Goal: Transaction & Acquisition: Purchase product/service

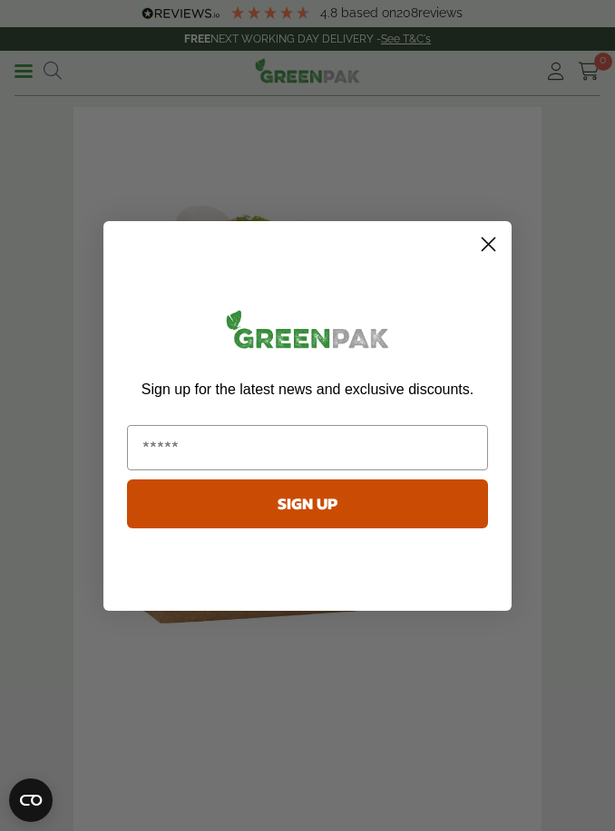
click at [487, 248] on circle "Close dialog" at bounding box center [488, 244] width 30 height 30
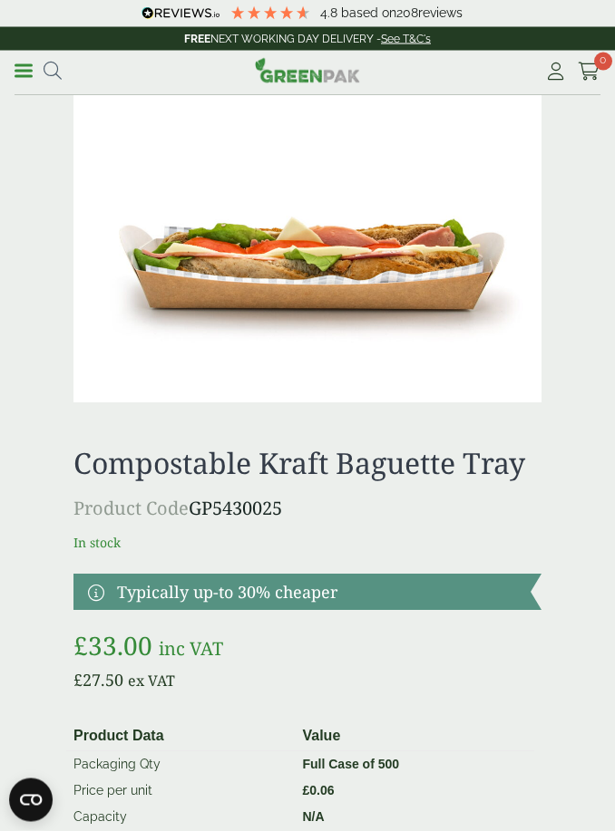
scroll to position [592, 0]
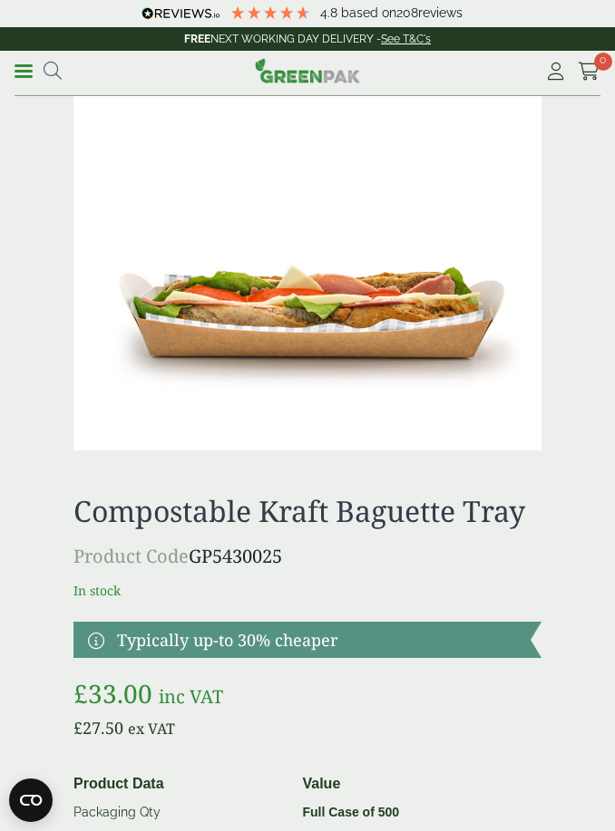
click at [401, 316] on img at bounding box center [307, 295] width 468 height 312
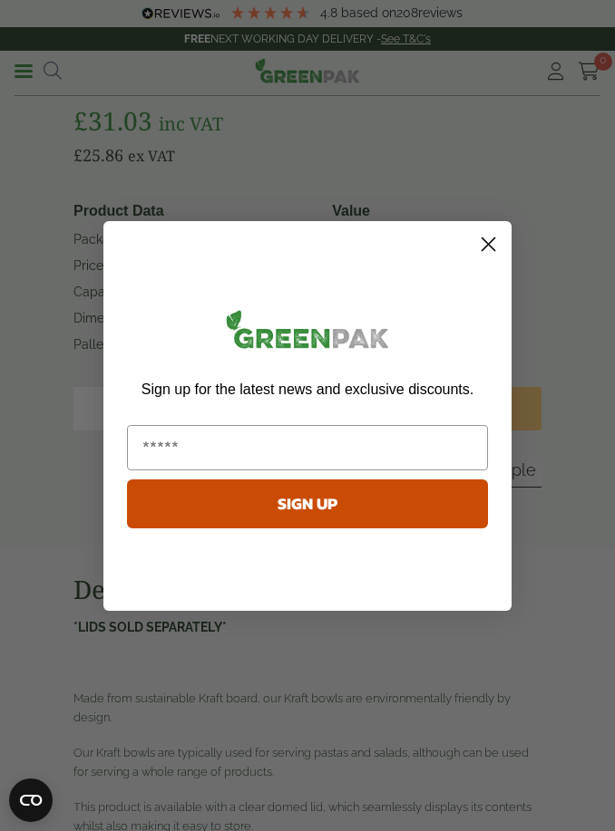
scroll to position [584, 0]
click at [492, 250] on form "Sign up for the latest news and exclusive discounts. SIGN UP ******" at bounding box center [307, 416] width 408 height 390
click at [488, 258] on circle "Close dialog" at bounding box center [488, 244] width 30 height 30
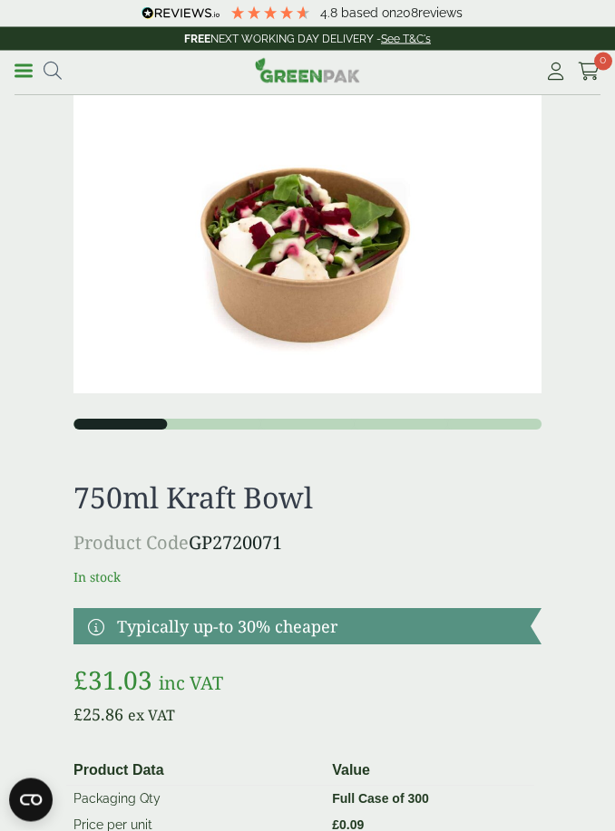
scroll to position [0, 0]
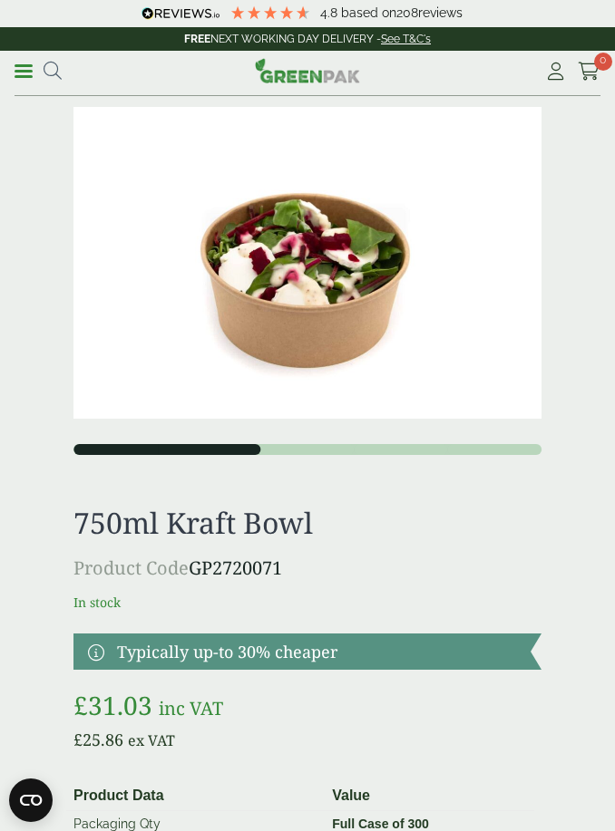
click at [223, 451] on button "2" at bounding box center [213, 449] width 93 height 11
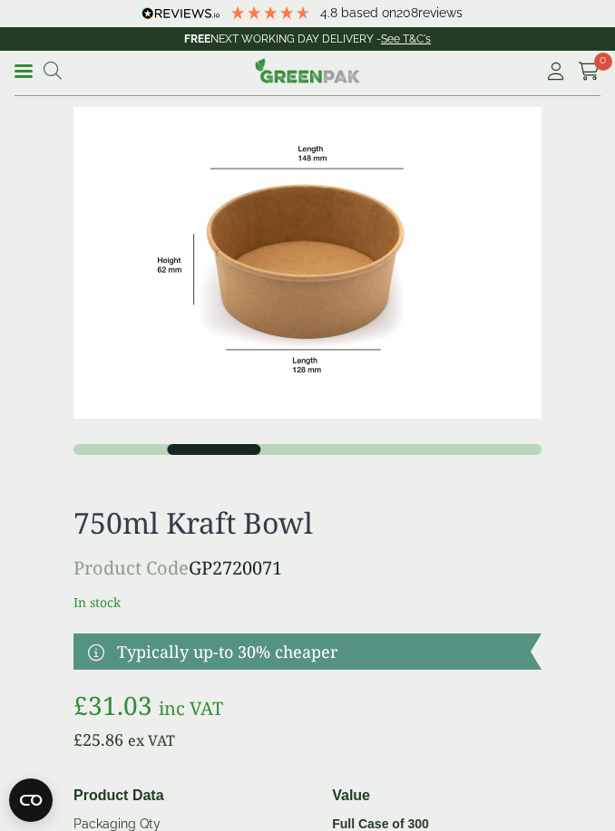
click at [30, 73] on link "Menu" at bounding box center [24, 70] width 18 height 18
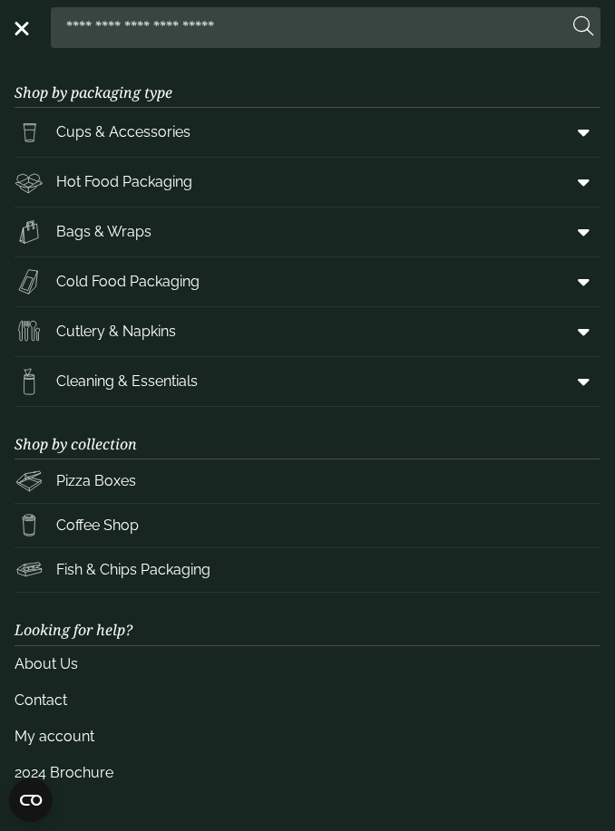
click at [207, 192] on link "Hot Food Packaging" at bounding box center [308, 182] width 586 height 49
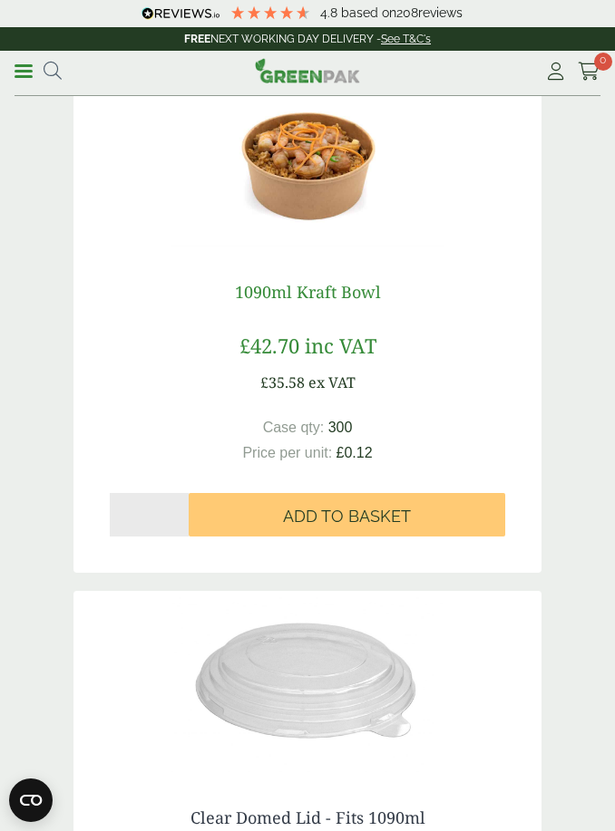
scroll to position [4947, 0]
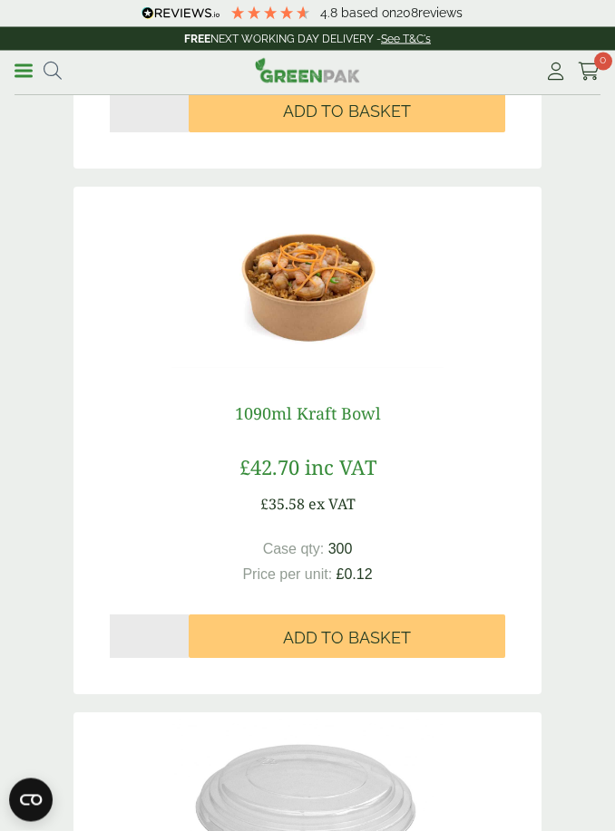
click at [337, 411] on link "1090ml Kraft Bowl" at bounding box center [308, 415] width 146 height 22
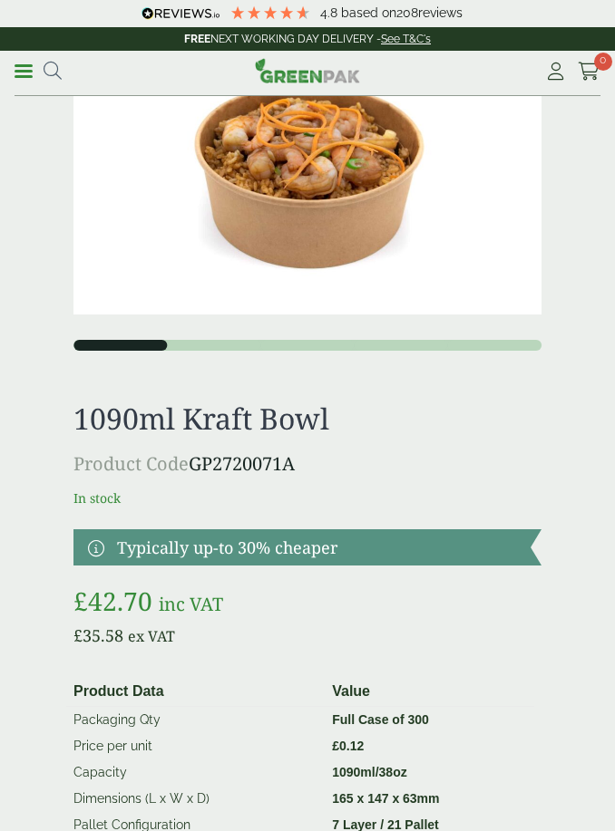
scroll to position [104, 0]
click at [238, 347] on button "2" at bounding box center [213, 345] width 93 height 11
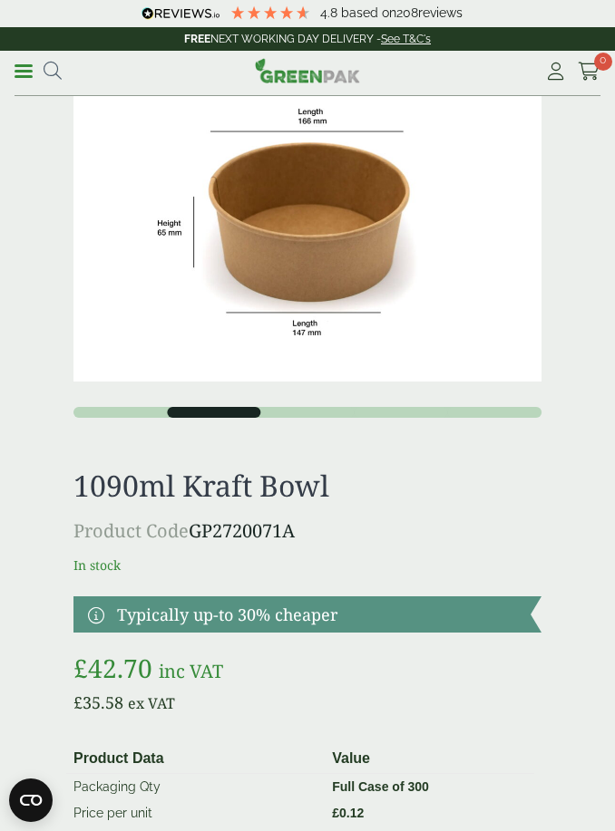
scroll to position [38, 0]
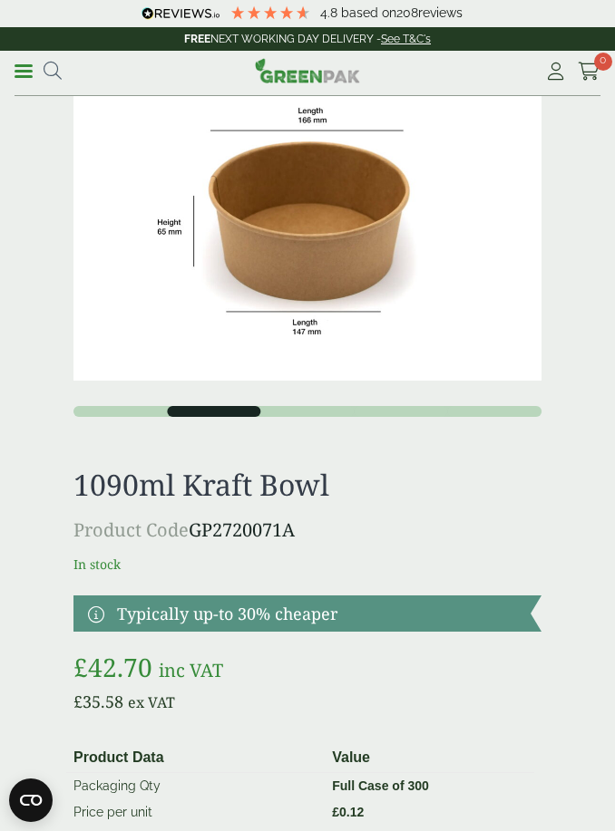
click at [24, 74] on link "Menu" at bounding box center [24, 70] width 18 height 18
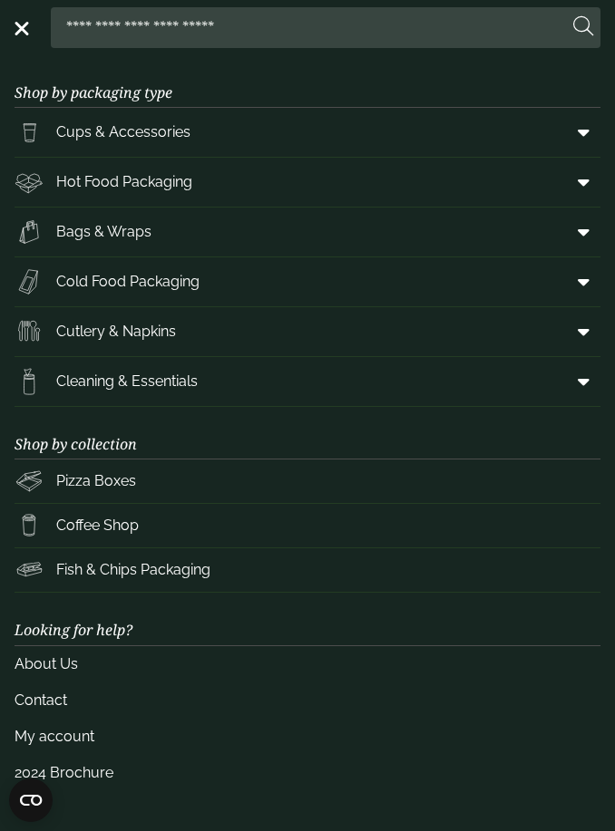
click at [187, 287] on span "Cold Food Packaging" at bounding box center [127, 282] width 143 height 22
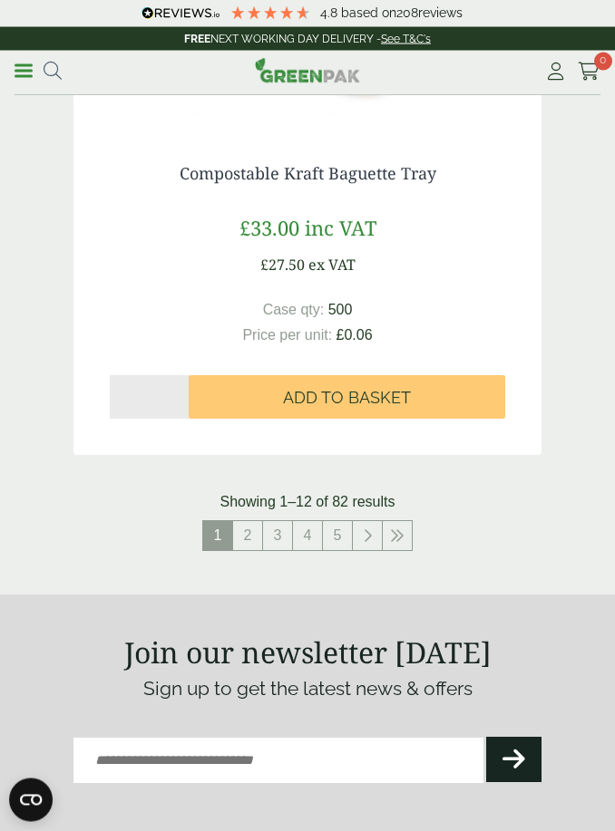
scroll to position [6334, 0]
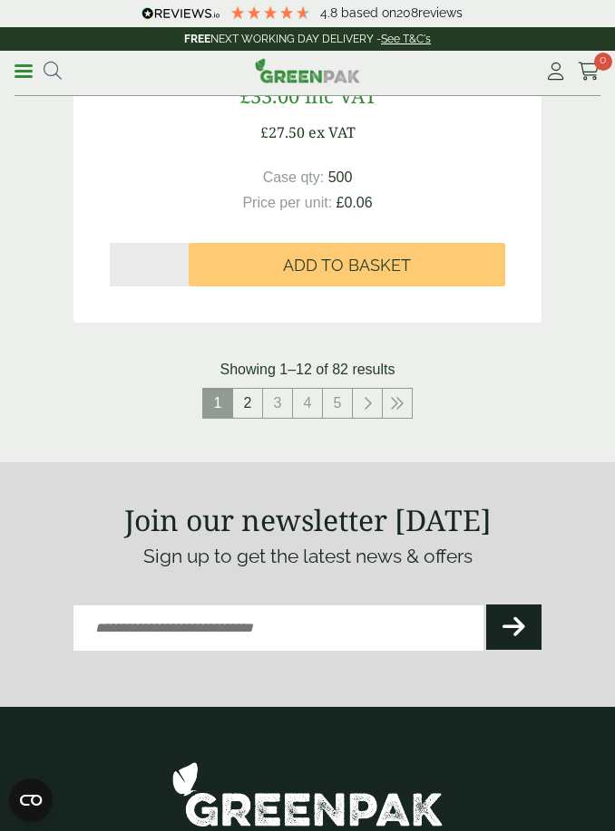
click at [244, 406] on link "2" at bounding box center [247, 403] width 29 height 29
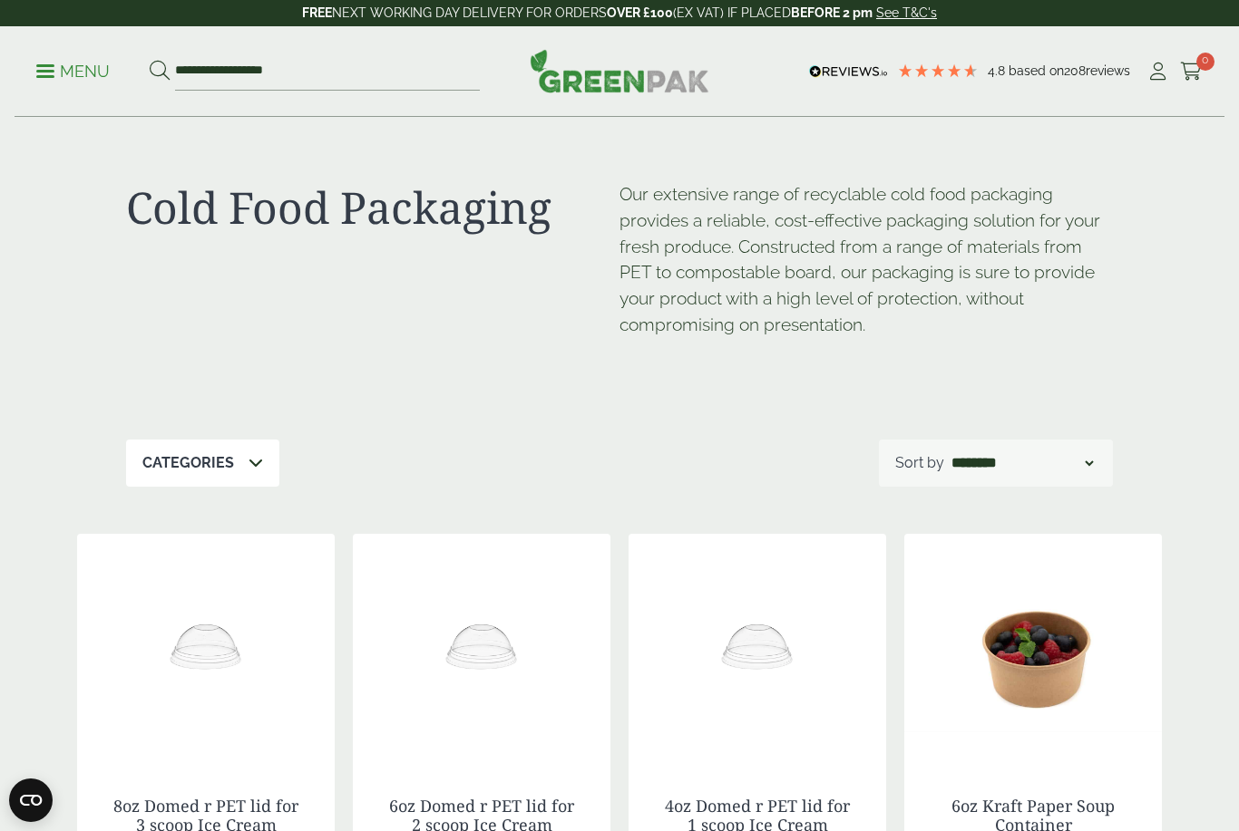
click at [238, 456] on div "Categories" at bounding box center [202, 463] width 153 height 47
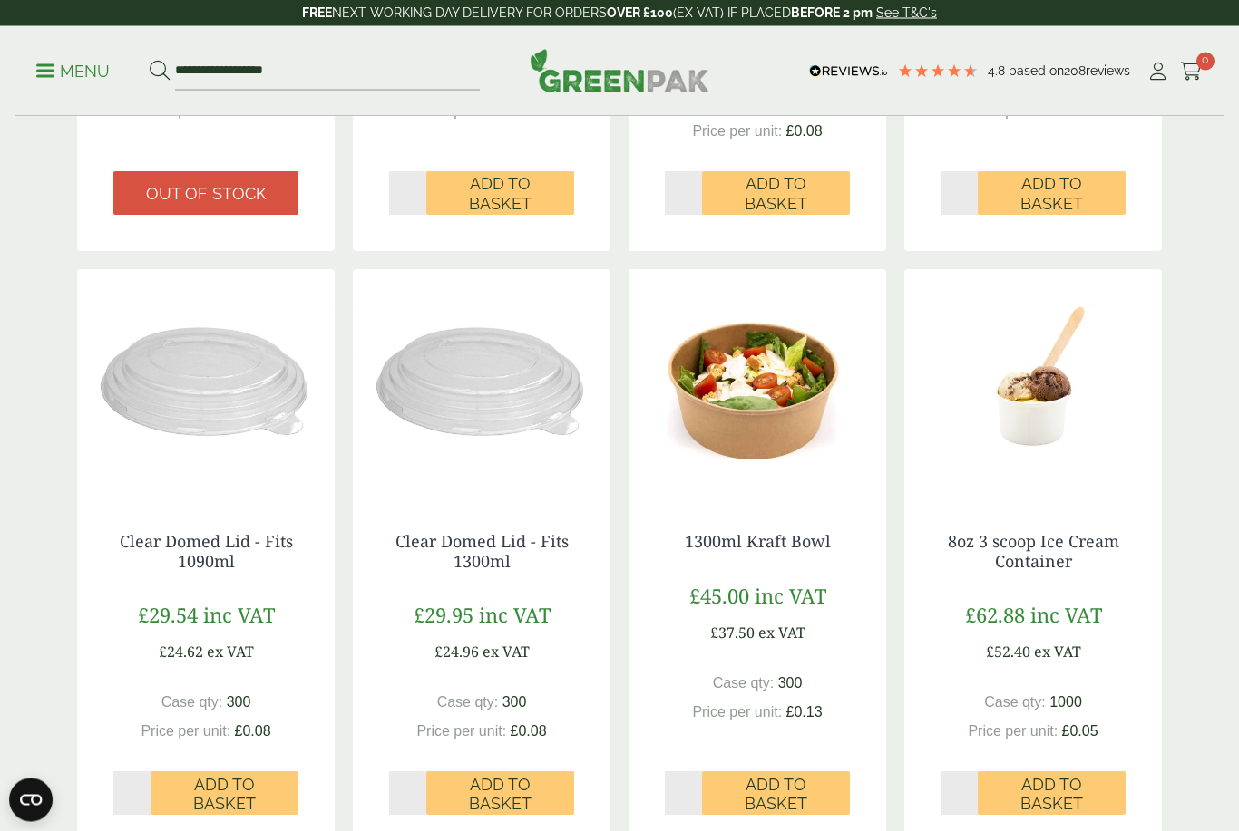
scroll to position [1136, 0]
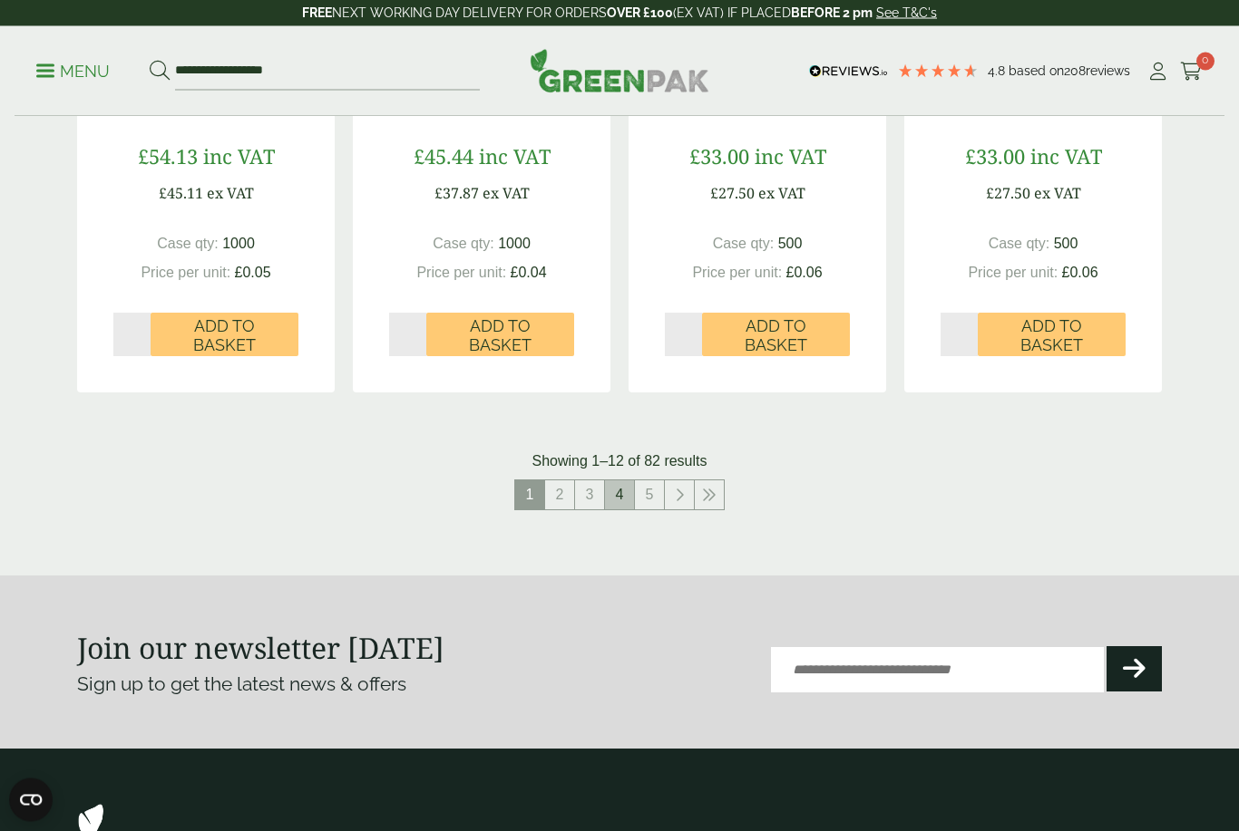
click at [614, 491] on link "4" at bounding box center [619, 495] width 29 height 29
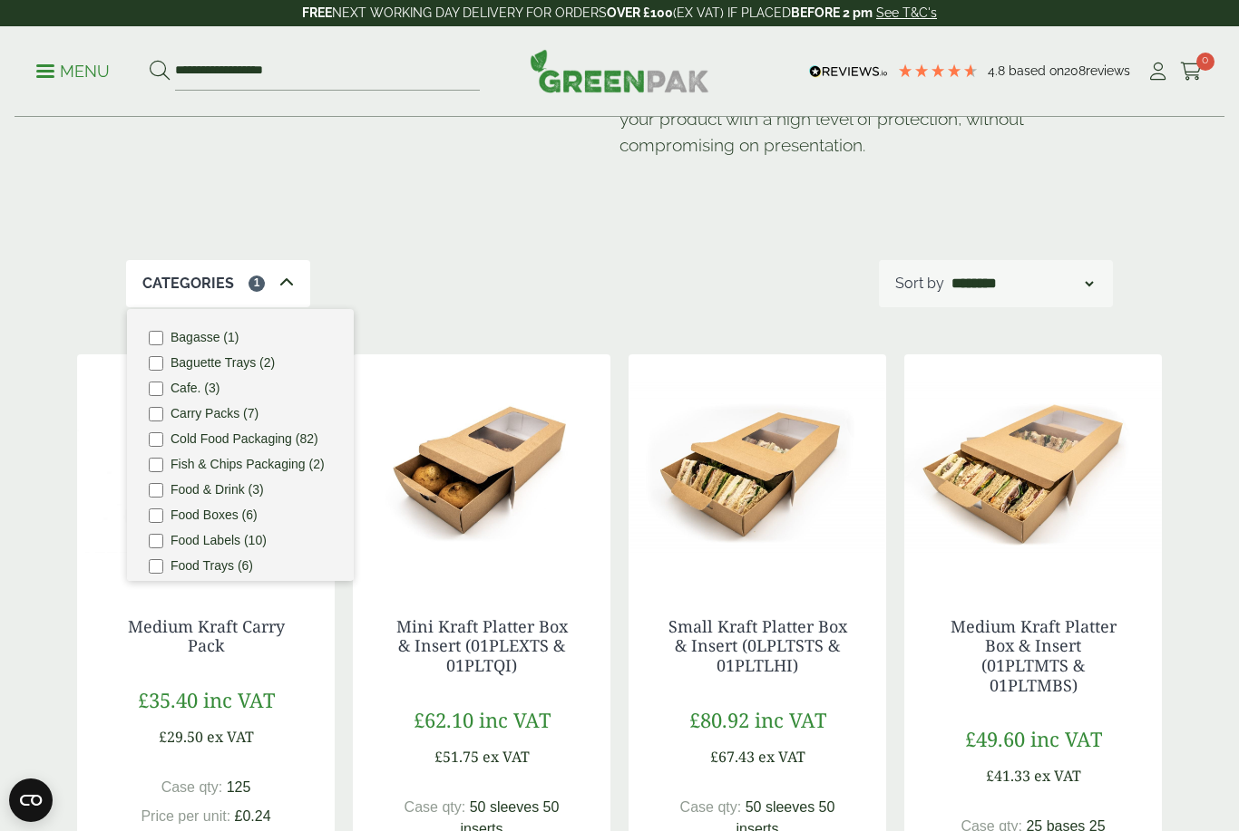
scroll to position [114, 0]
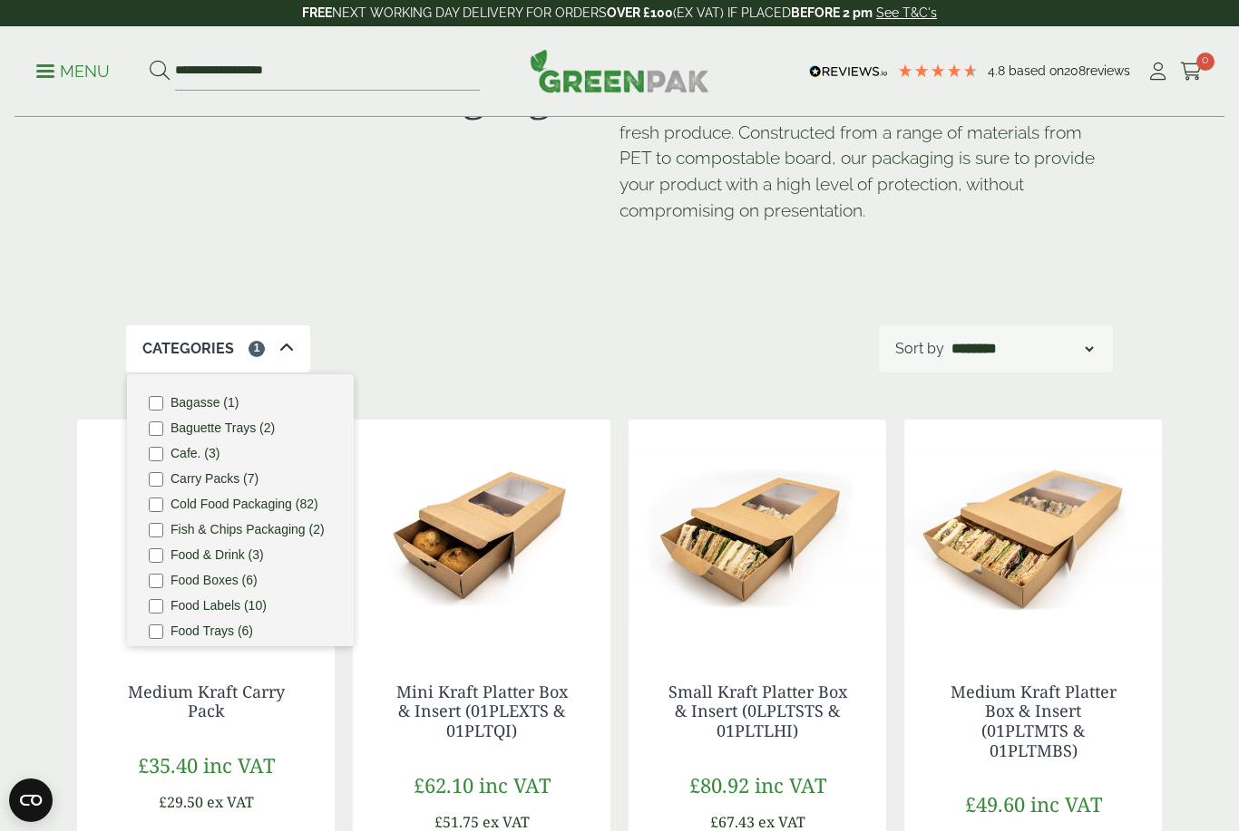
drag, startPoint x: 170, startPoint y: 45, endPoint x: -1, endPoint y: -116, distance: 234.8
click at [300, 73] on input "**********" at bounding box center [327, 72] width 305 height 38
drag, startPoint x: 301, startPoint y: 69, endPoint x: 46, endPoint y: 47, distance: 255.7
click at [46, 45] on div "**********" at bounding box center [620, 71] width 1210 height 91
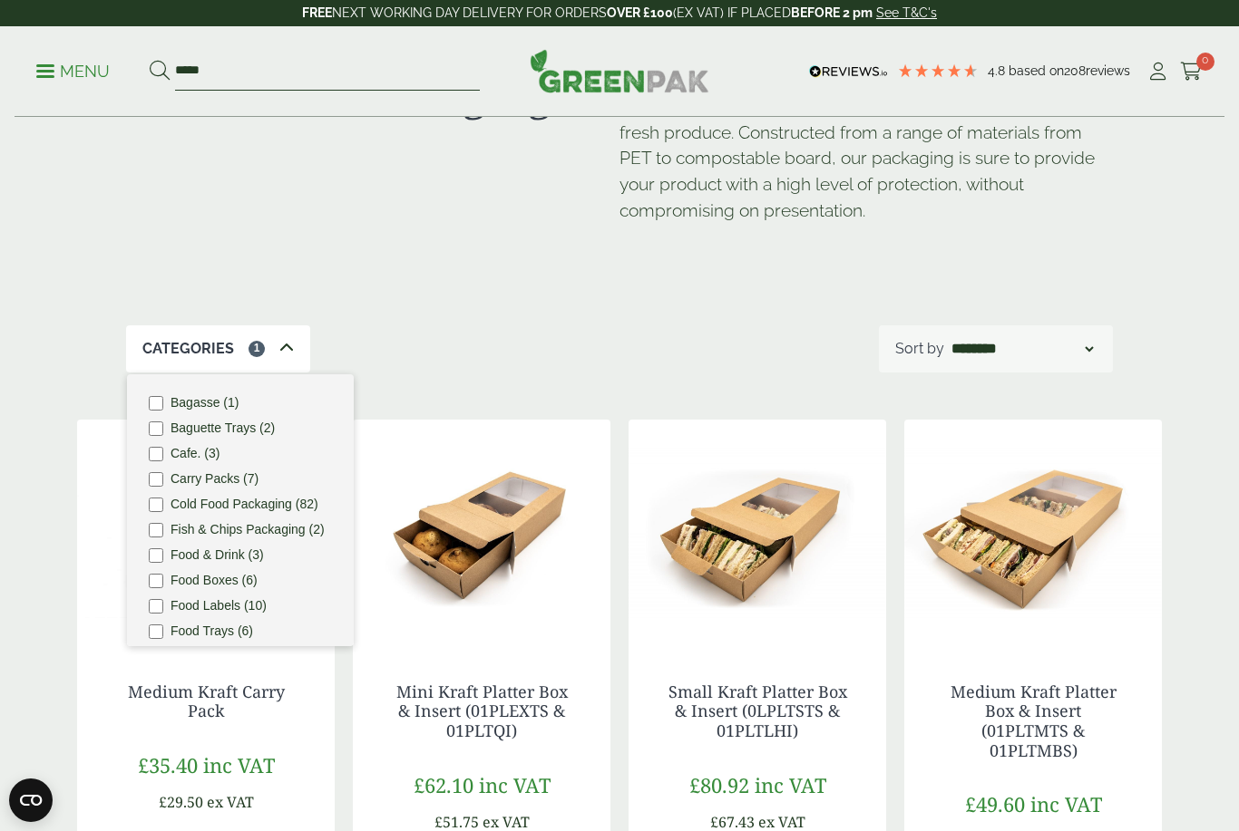
type input "*****"
click at [159, 71] on button at bounding box center [160, 72] width 20 height 24
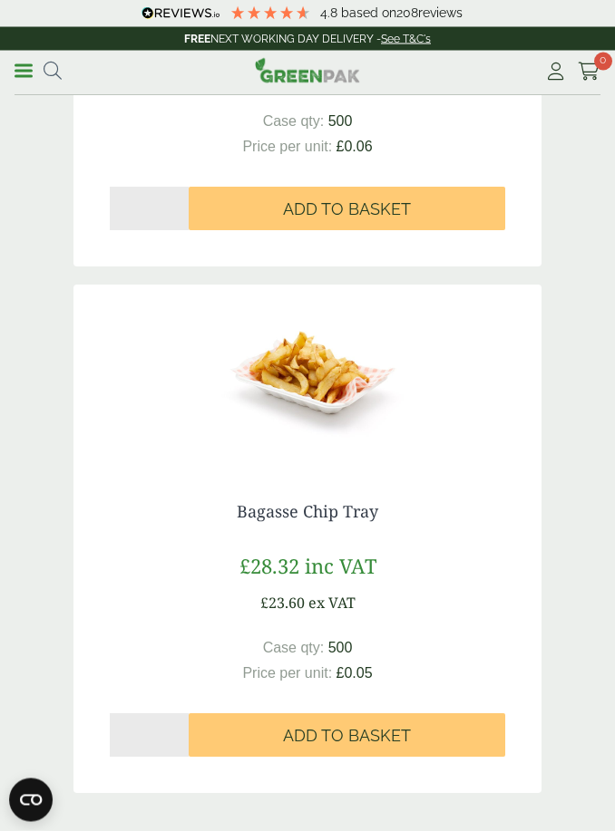
scroll to position [5734, 0]
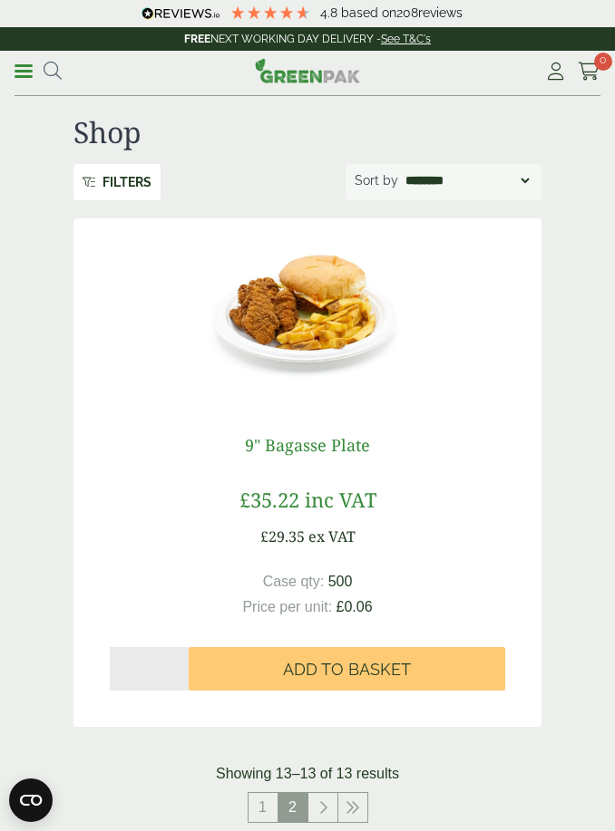
click at [301, 440] on link "9" Bagasse Plate" at bounding box center [307, 445] width 125 height 22
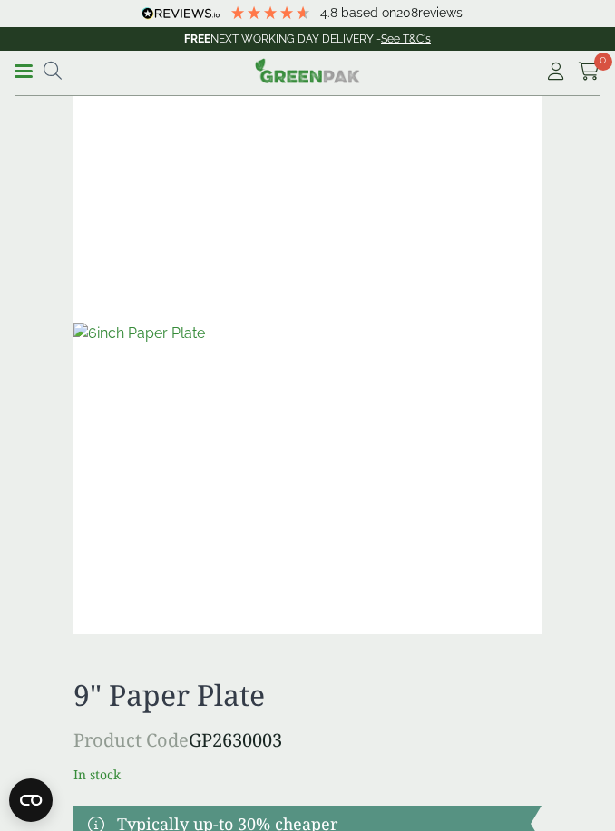
scroll to position [95, 0]
drag, startPoint x: 219, startPoint y: 10, endPoint x: -1, endPoint y: -97, distance: 244.1
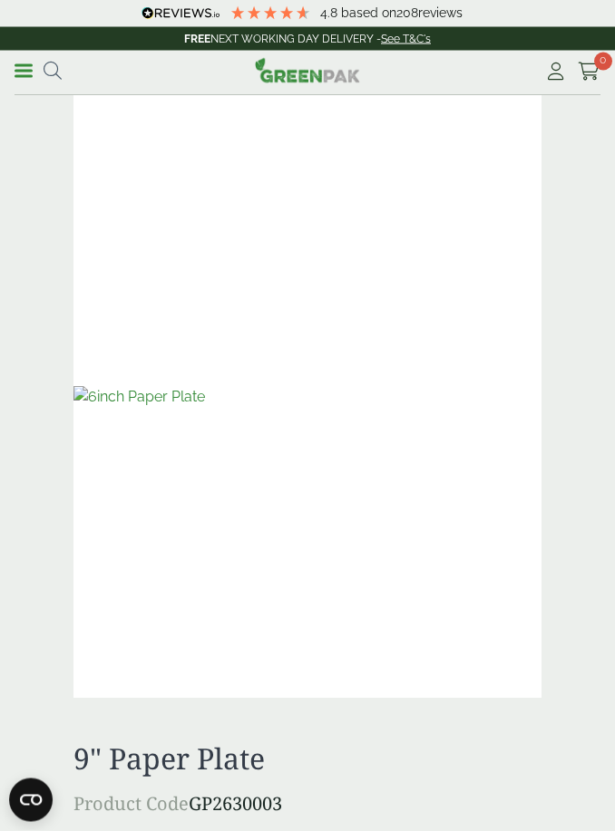
scroll to position [0, 0]
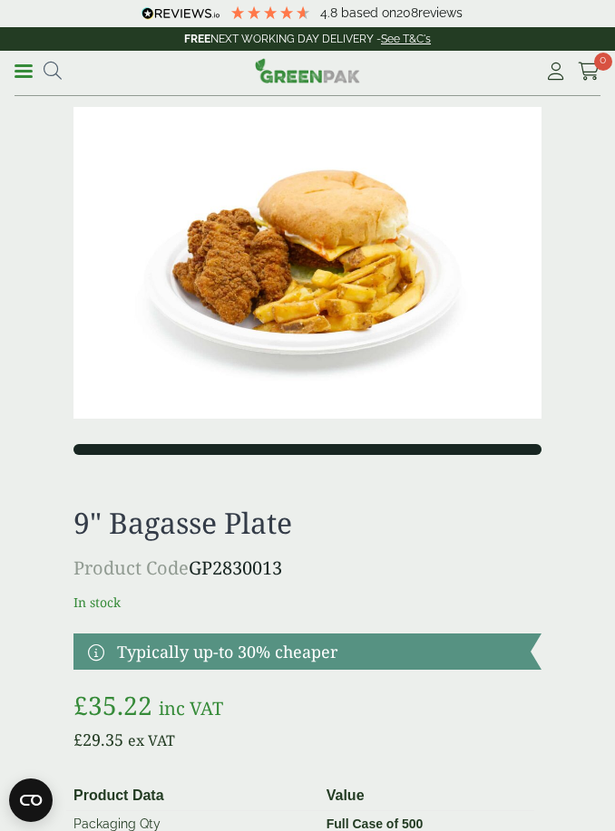
click at [426, 445] on button "2" at bounding box center [424, 449] width 234 height 11
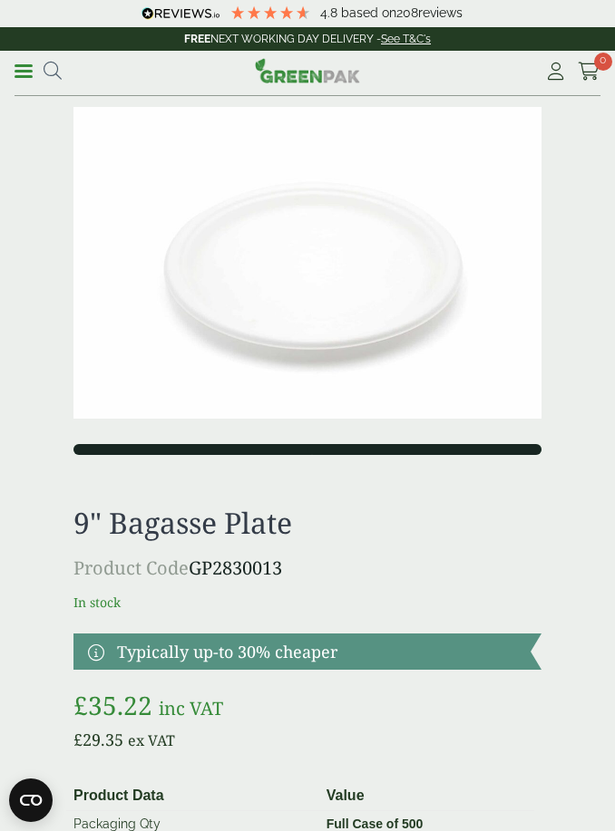
click at [220, 452] on button "1" at bounding box center [190, 449] width 234 height 11
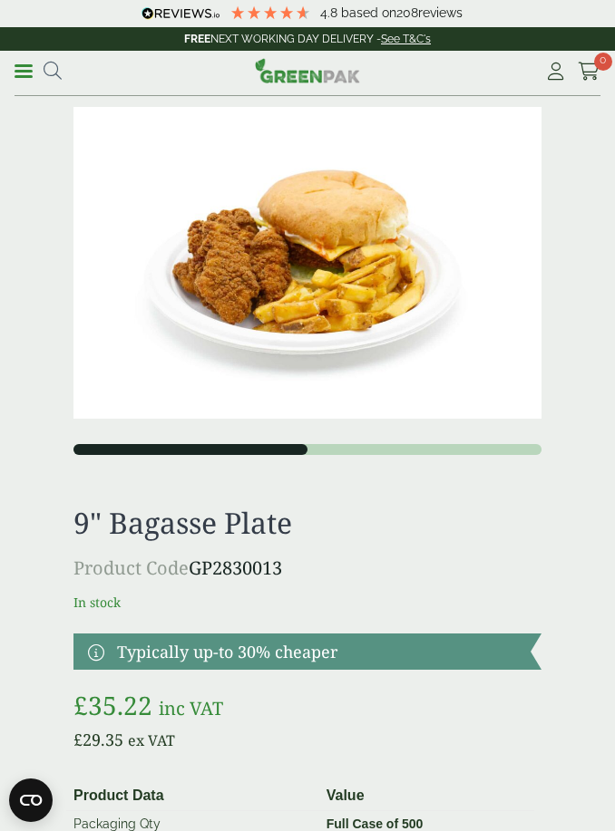
drag, startPoint x: 433, startPoint y: 31, endPoint x: -1, endPoint y: -1, distance: 434.6
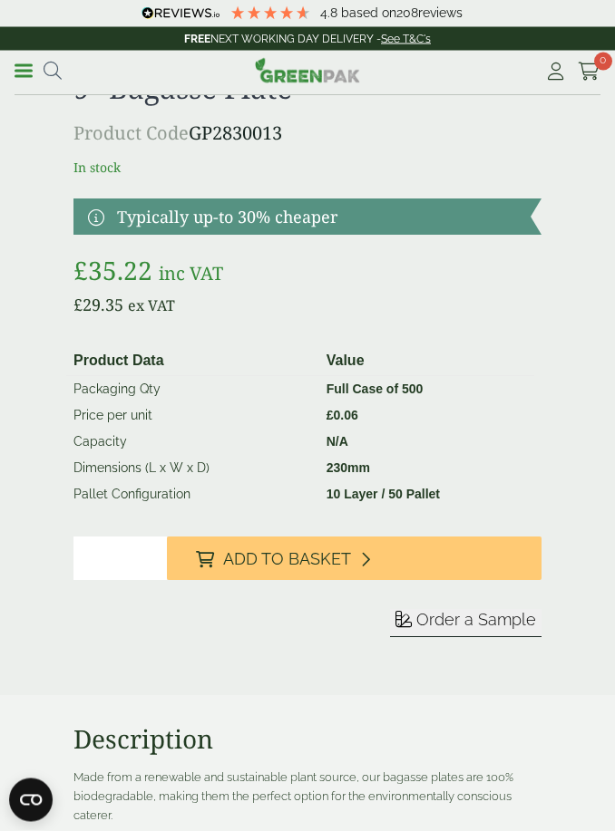
scroll to position [435, 0]
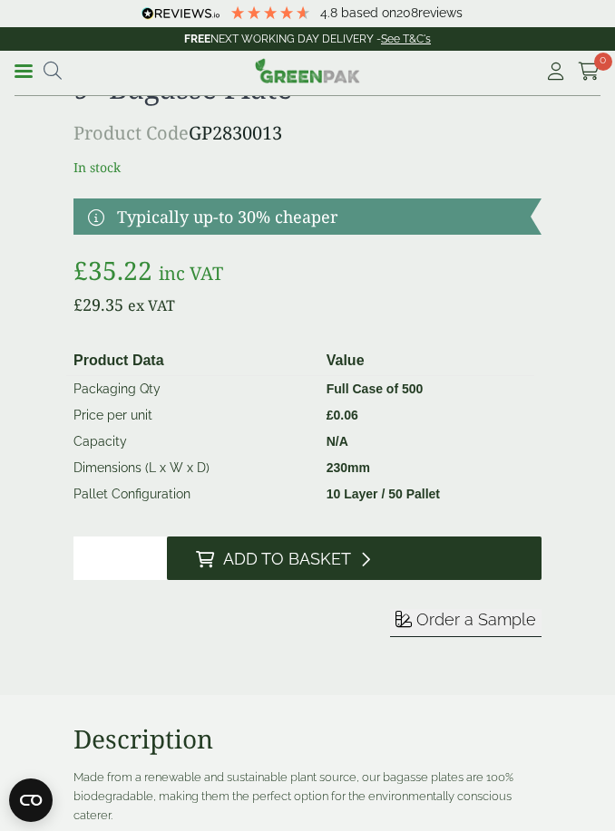
click at [317, 550] on span "Add to Basket" at bounding box center [287, 559] width 128 height 20
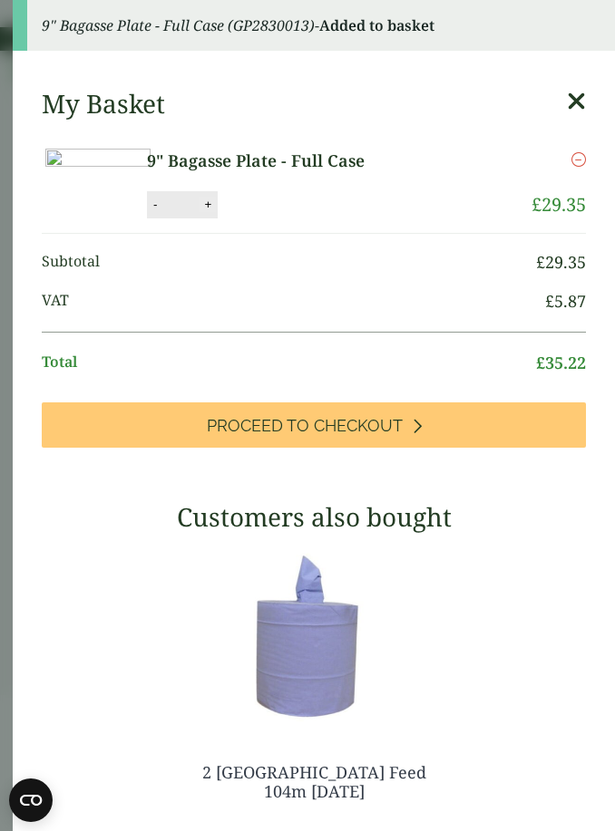
click at [217, 212] on button "+" at bounding box center [208, 204] width 18 height 15
type input "*"
click at [312, 219] on button "Update" at bounding box center [266, 205] width 91 height 27
click at [574, 107] on icon at bounding box center [576, 101] width 19 height 25
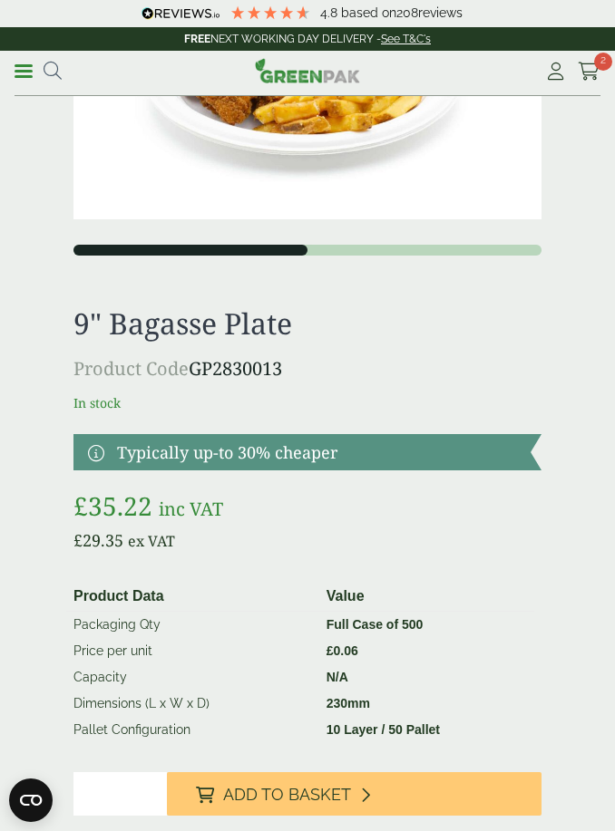
scroll to position [0, 0]
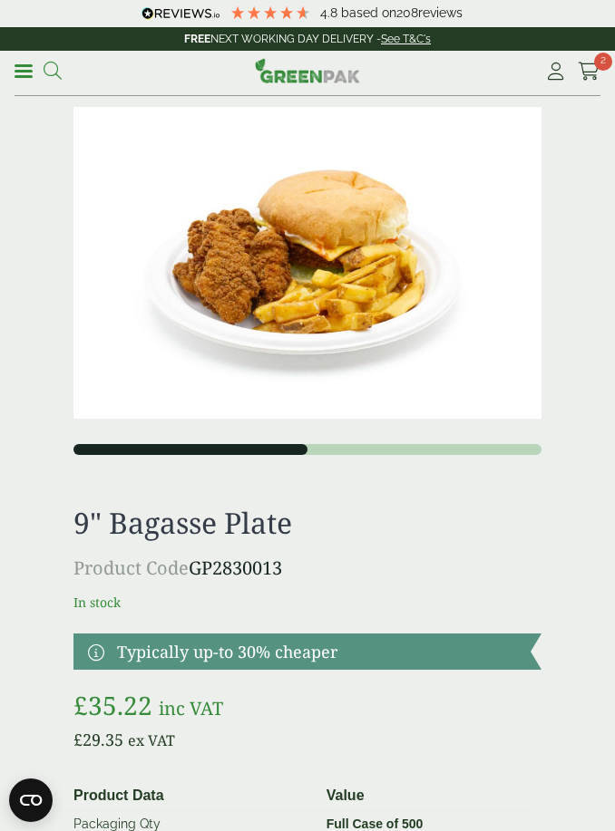
click at [60, 68] on icon at bounding box center [53, 71] width 18 height 18
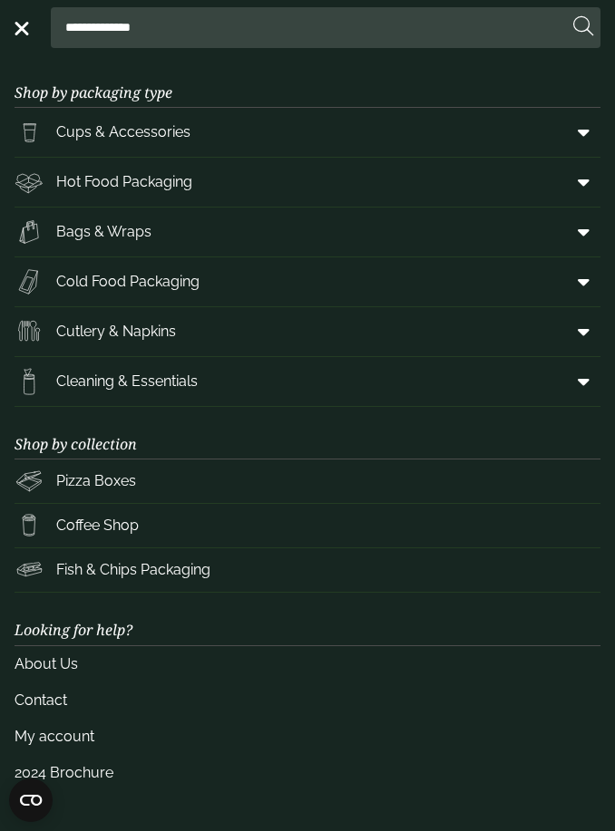
type input "**********"
click at [583, 27] on button at bounding box center [583, 27] width 20 height 24
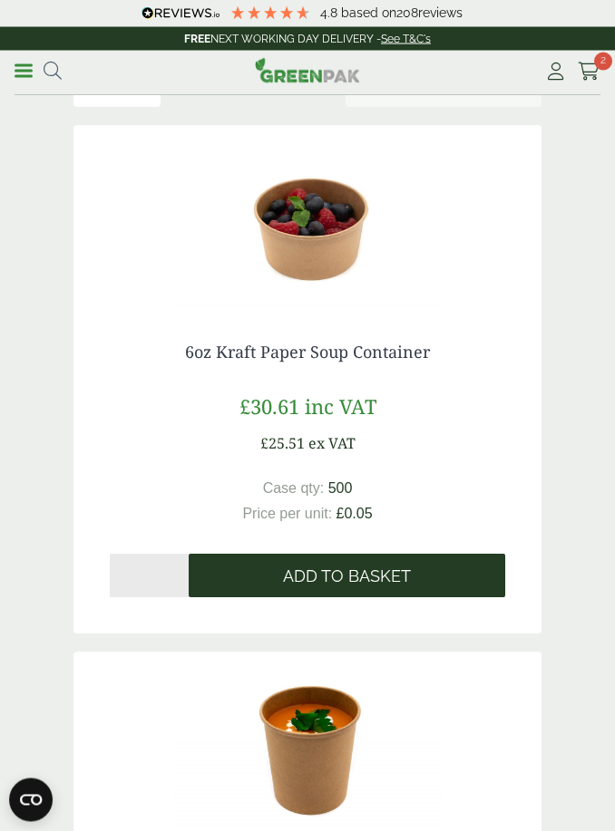
scroll to position [93, 0]
click at [354, 580] on span "Add to Basket" at bounding box center [347, 577] width 128 height 20
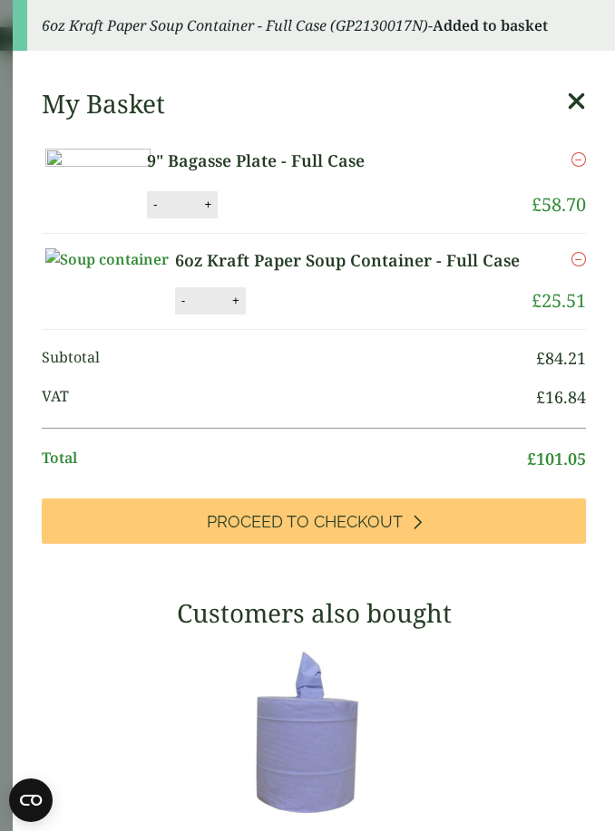
drag, startPoint x: 577, startPoint y: 100, endPoint x: 542, endPoint y: 107, distance: 35.2
click at [577, 100] on icon at bounding box center [576, 101] width 19 height 25
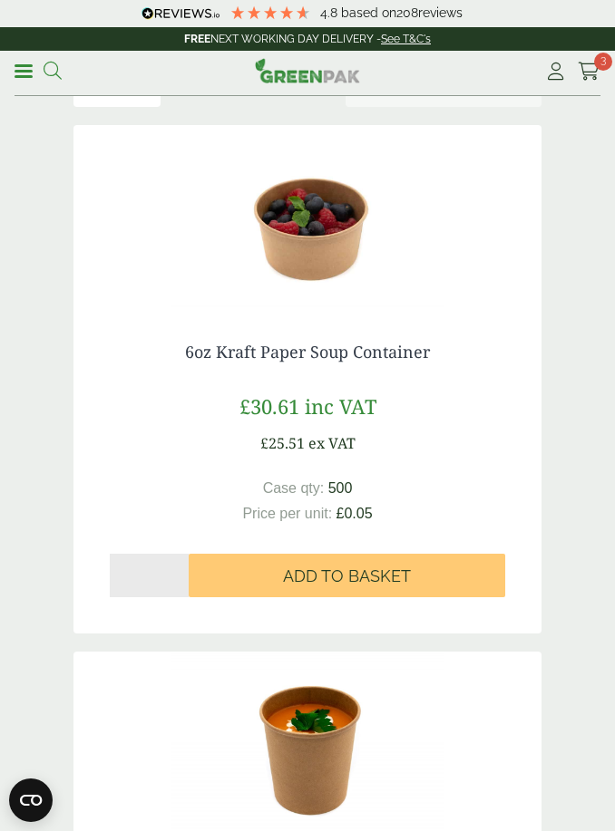
click at [55, 67] on icon at bounding box center [53, 71] width 18 height 18
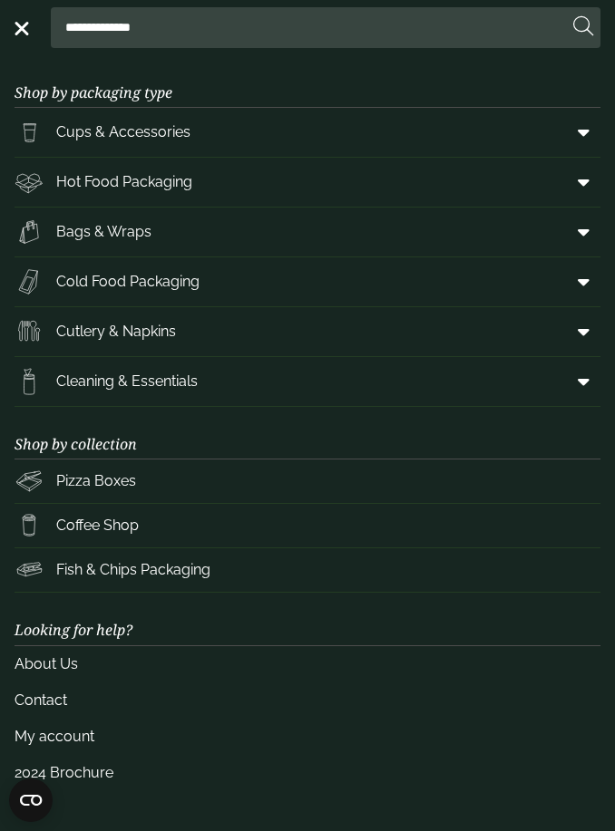
scroll to position [92, 0]
type input "*"
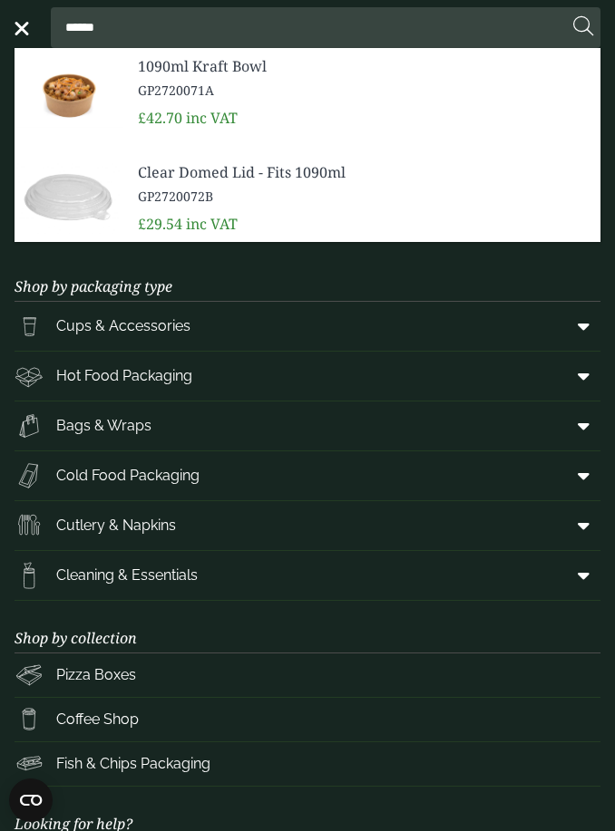
type input "******"
click at [201, 73] on span "1090ml Kraft Bowl" at bounding box center [362, 66] width 448 height 22
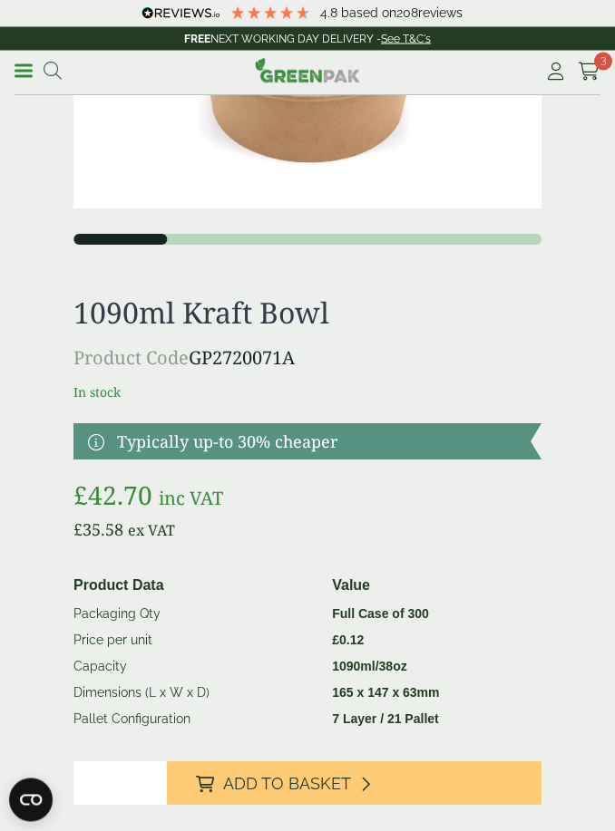
scroll to position [322, 0]
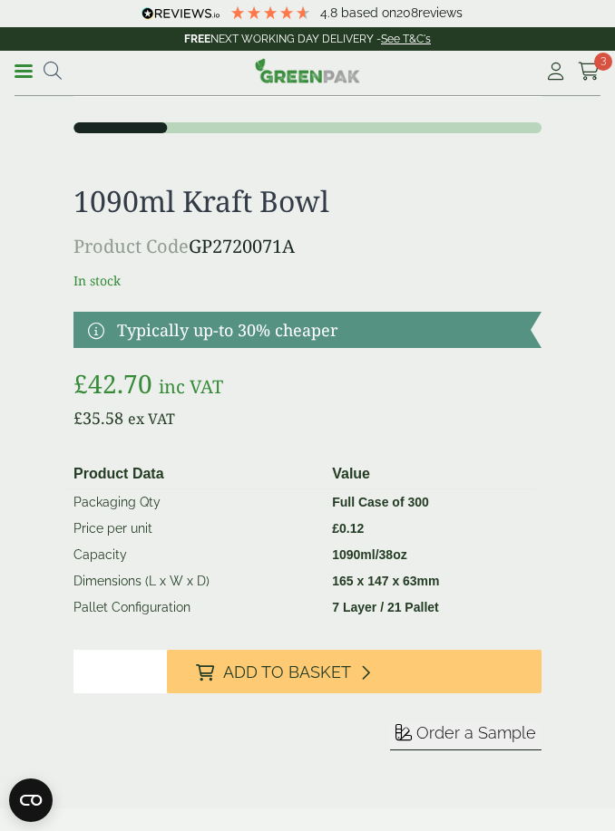
click at [118, 676] on input "*" at bounding box center [119, 672] width 93 height 44
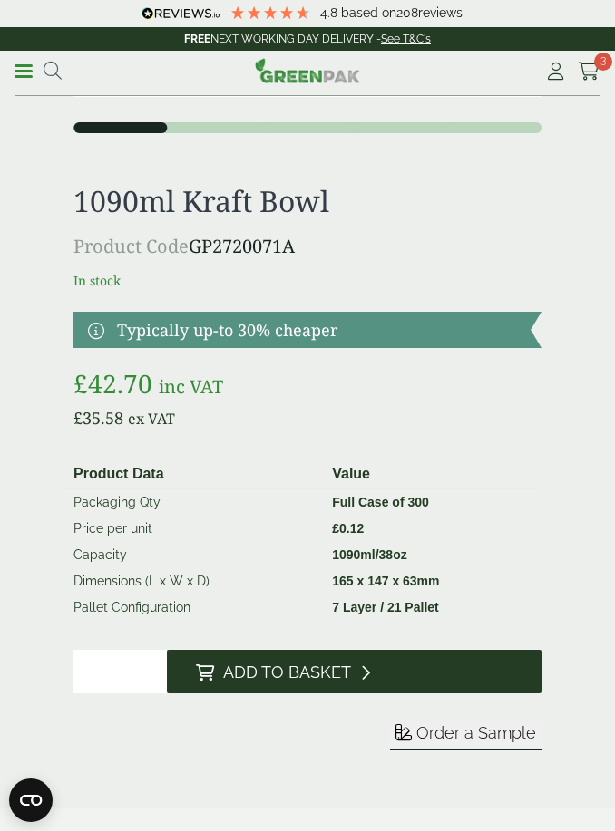
type input "*"
click at [275, 664] on span "Add to Basket" at bounding box center [287, 673] width 128 height 20
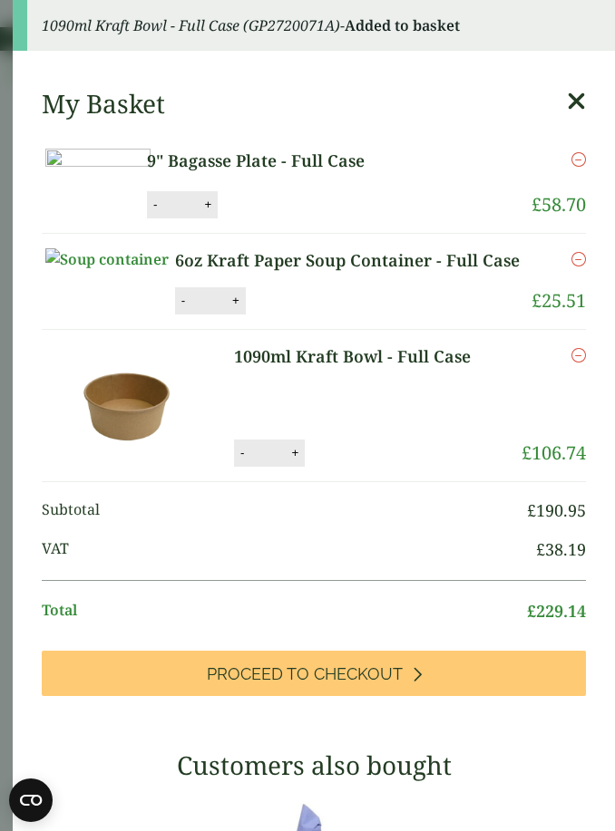
scroll to position [323, 0]
click at [580, 93] on icon at bounding box center [576, 101] width 19 height 25
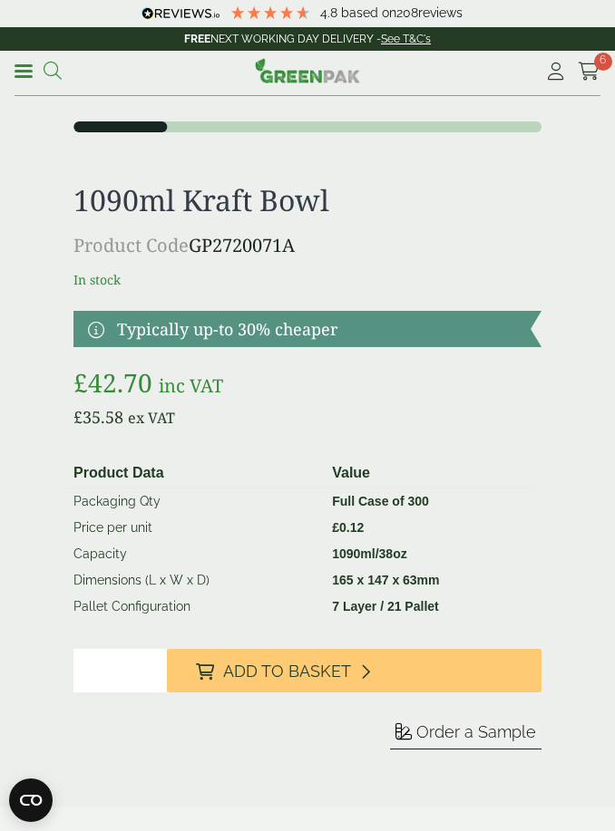
click at [58, 69] on icon at bounding box center [53, 71] width 18 height 18
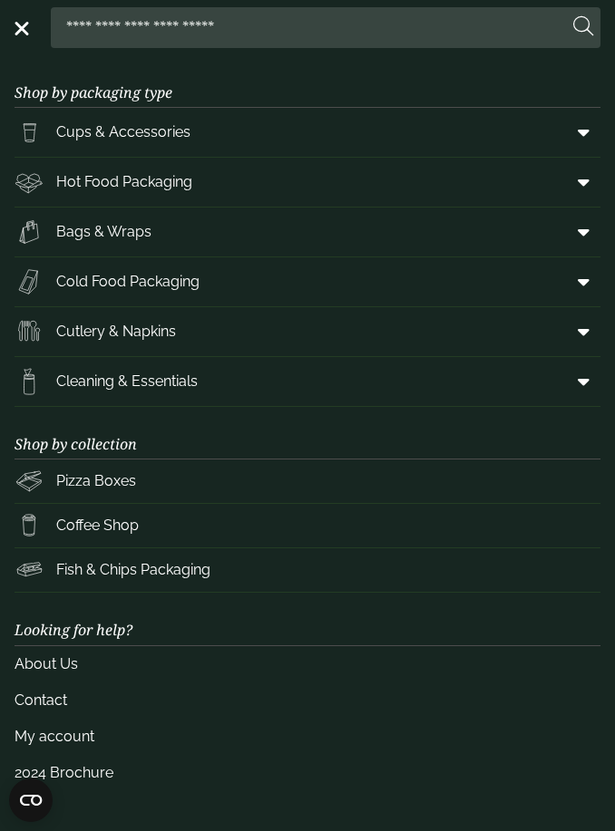
scroll to position [322, 0]
type input "**********"
click at [583, 26] on button at bounding box center [583, 27] width 20 height 24
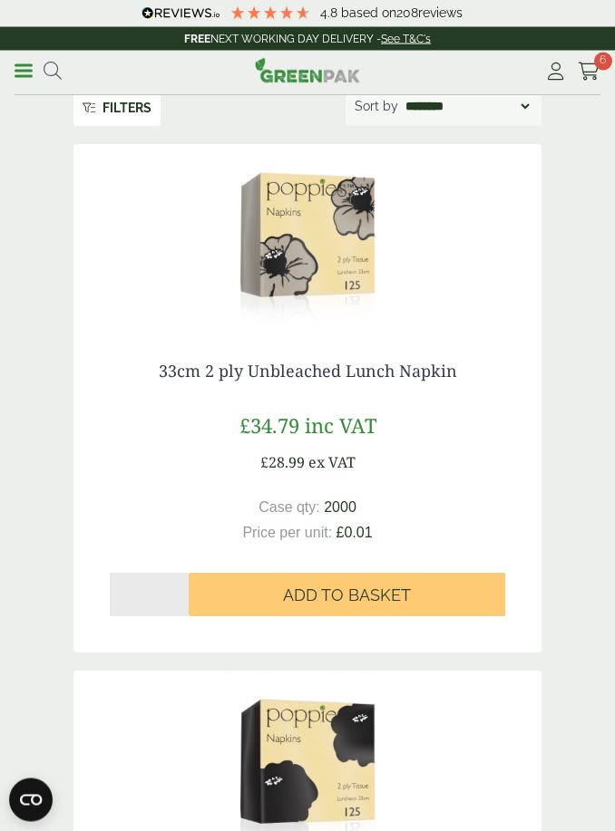
scroll to position [74, 0]
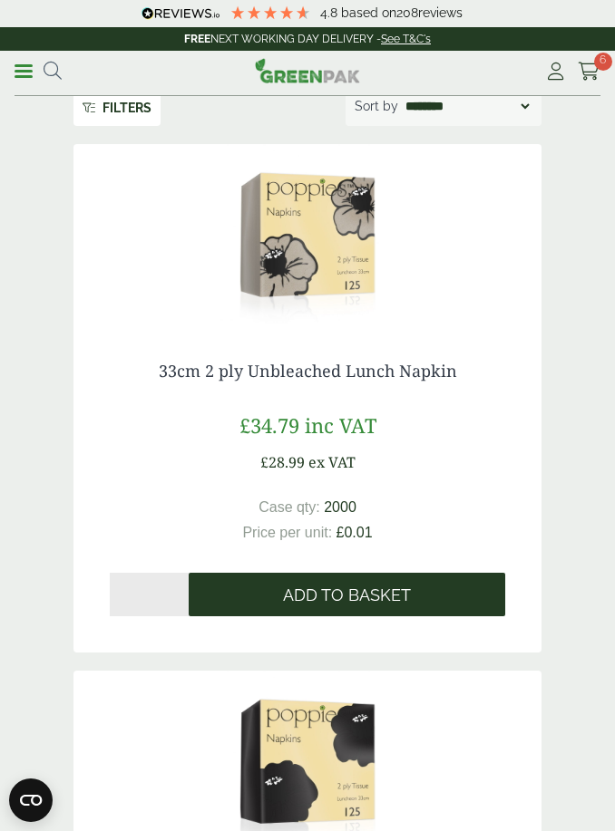
click at [348, 594] on span "Add to Basket" at bounding box center [347, 596] width 128 height 20
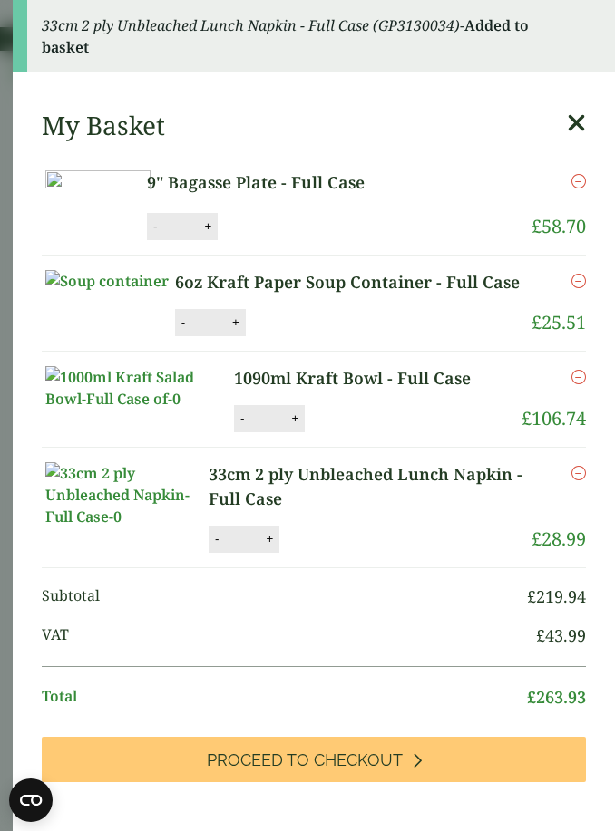
click at [575, 126] on icon at bounding box center [576, 123] width 19 height 25
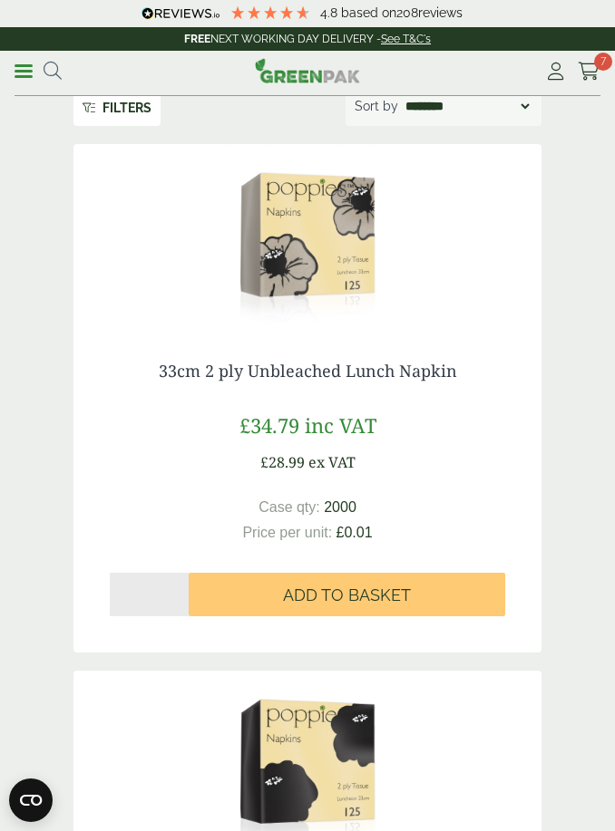
click at [66, 67] on div "**********" at bounding box center [88, 71] width 147 height 26
click at [59, 67] on icon at bounding box center [53, 71] width 18 height 18
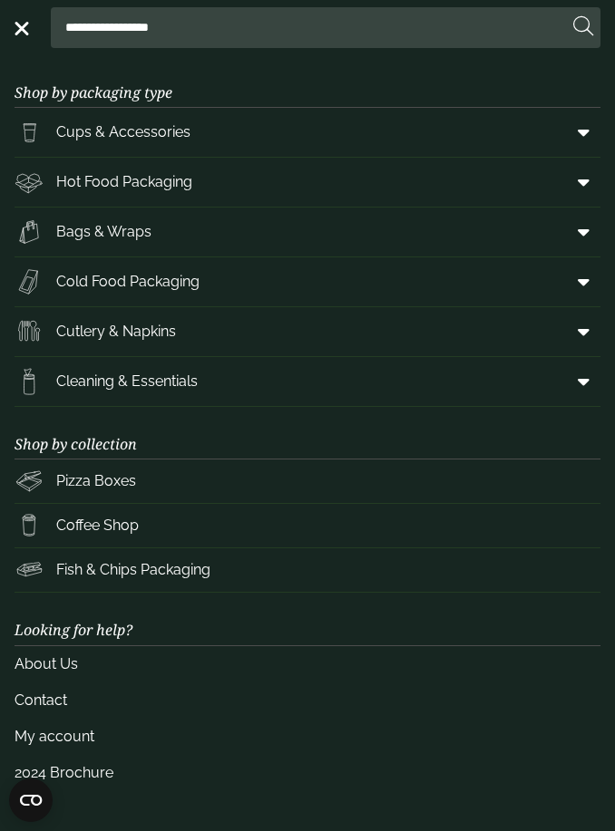
drag, startPoint x: 233, startPoint y: 29, endPoint x: 1, endPoint y: 2, distance: 233.7
click at [1, 2] on header "**********" at bounding box center [307, 27] width 615 height 55
type input "**********"
click at [583, 27] on button at bounding box center [583, 27] width 20 height 24
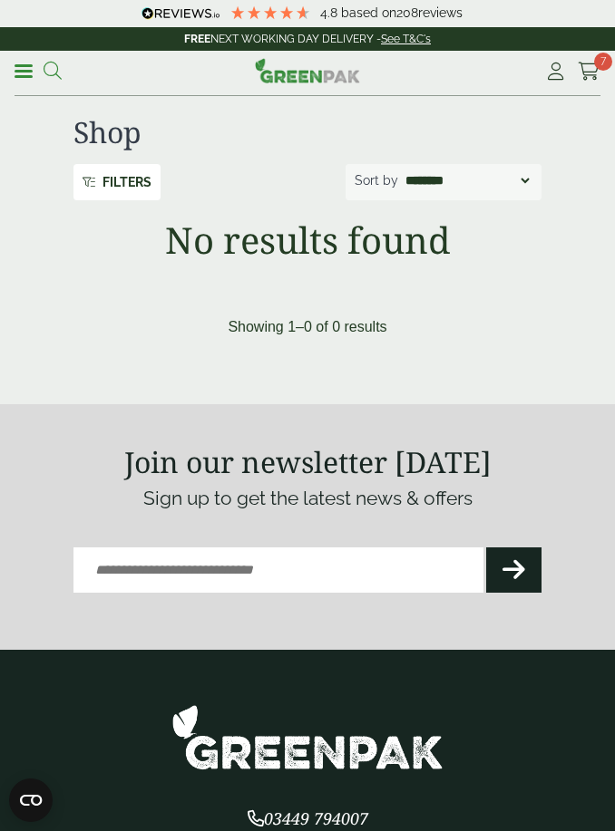
click at [56, 72] on icon at bounding box center [53, 71] width 18 height 18
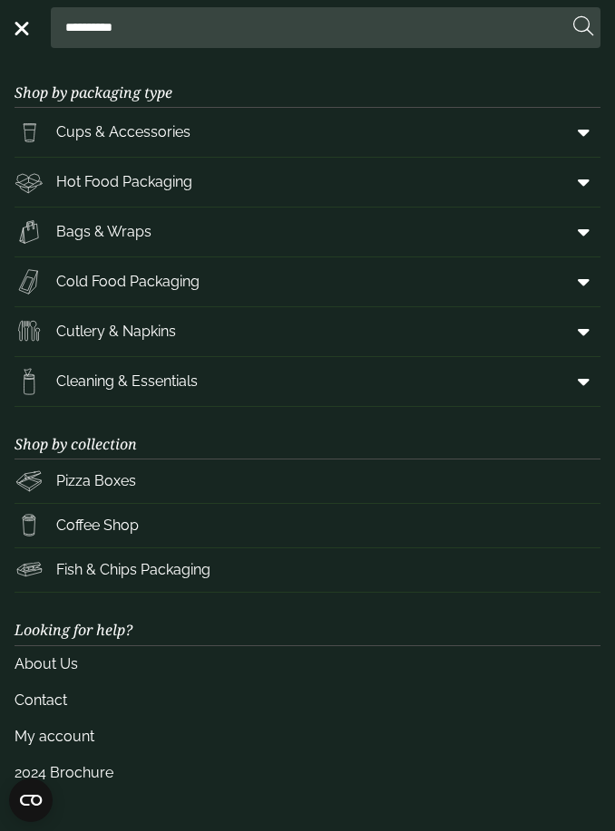
click at [159, 28] on input "**********" at bounding box center [313, 27] width 510 height 38
drag, startPoint x: 123, startPoint y: 25, endPoint x: 51, endPoint y: 27, distance: 72.6
click at [51, 26] on form "**********" at bounding box center [325, 27] width 549 height 41
type input "**********"
click at [583, 27] on button at bounding box center [583, 27] width 20 height 24
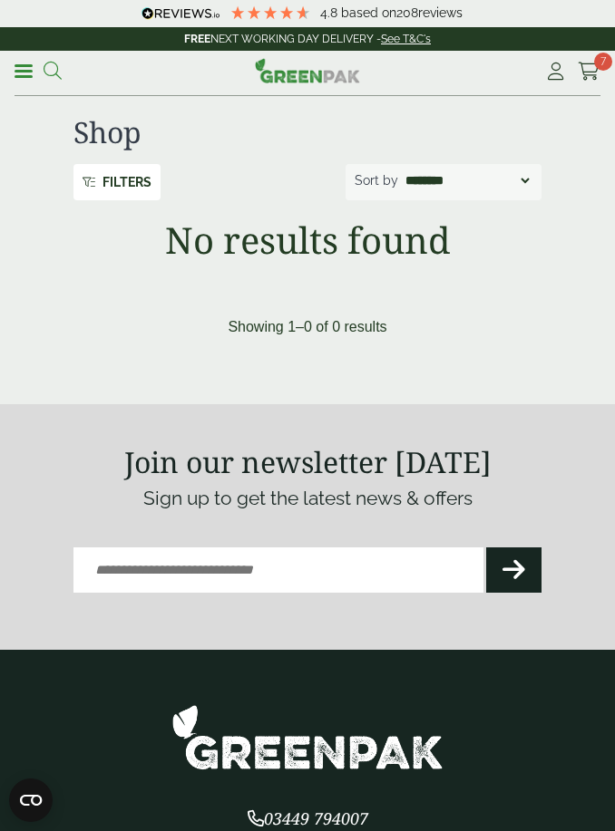
click at [58, 72] on icon at bounding box center [53, 71] width 18 height 18
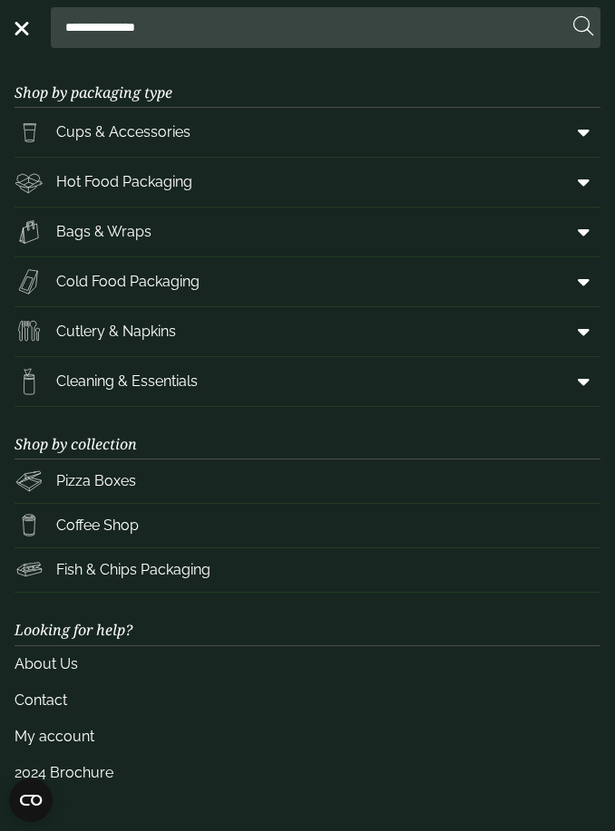
click at [182, 32] on input "**********" at bounding box center [313, 27] width 510 height 38
type input "**********"
click at [583, 27] on button at bounding box center [583, 27] width 20 height 24
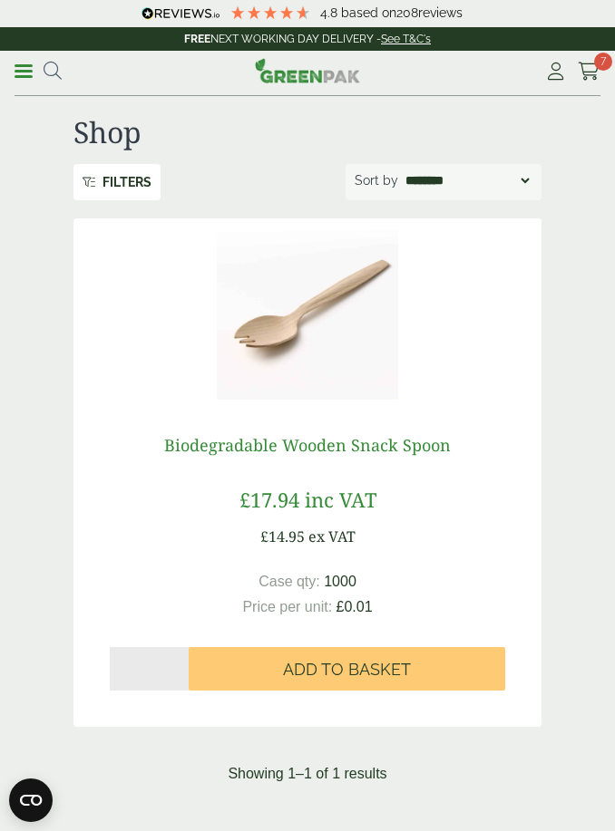
click at [351, 441] on link "Biodegradable Wooden Snack Spoon" at bounding box center [307, 445] width 287 height 22
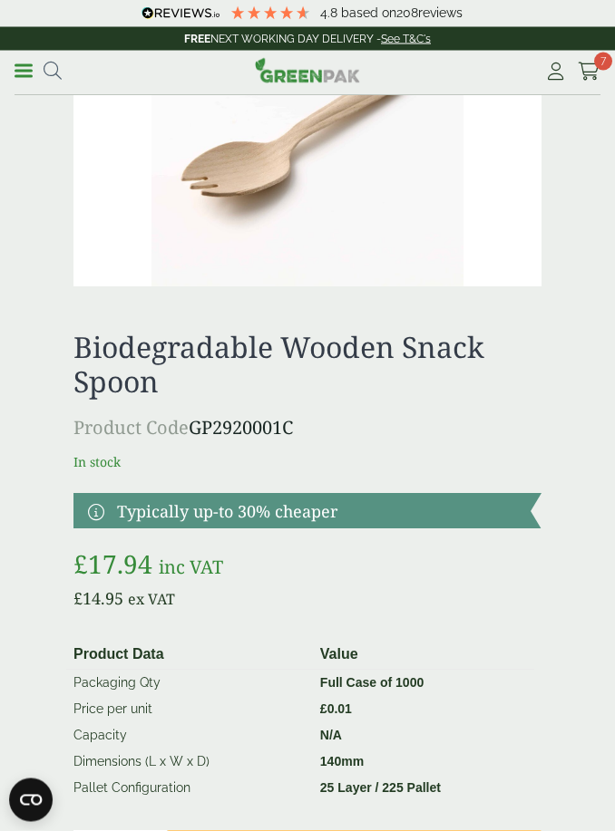
scroll to position [135, 0]
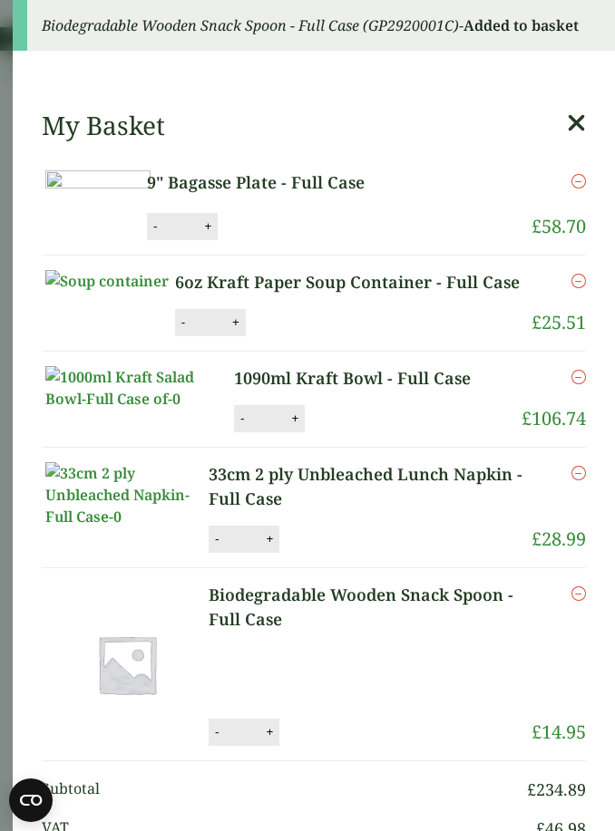
click at [577, 119] on icon at bounding box center [576, 123] width 19 height 25
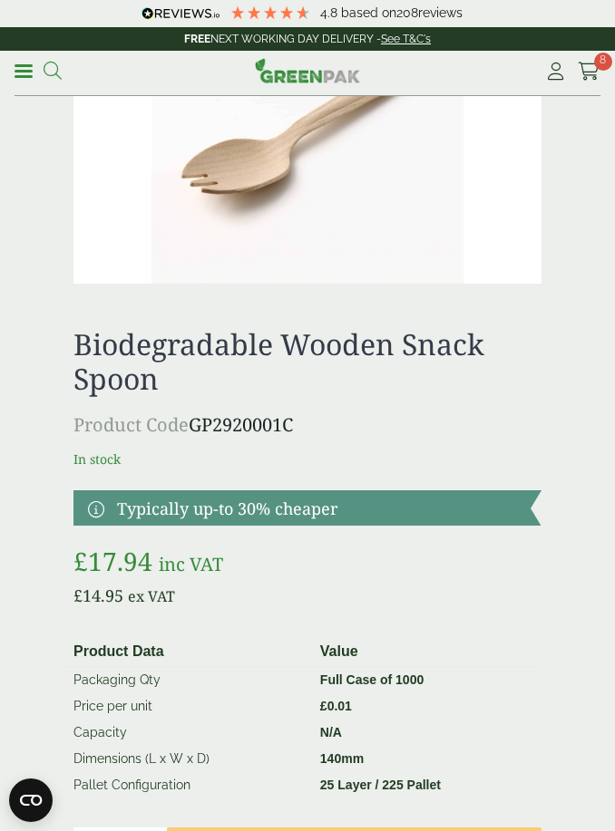
click at [50, 74] on icon at bounding box center [53, 71] width 18 height 18
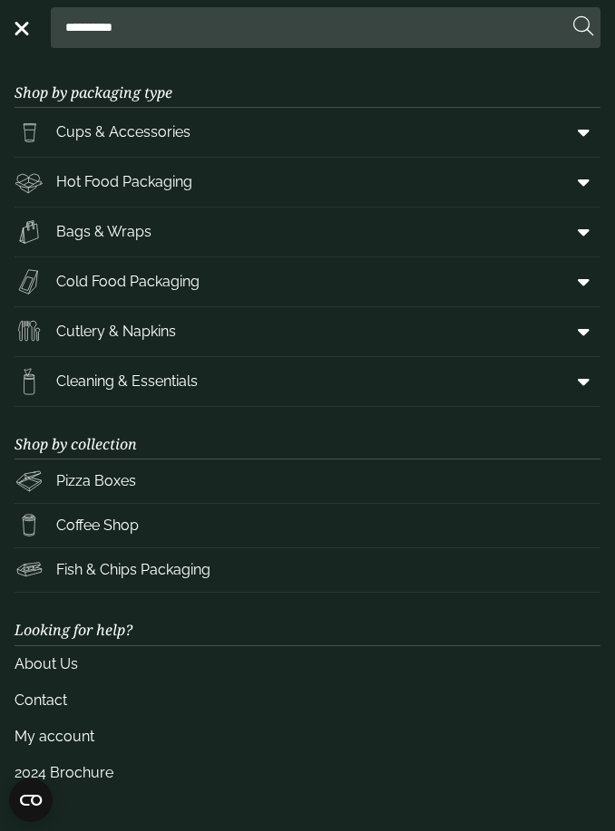
type input "**********"
click at [583, 27] on button at bounding box center [583, 27] width 20 height 24
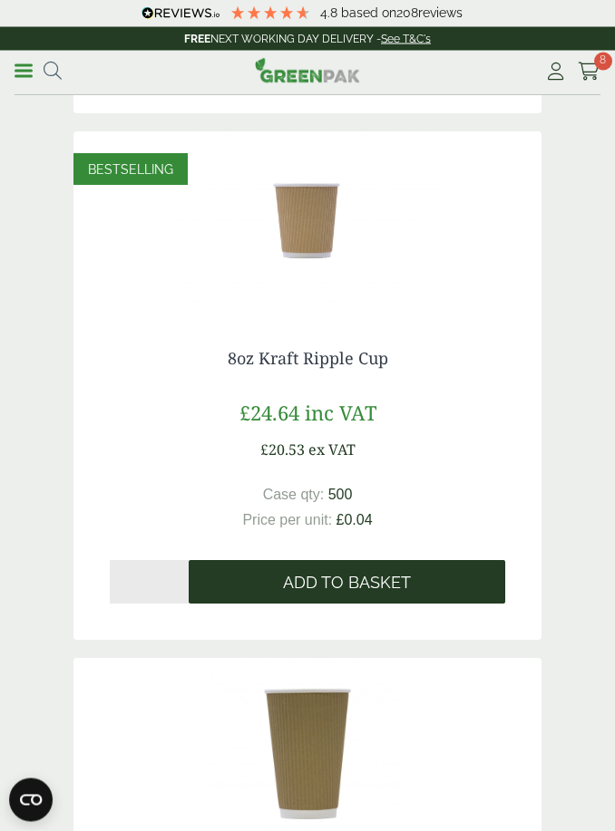
scroll to position [615, 0]
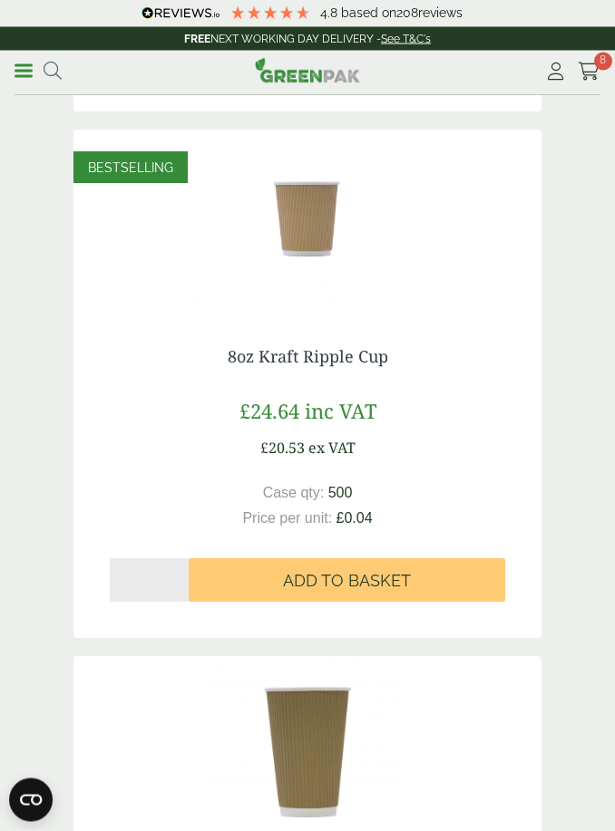
drag, startPoint x: 127, startPoint y: 585, endPoint x: 176, endPoint y: 588, distance: 49.1
click at [127, 585] on input "*" at bounding box center [149, 581] width 79 height 44
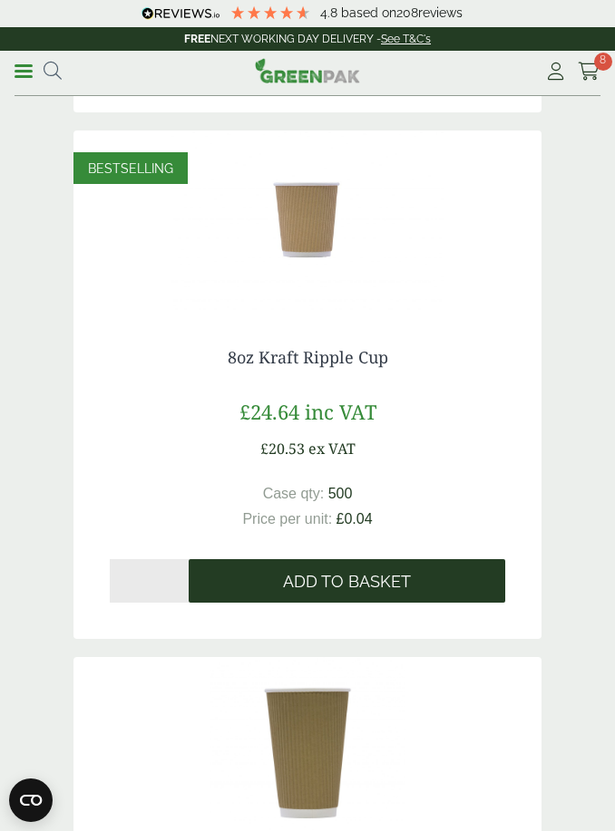
type input "*"
click at [281, 594] on button "Add to Basket" at bounding box center [347, 581] width 316 height 44
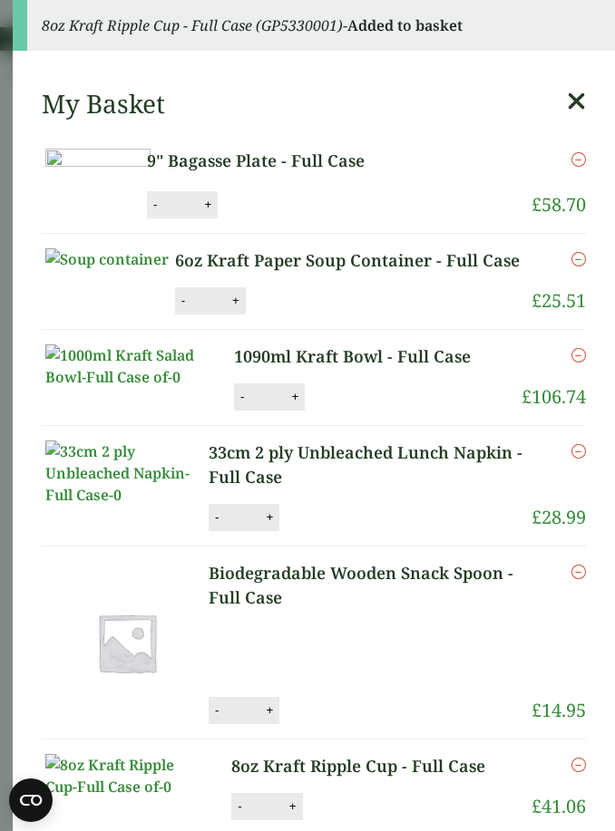
scroll to position [0, 0]
click at [578, 98] on icon at bounding box center [576, 101] width 19 height 25
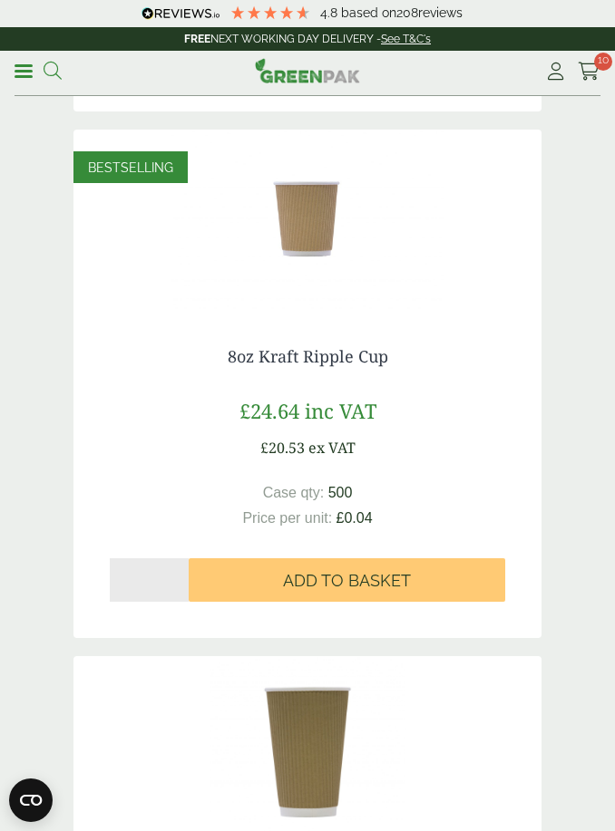
click at [59, 65] on icon at bounding box center [53, 71] width 18 height 18
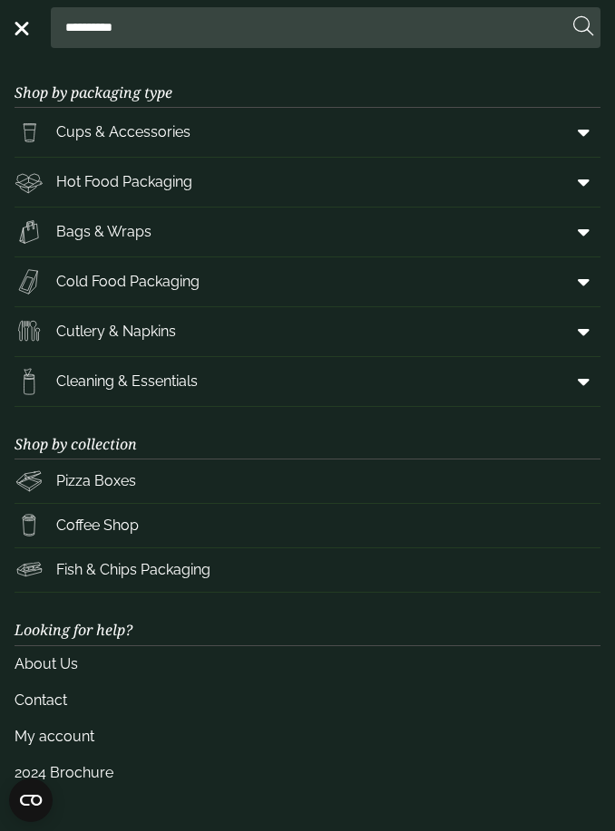
scroll to position [615, 0]
type input "*"
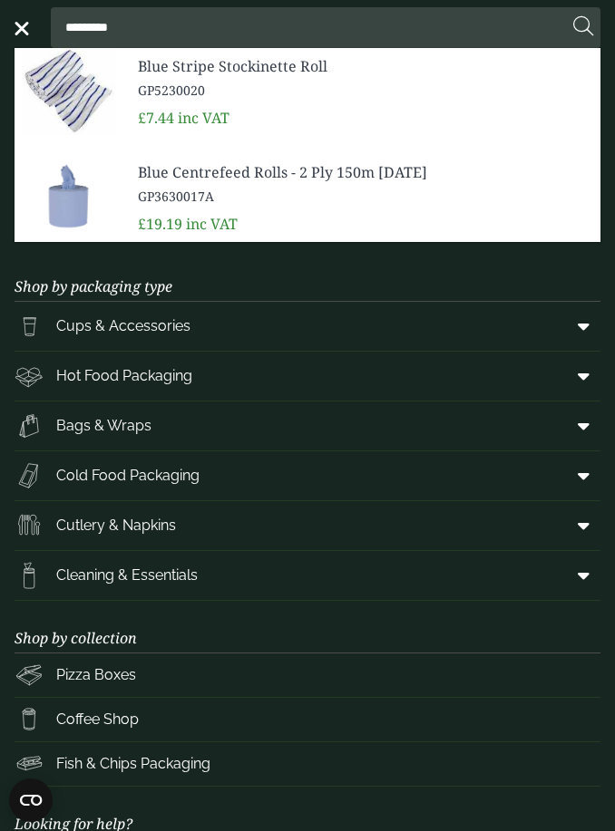
type input "*********"
click at [188, 177] on span "Blue Centrefeed Rolls - 2 Ply 150m [DATE]" at bounding box center [362, 172] width 448 height 22
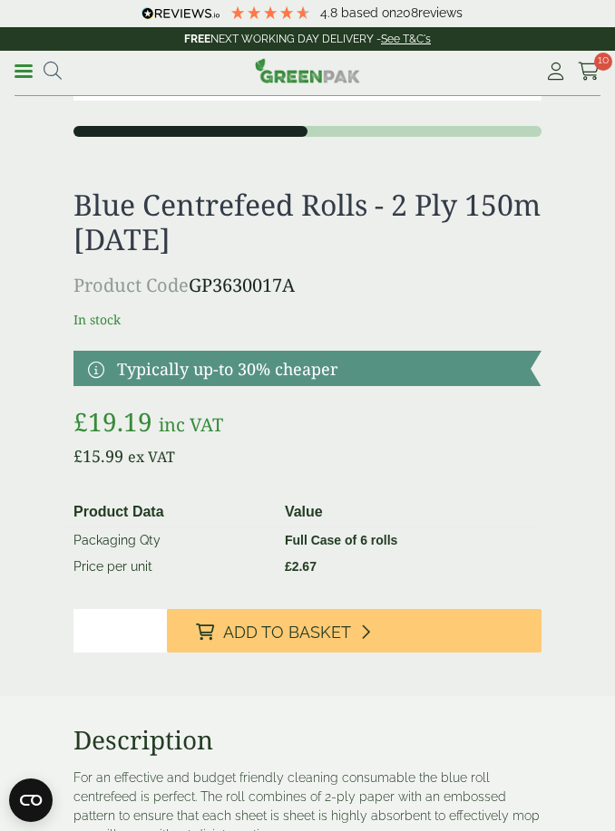
scroll to position [318, 0]
click at [365, 131] on button "2" at bounding box center [424, 131] width 234 height 11
click at [206, 131] on button "1" at bounding box center [190, 131] width 234 height 11
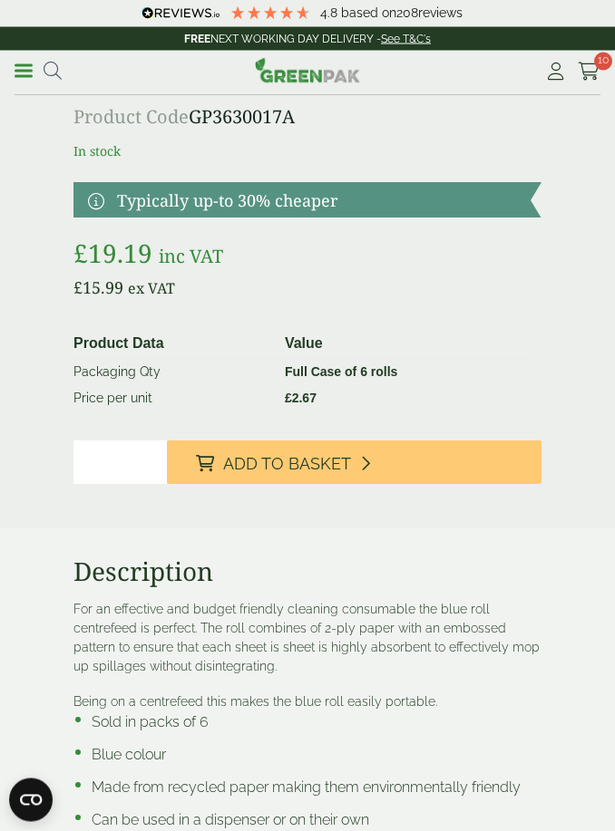
scroll to position [473, 0]
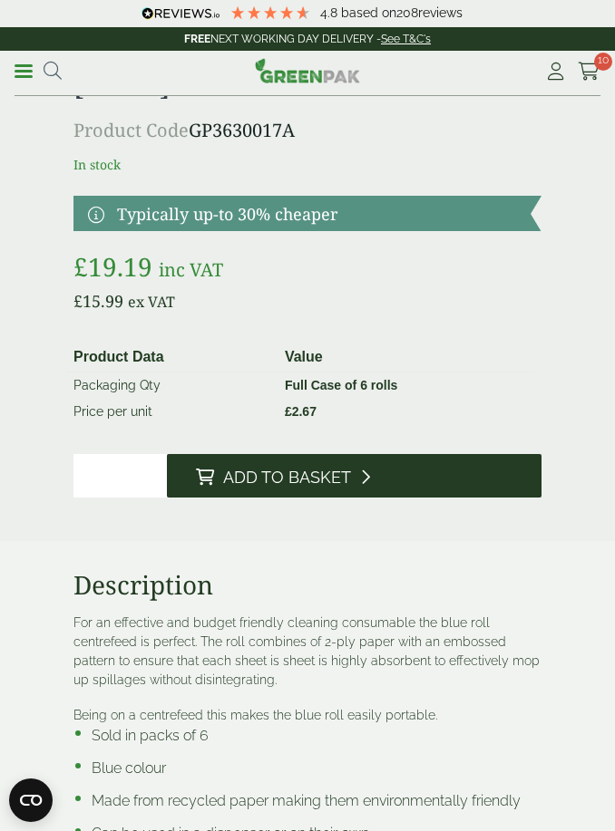
click at [275, 486] on button "Add to Basket" at bounding box center [354, 476] width 374 height 44
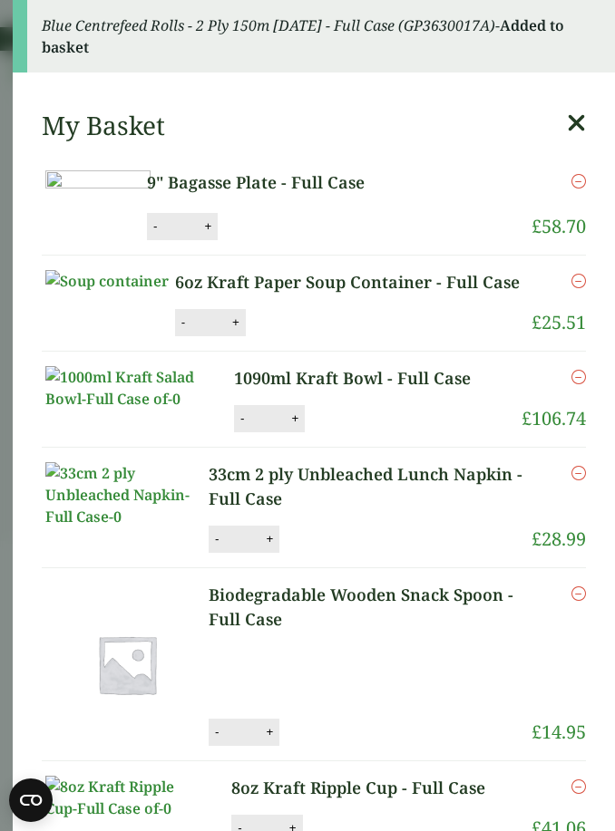
click at [581, 122] on icon at bounding box center [576, 123] width 19 height 25
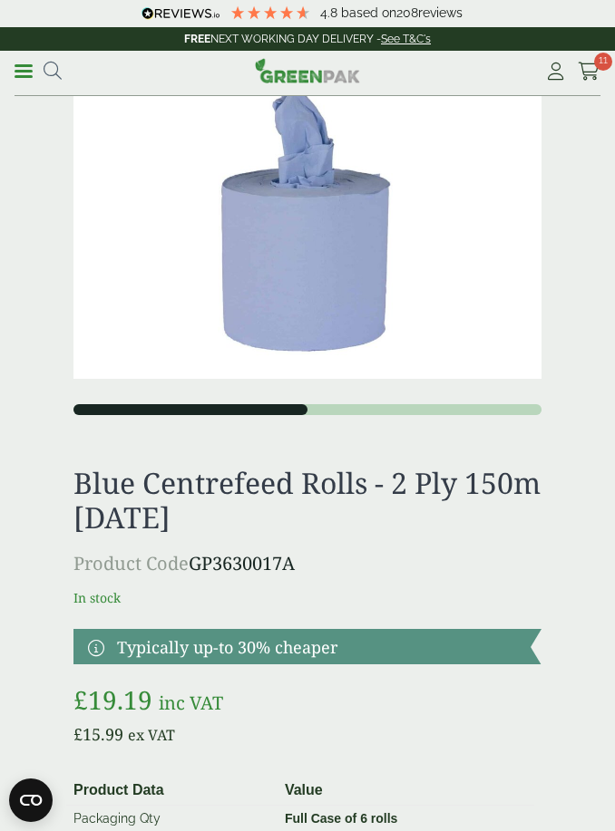
scroll to position [0, 0]
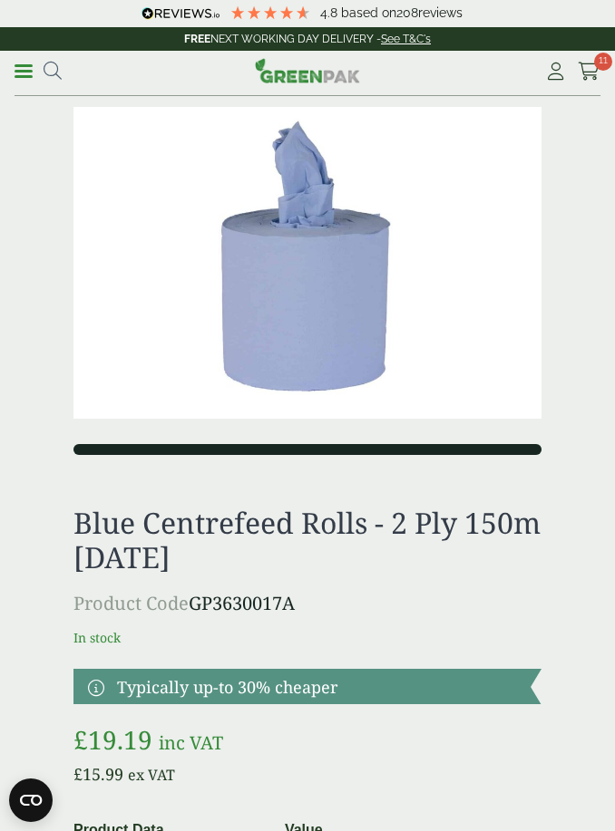
click at [423, 448] on button "2" at bounding box center [424, 449] width 234 height 11
click at [56, 71] on icon at bounding box center [53, 71] width 18 height 18
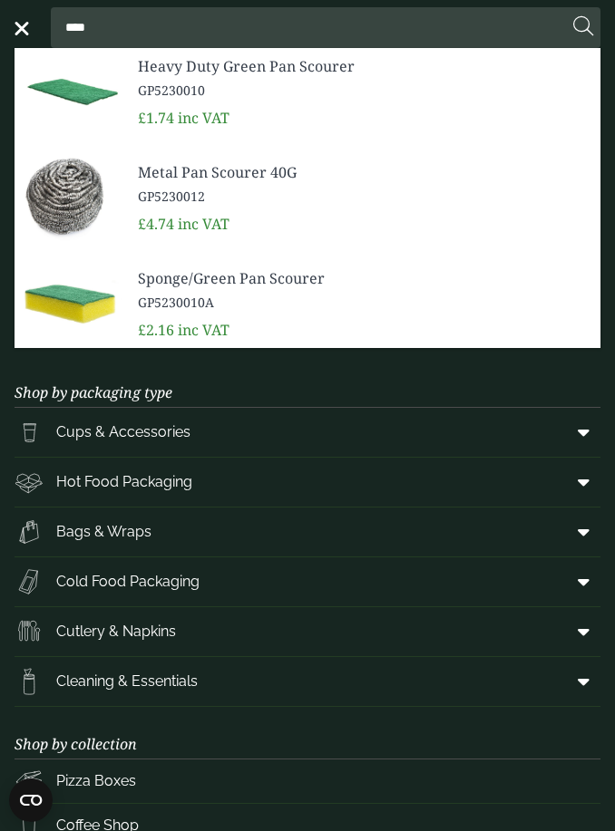
type input "***"
click at [181, 441] on span "Cups & Accessories" at bounding box center [123, 433] width 134 height 22
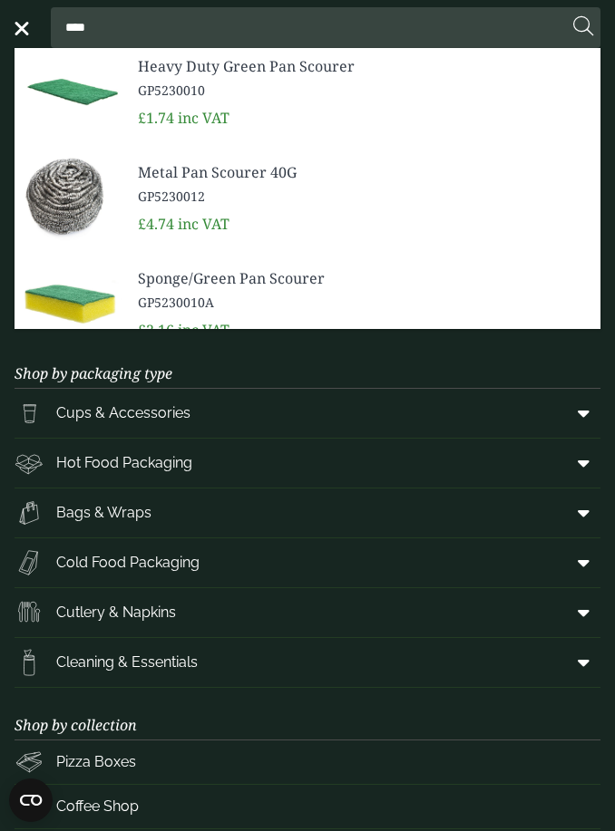
click at [218, 416] on link "Cups & Accessories" at bounding box center [308, 413] width 586 height 49
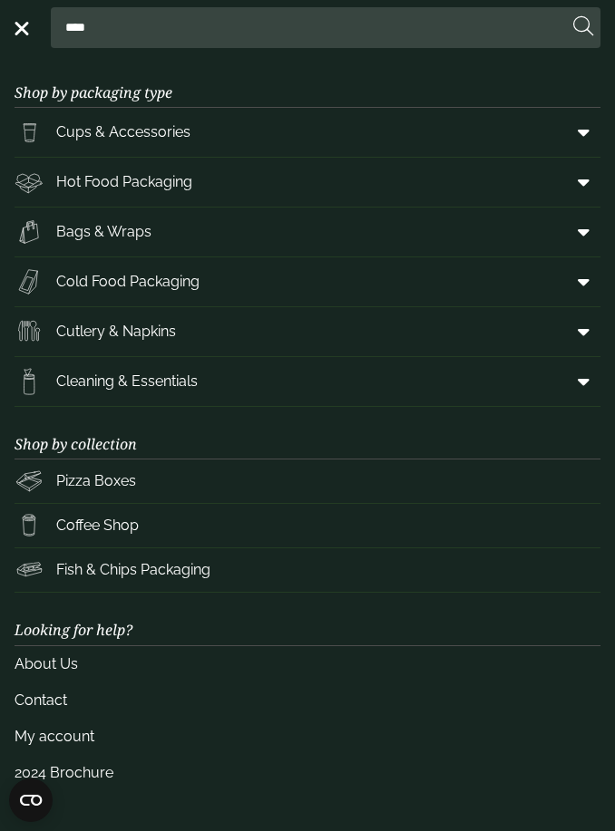
click at [575, 134] on span at bounding box center [579, 132] width 41 height 34
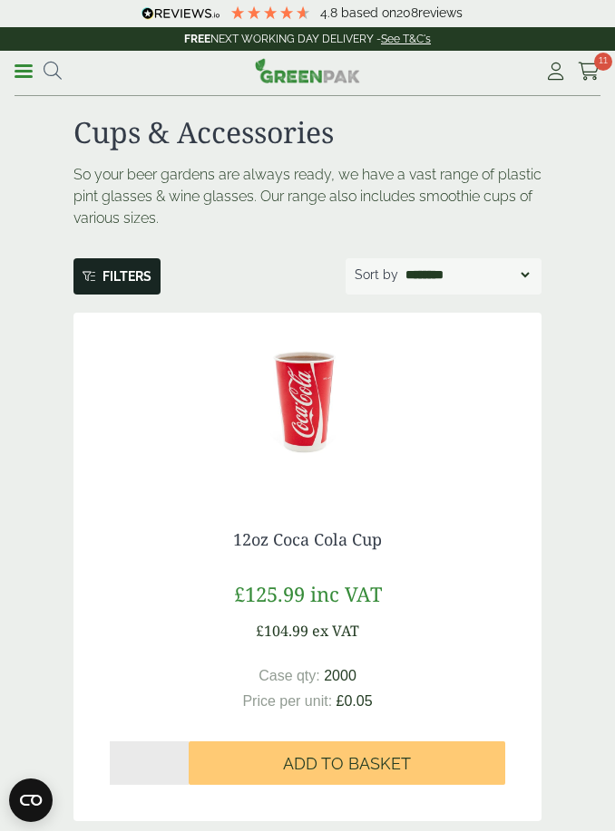
click at [104, 278] on link "More…" at bounding box center [116, 276] width 87 height 36
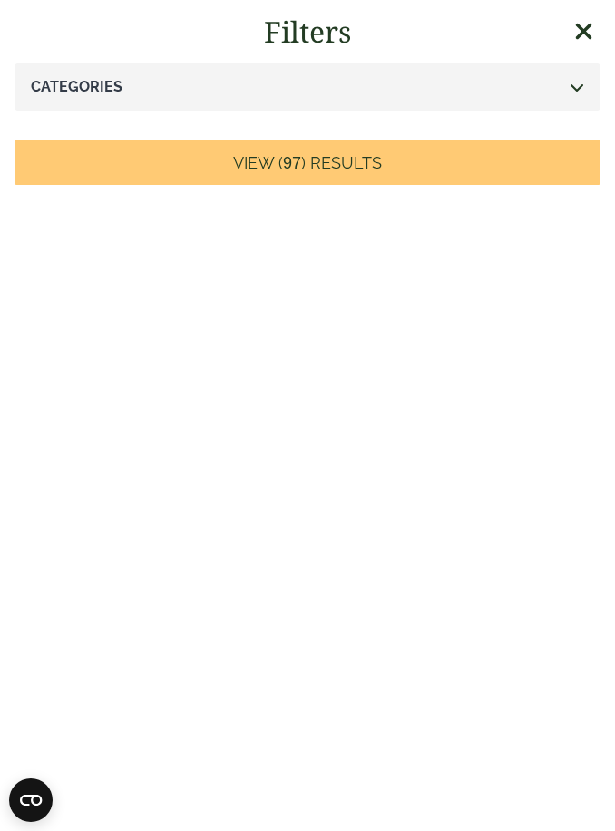
click at [419, 92] on div "Categories" at bounding box center [308, 86] width 586 height 47
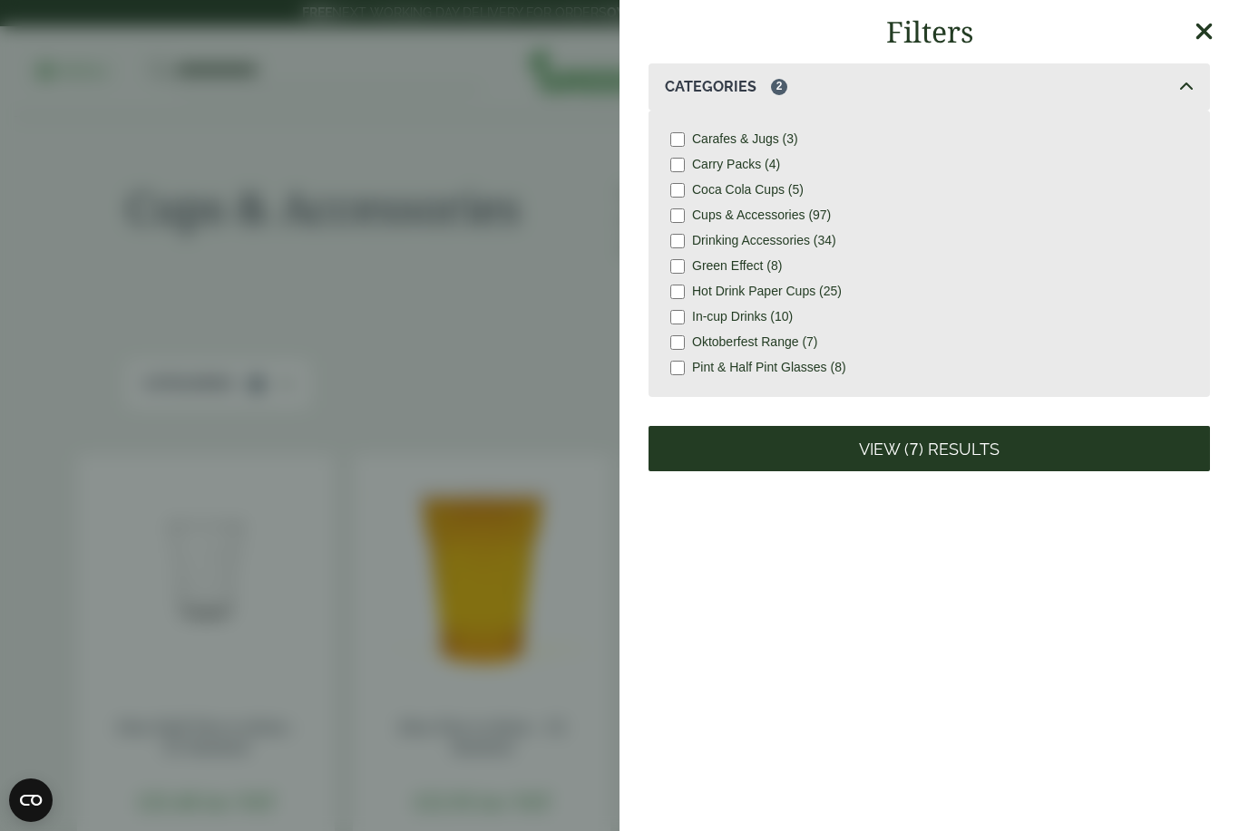
click at [614, 445] on span "View ( 7 ) Results" at bounding box center [929, 450] width 140 height 21
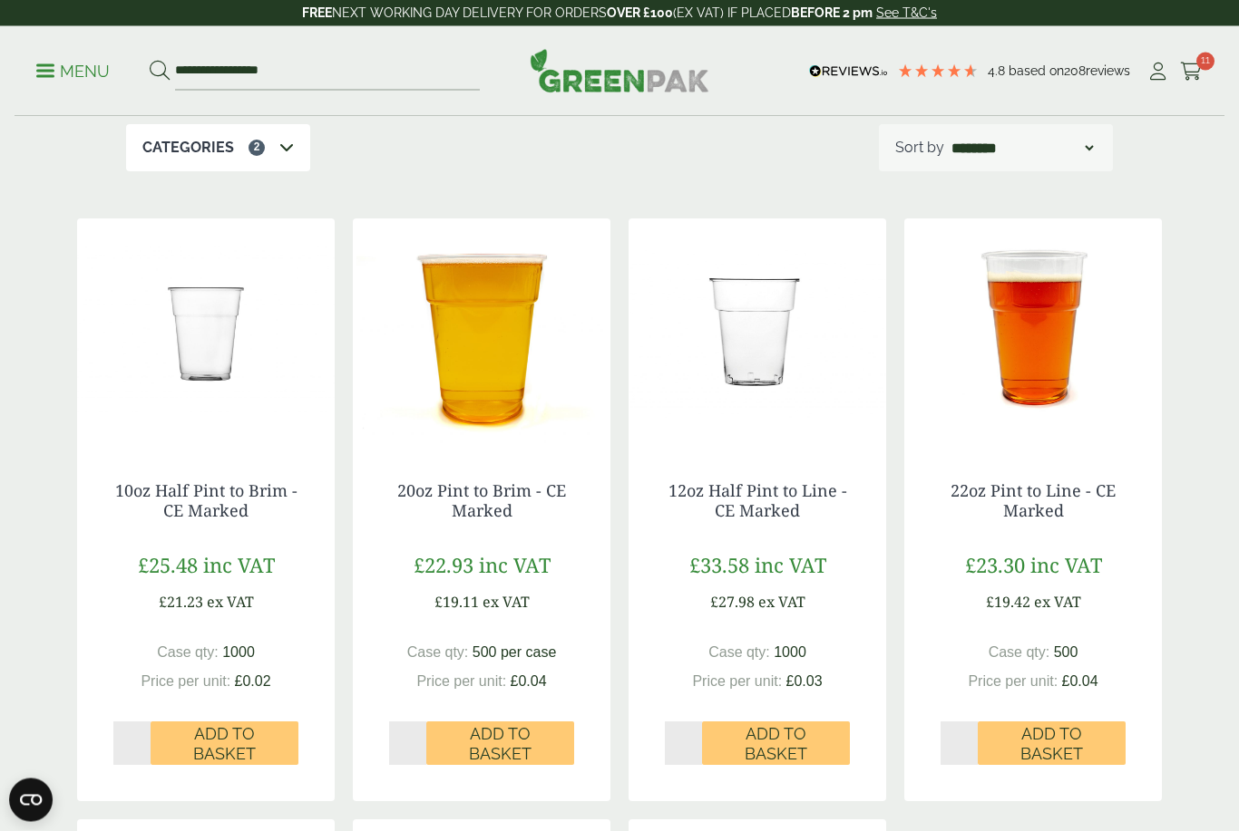
scroll to position [122, 0]
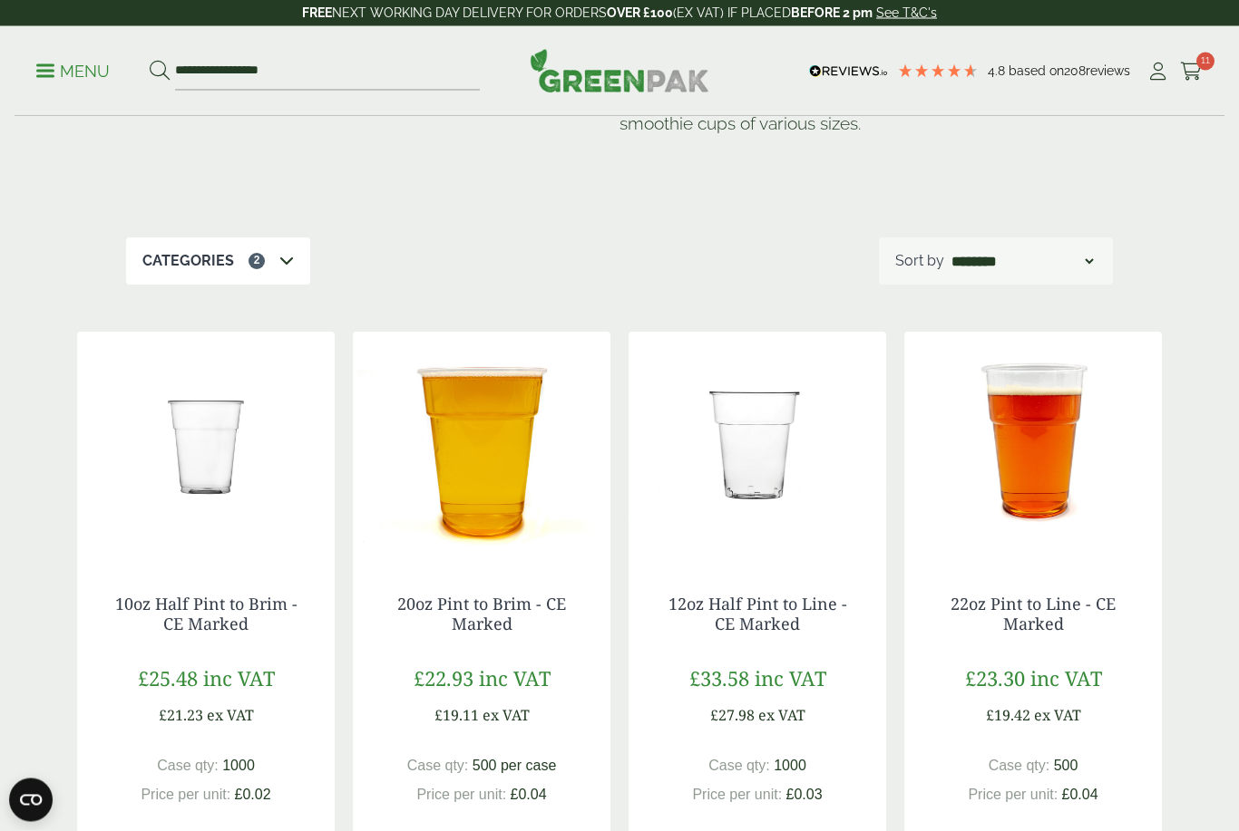
click at [218, 265] on p "Categories" at bounding box center [188, 262] width 92 height 22
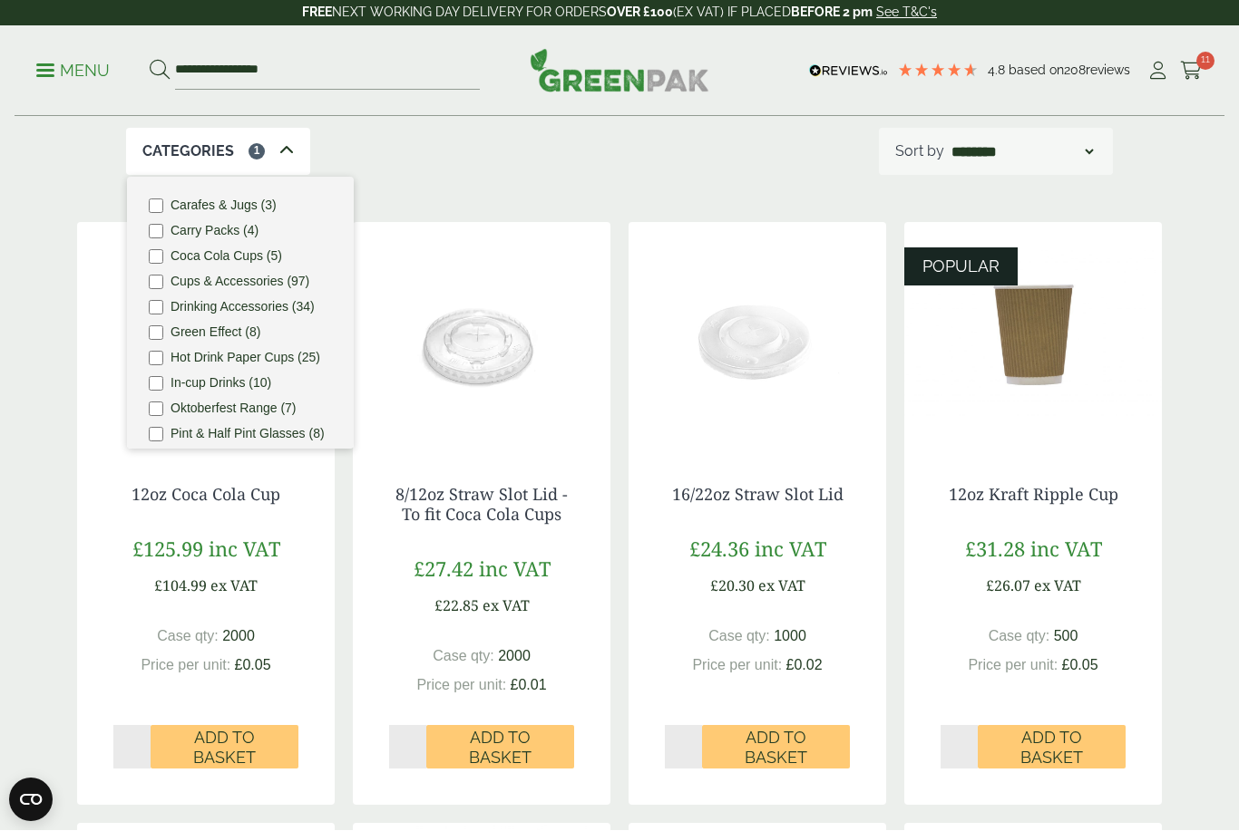
scroll to position [233, 0]
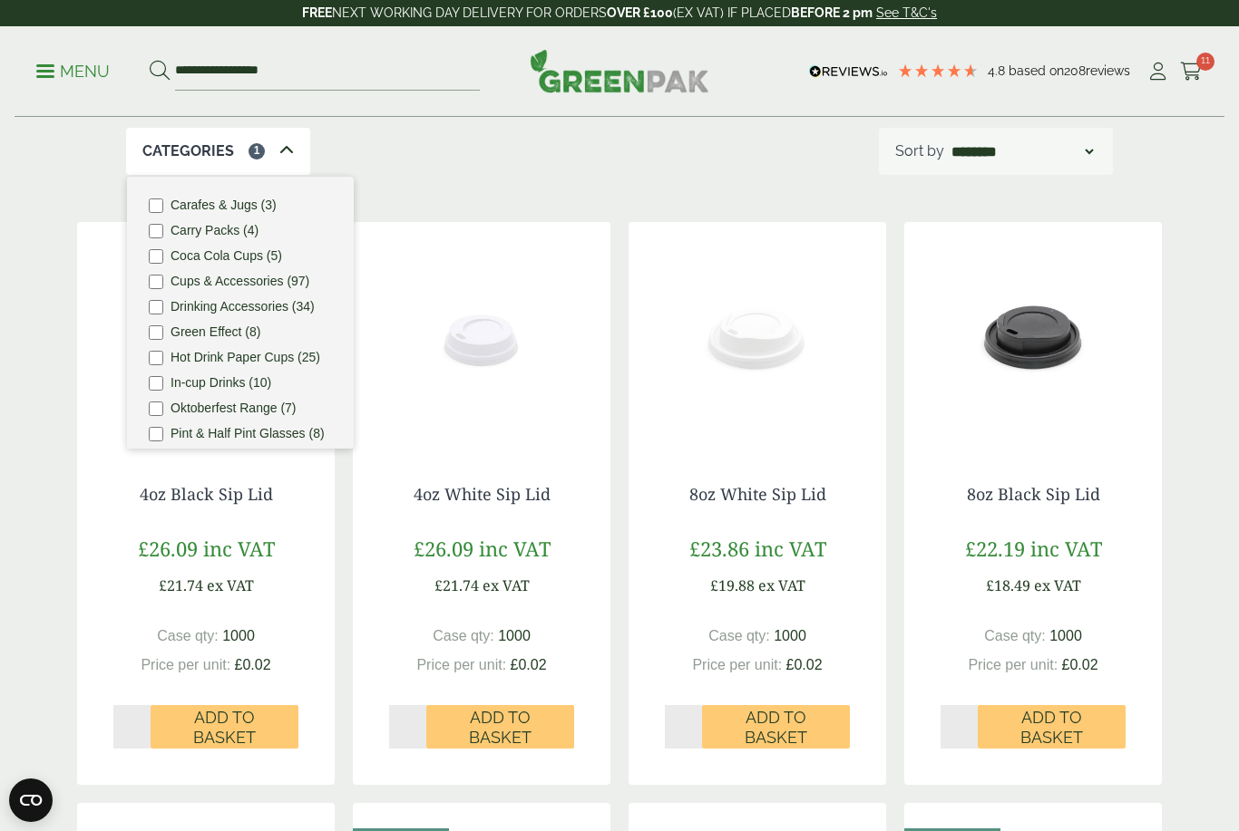
click at [284, 152] on icon at bounding box center [286, 150] width 15 height 15
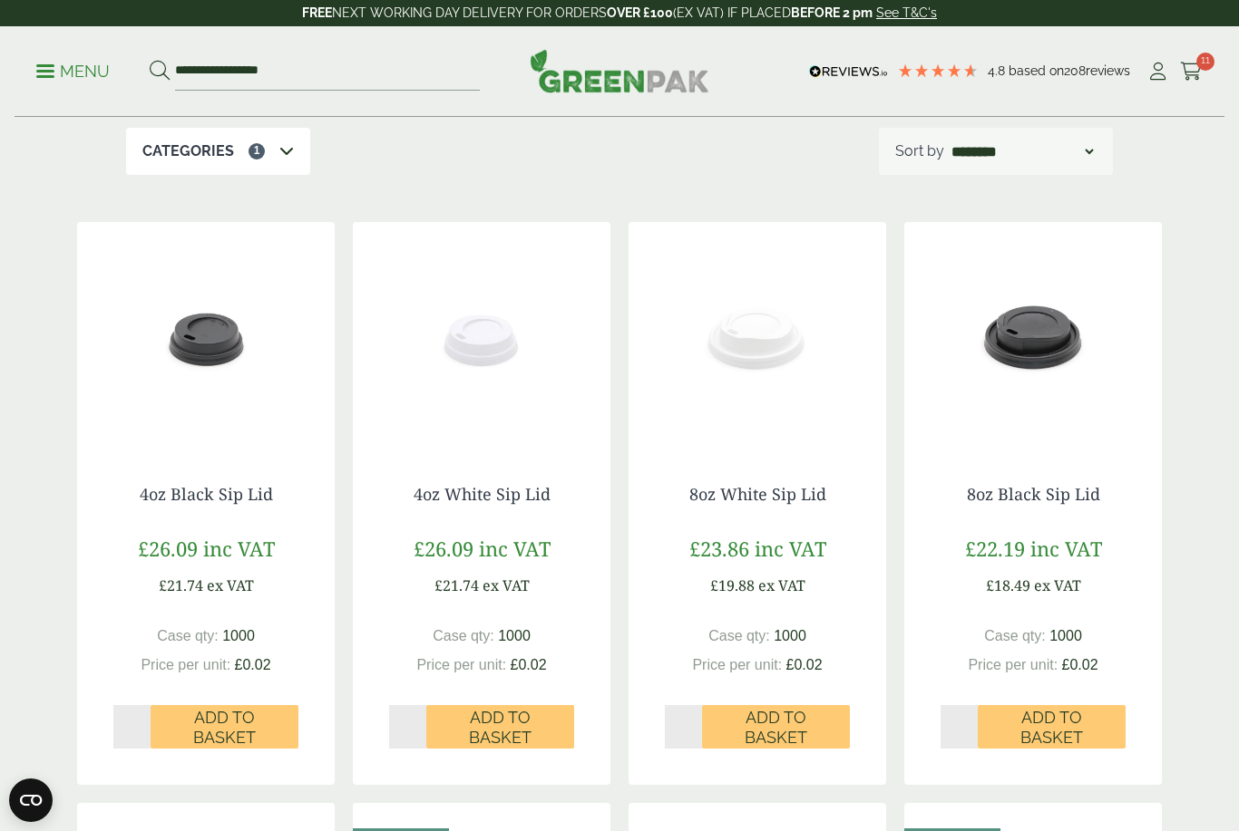
scroll to position [0, 0]
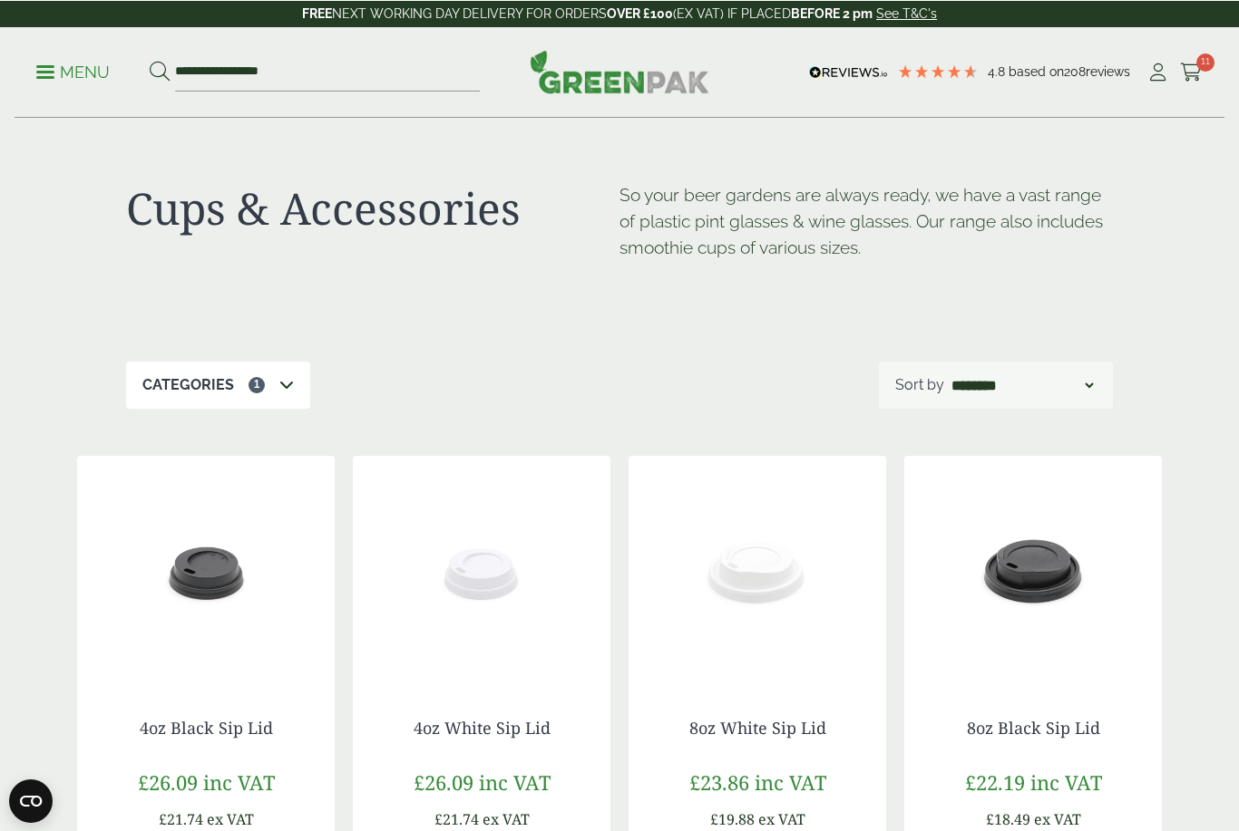
click at [248, 385] on span "1" at bounding box center [256, 384] width 16 height 16
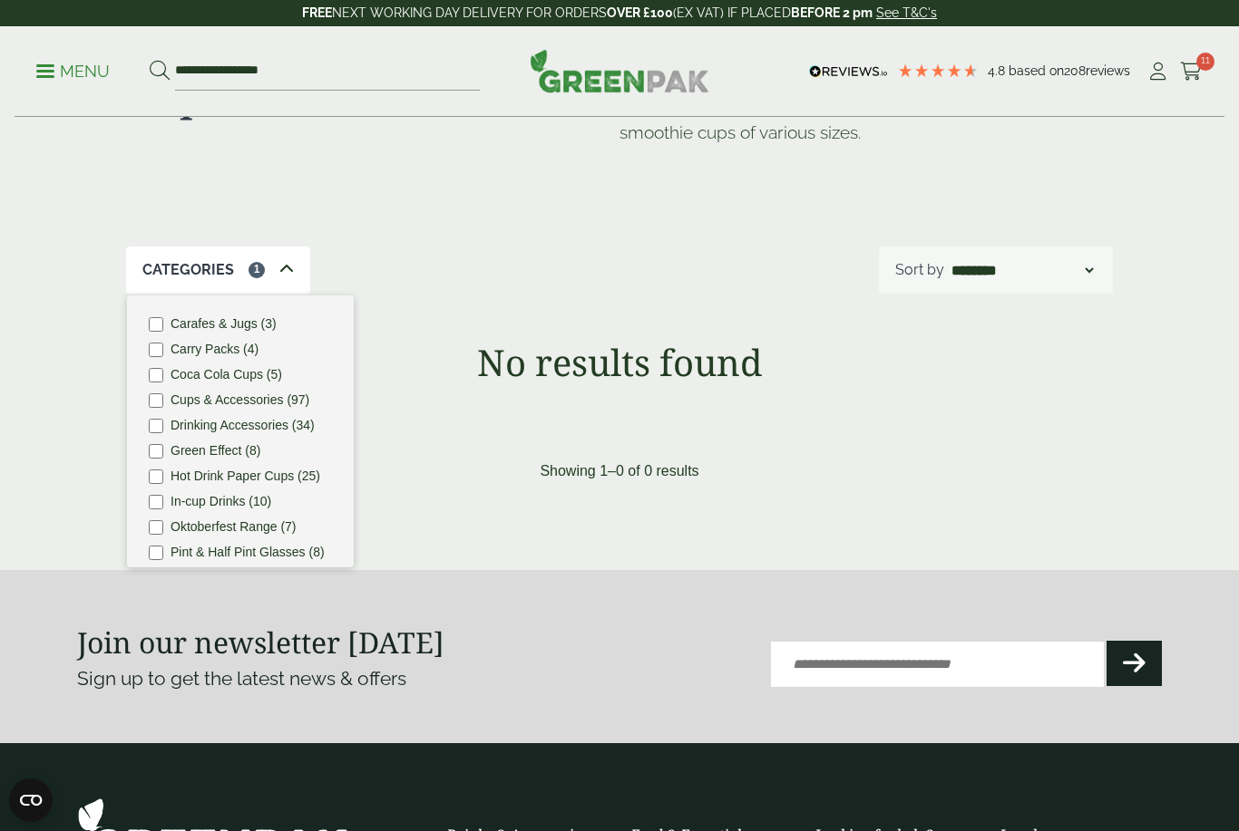
scroll to position [112, 0]
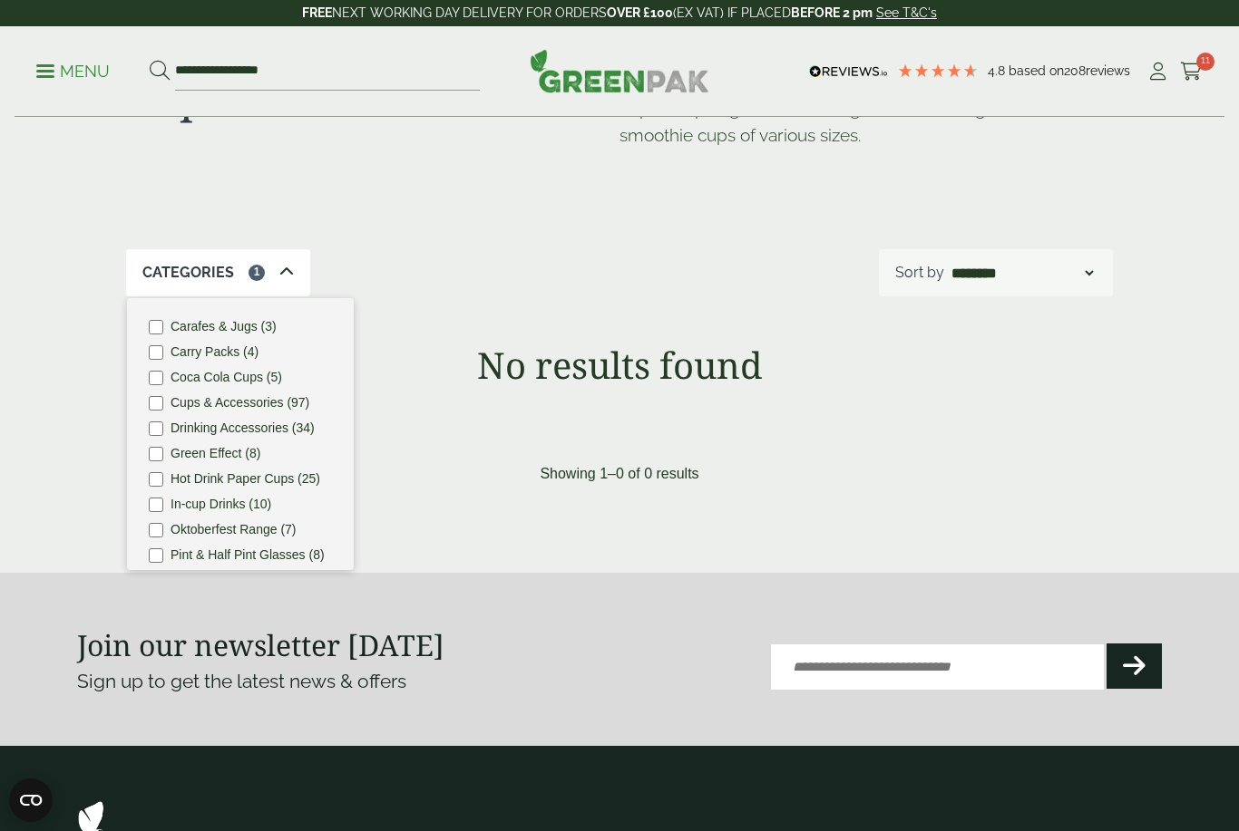
click at [614, 518] on main "Cups & Accessories So your beer gardens are always ready, we have a vast range …" at bounding box center [619, 230] width 1239 height 685
click at [285, 275] on icon at bounding box center [286, 272] width 15 height 15
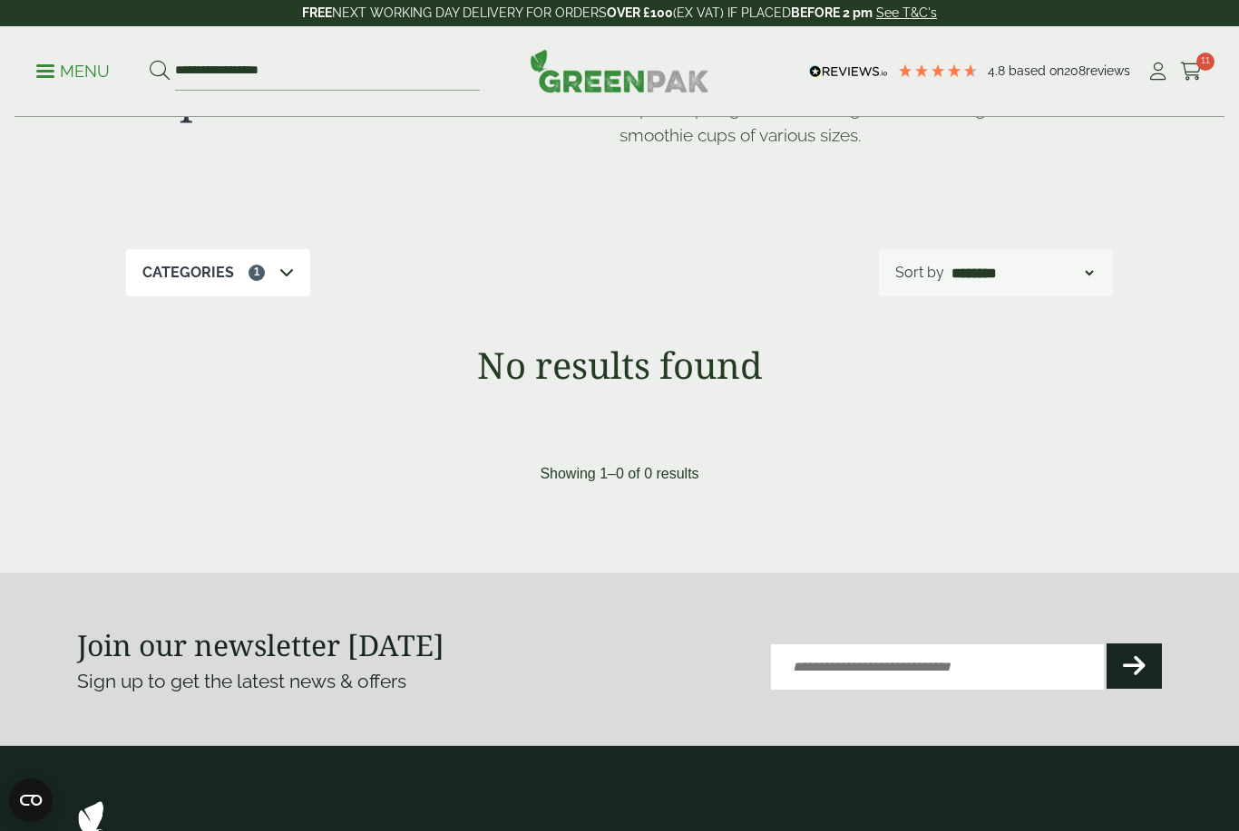
scroll to position [0, 0]
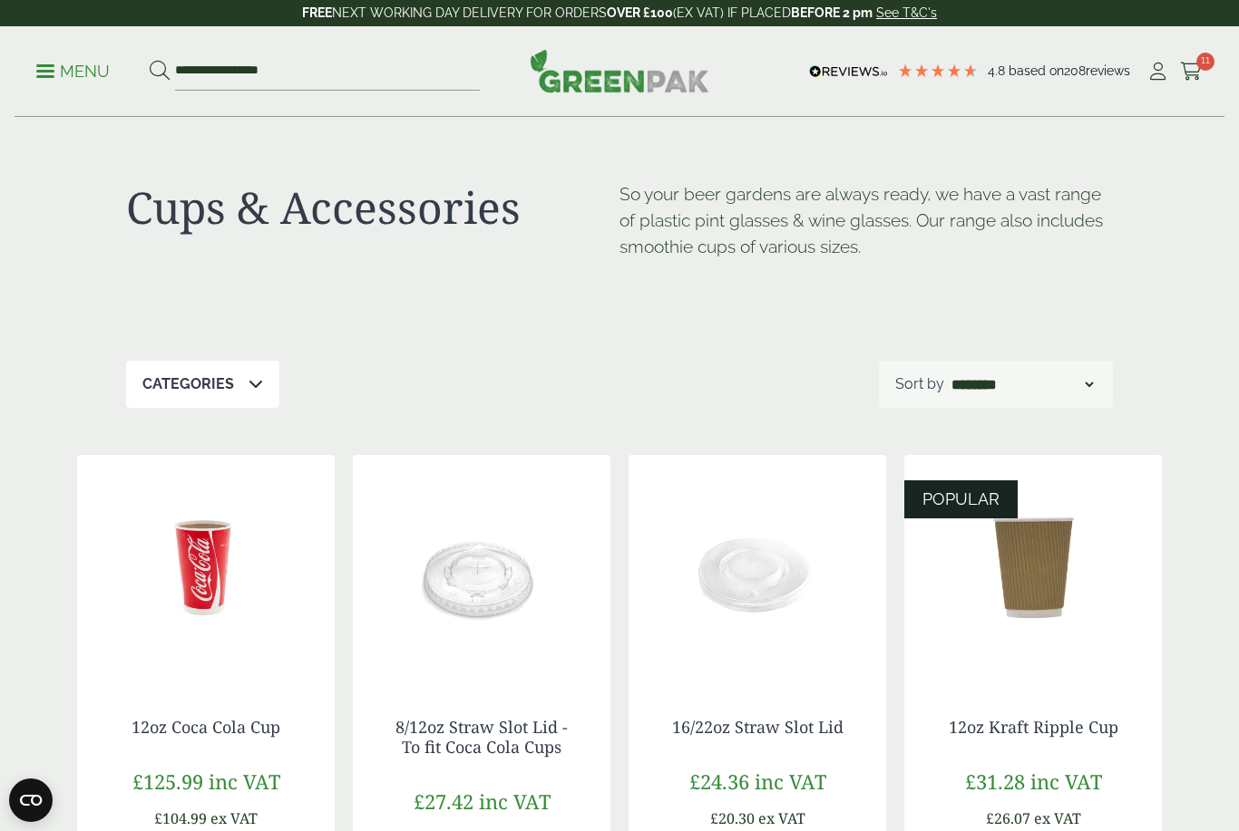
click at [241, 392] on div "Categories" at bounding box center [202, 384] width 153 height 47
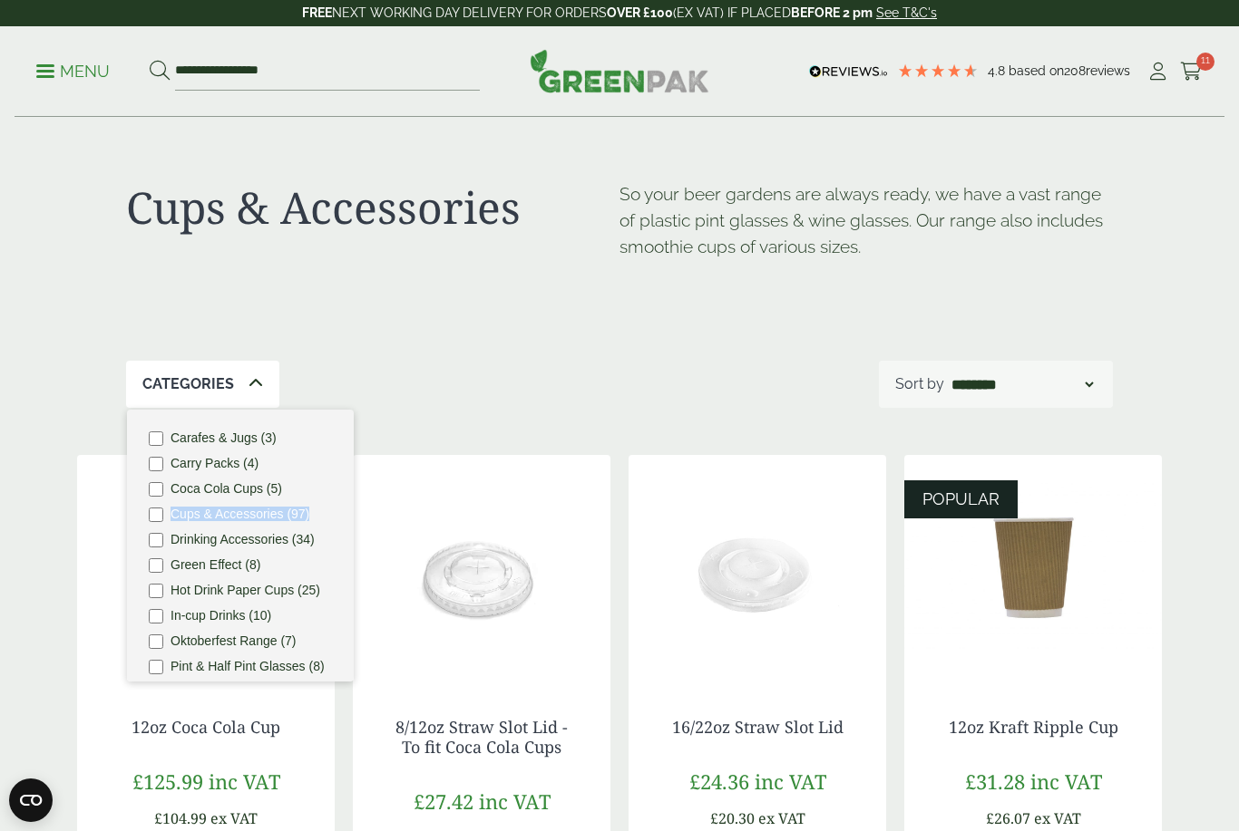
click at [142, 516] on ul "Carafes & Jugs (3) Carry Packs (4) Coca Cola Cups (5) Cups & Accessories (97) D…" at bounding box center [240, 546] width 227 height 272
click at [647, 361] on div "Categories 1 Carafes & Jugs (3) Carry Packs (4) Coca Cola Cups (5) Cups & Acces…" at bounding box center [619, 384] width 987 height 47
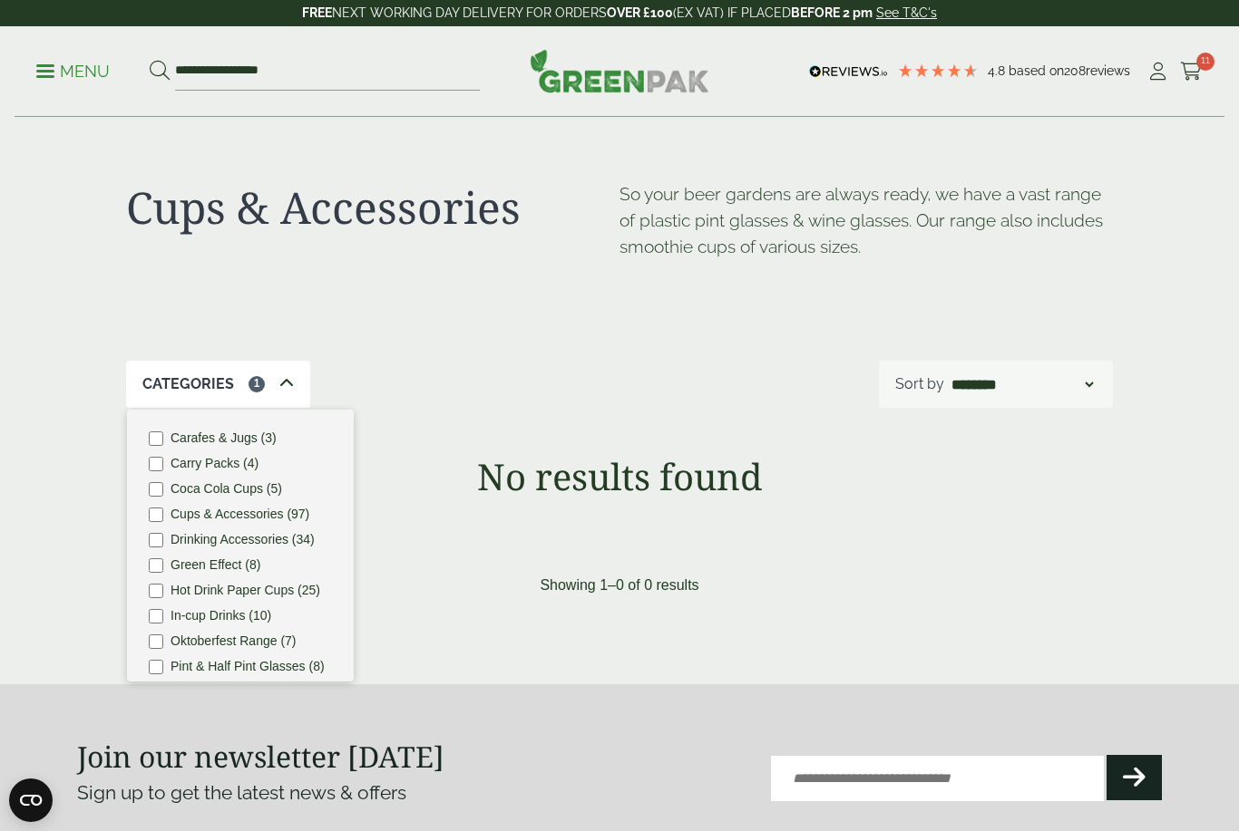
click at [1201, 74] on icon at bounding box center [1191, 72] width 23 height 18
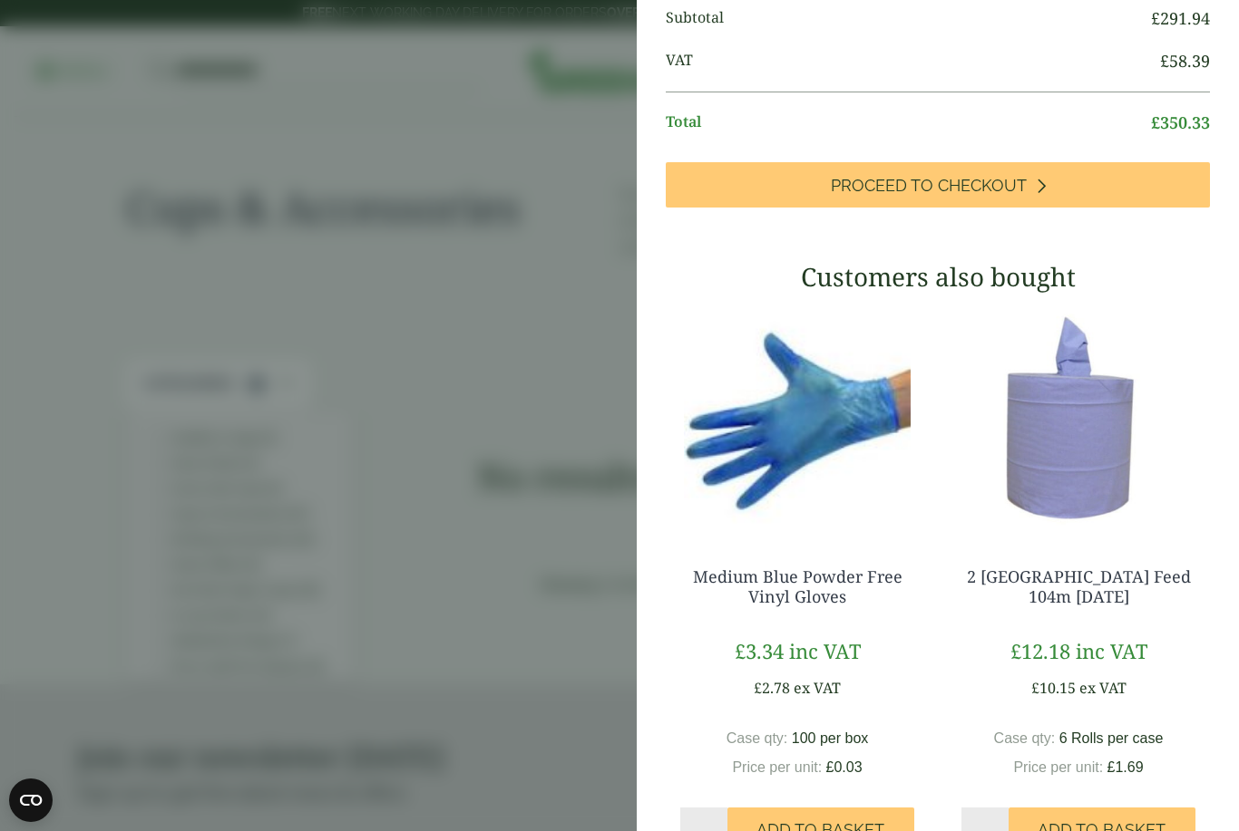
scroll to position [900, 0]
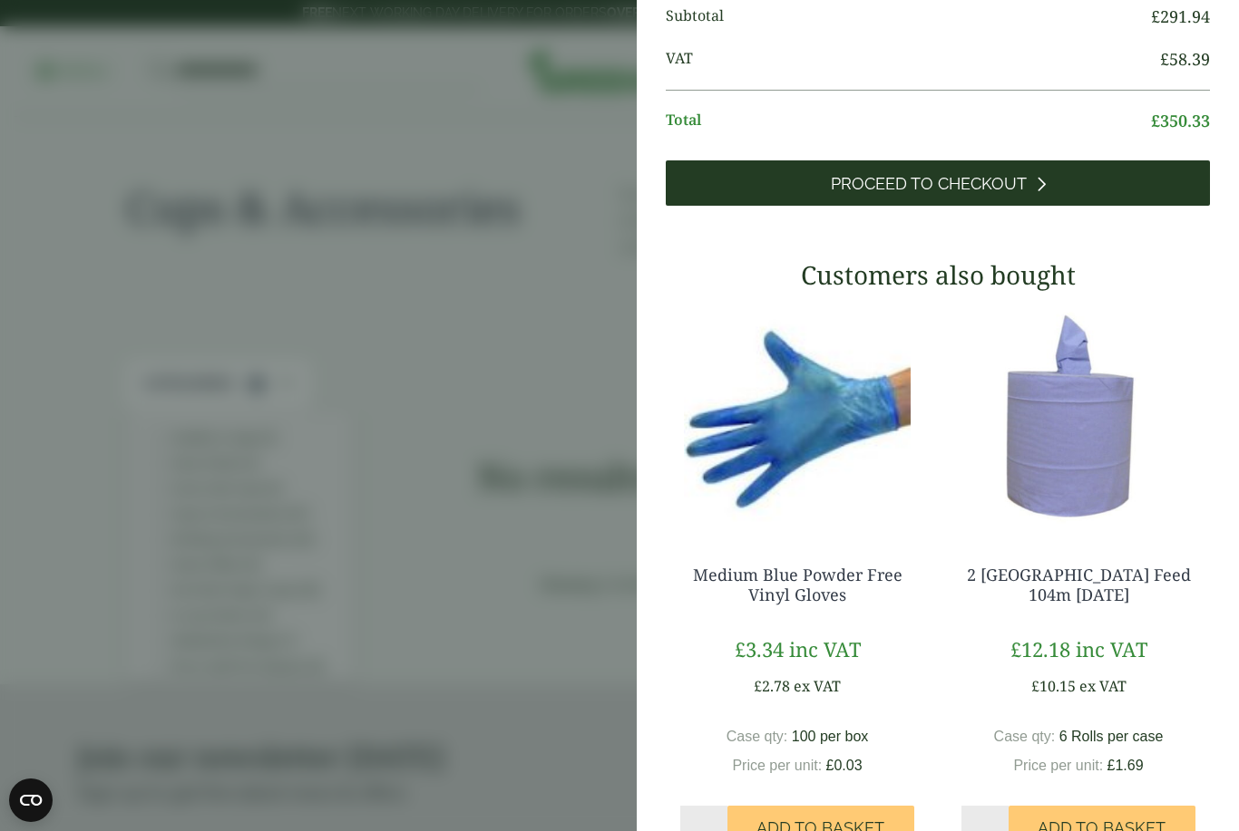
click at [968, 194] on span "Proceed to Checkout" at bounding box center [929, 184] width 196 height 20
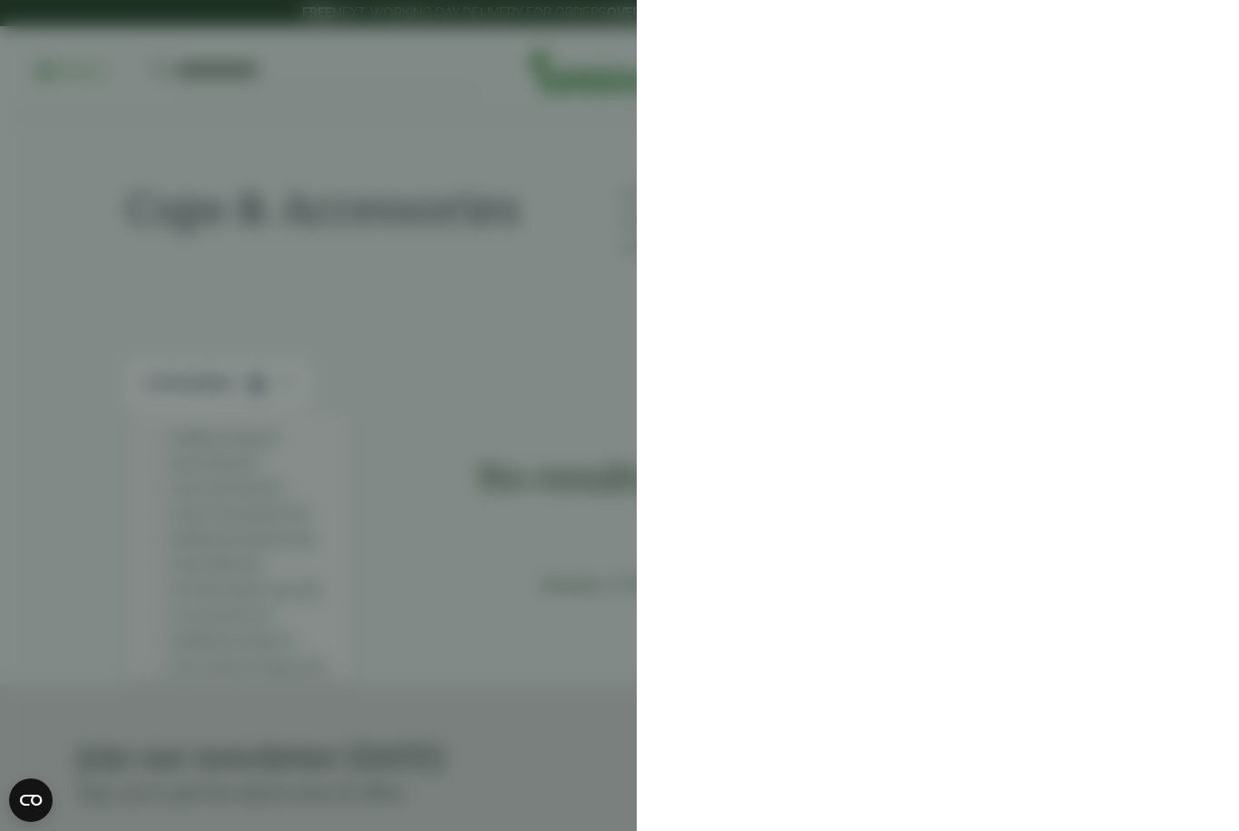
scroll to position [0, 0]
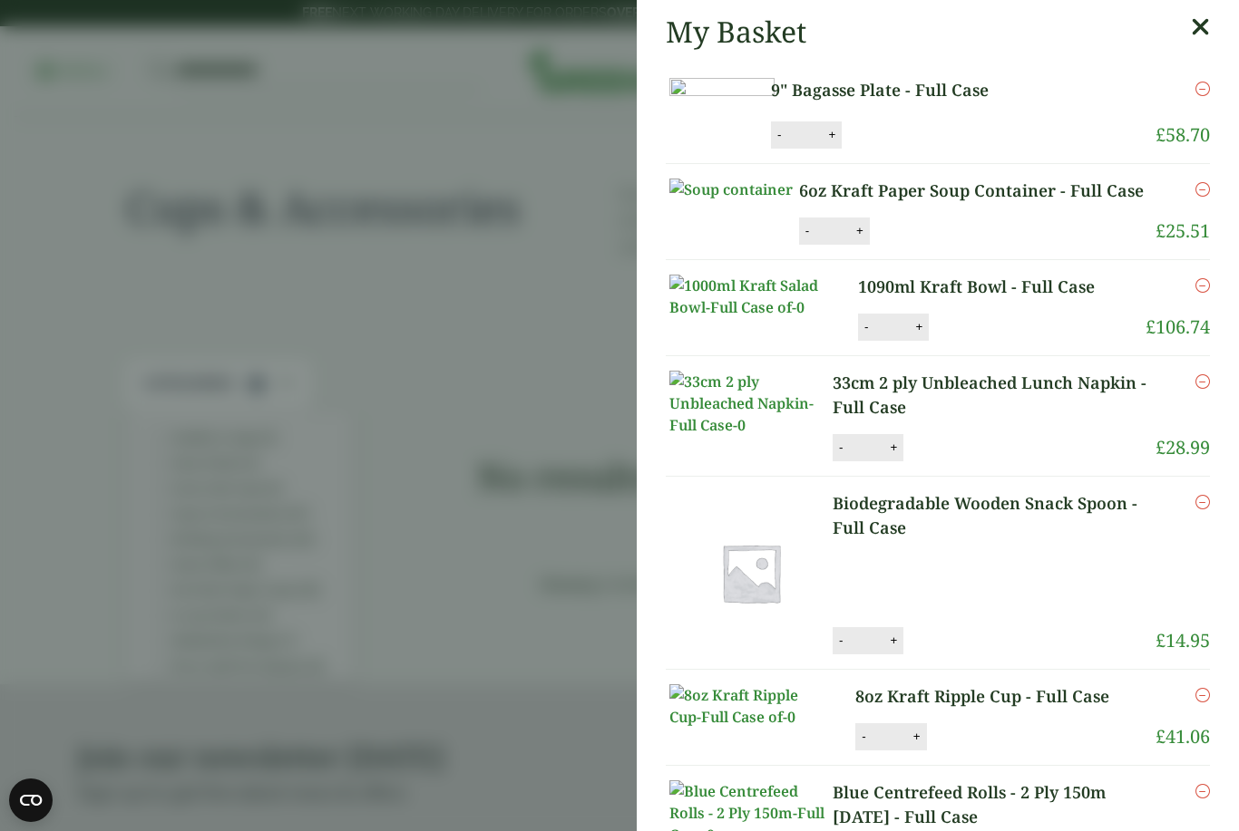
click at [1204, 31] on icon at bounding box center [1200, 27] width 19 height 25
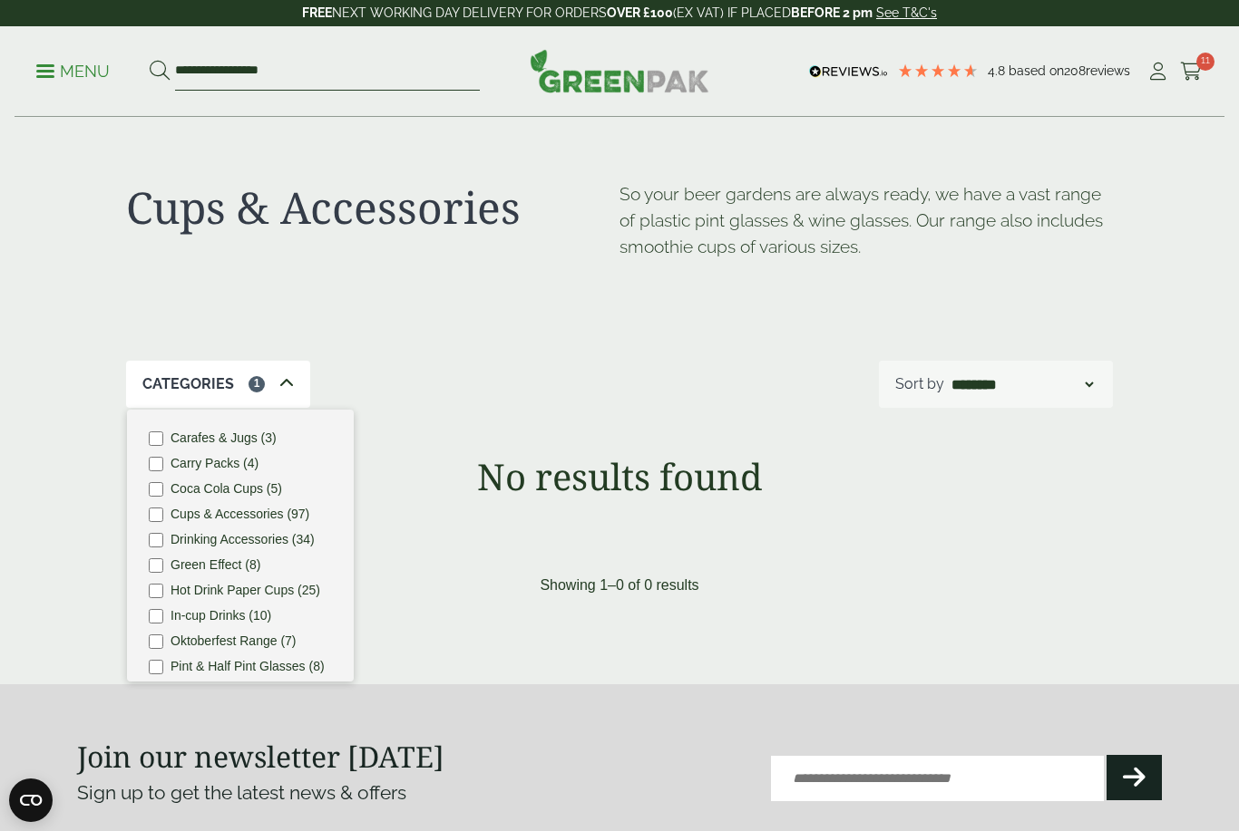
drag, startPoint x: 325, startPoint y: 65, endPoint x: 230, endPoint y: 73, distance: 94.7
click at [325, 65] on input "**********" at bounding box center [327, 72] width 305 height 38
drag, startPoint x: 230, startPoint y: 73, endPoint x: 133, endPoint y: 68, distance: 97.2
click at [133, 68] on ul "**********" at bounding box center [257, 72] width 443 height 38
type input "******"
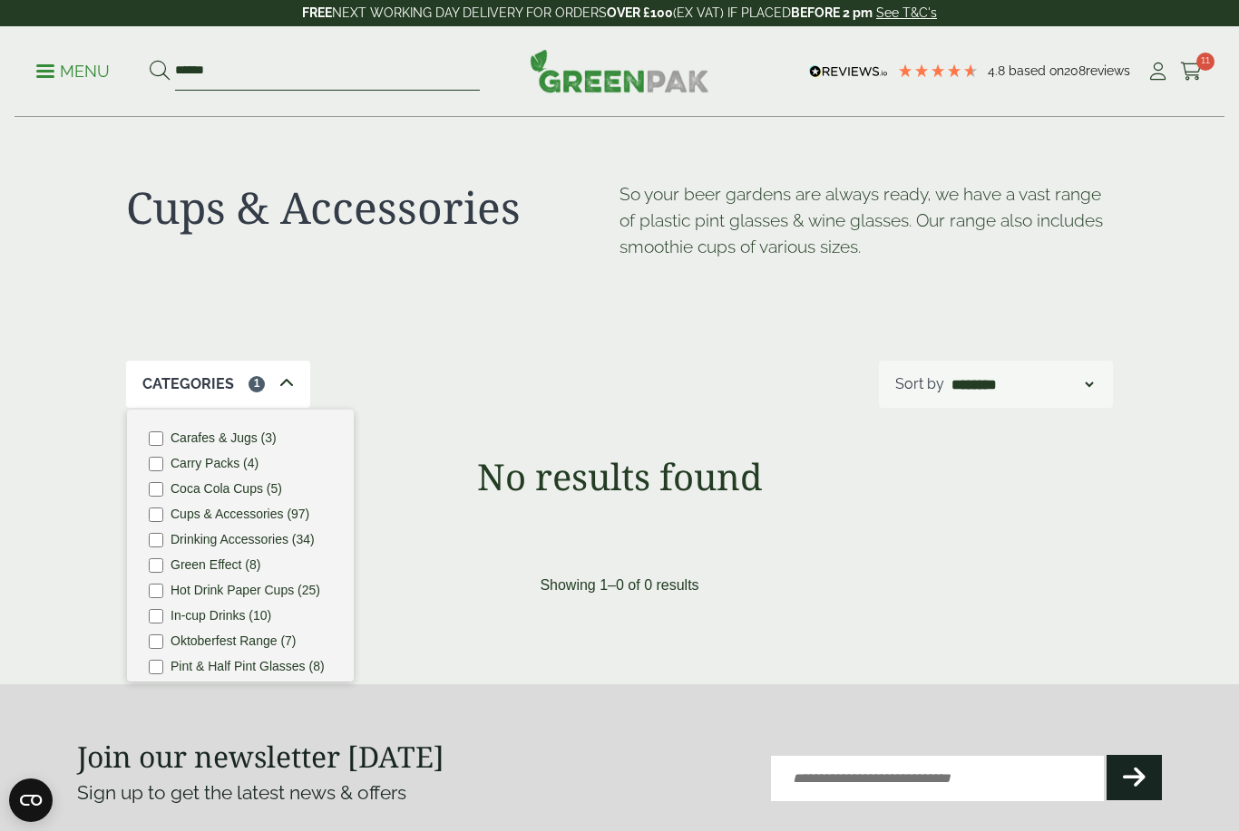
click at [159, 71] on button at bounding box center [160, 72] width 20 height 24
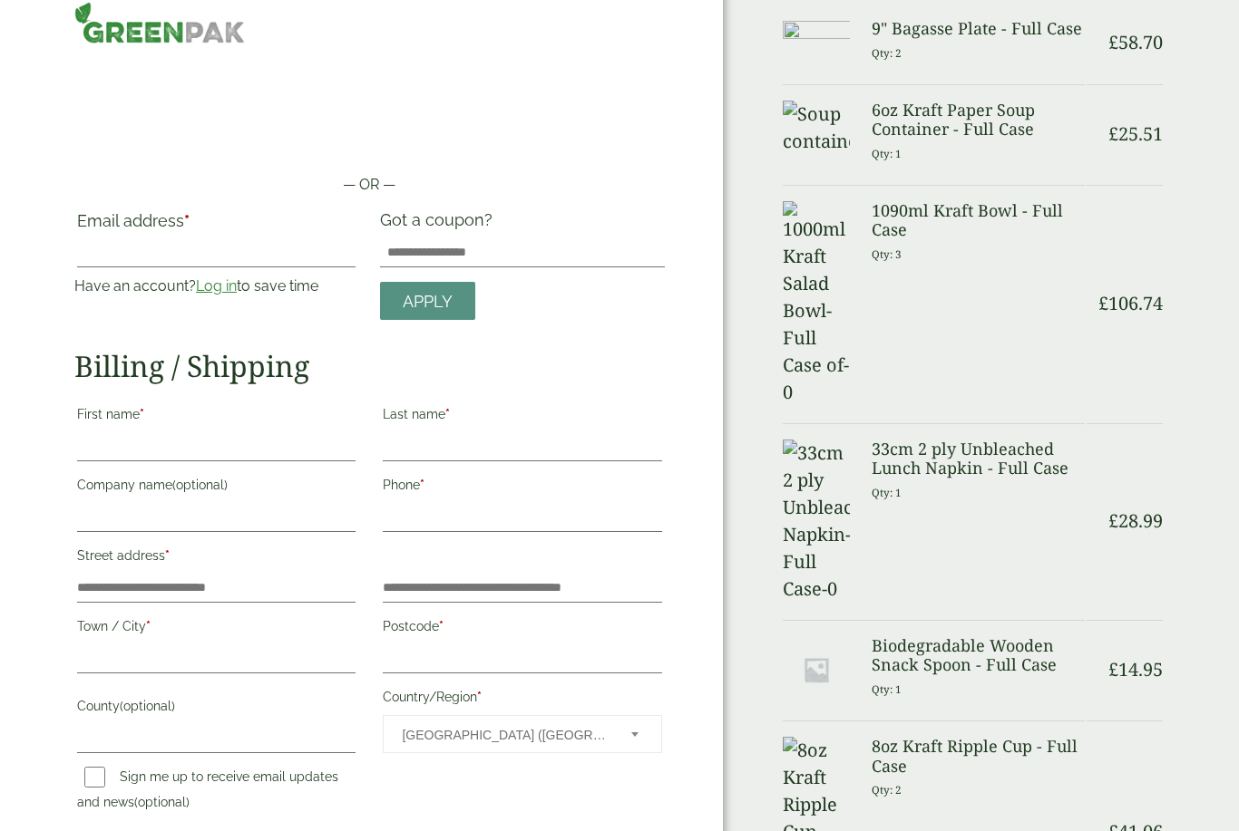
scroll to position [30, 0]
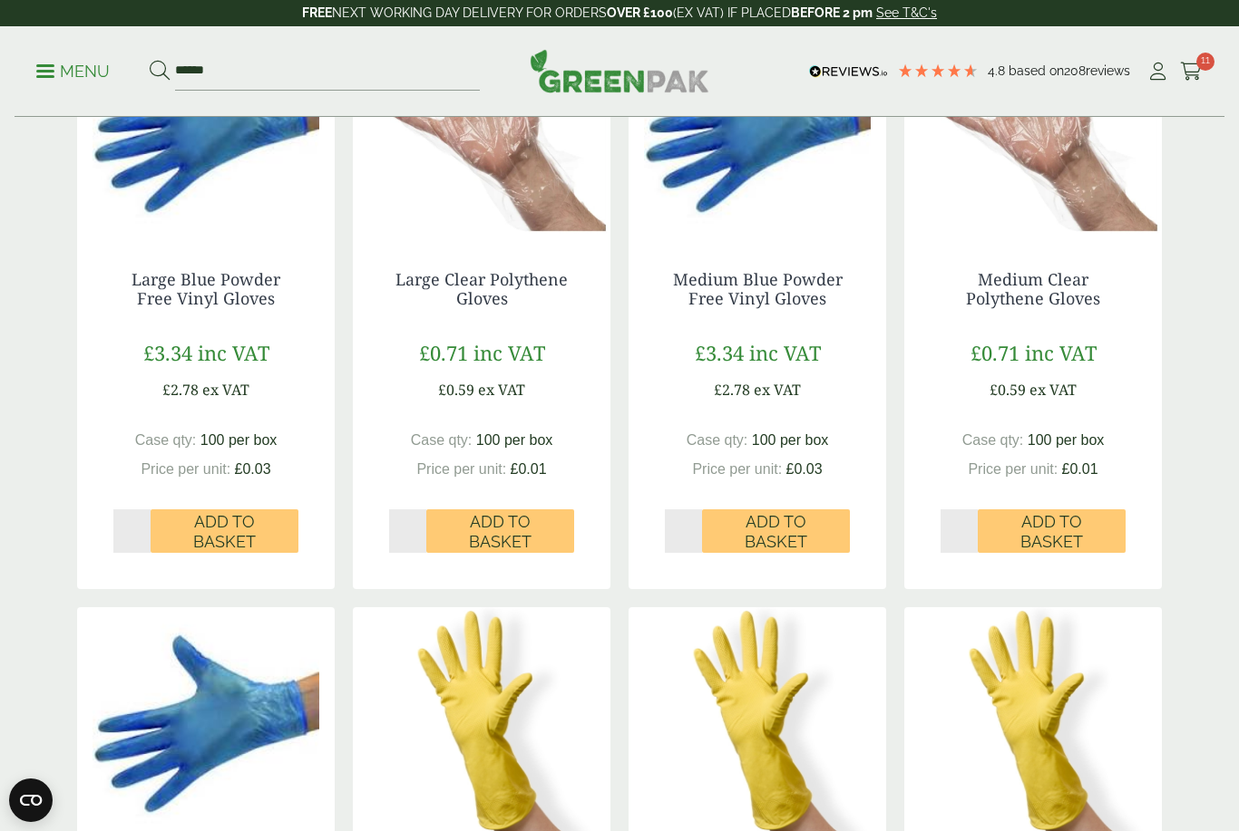
scroll to position [414, 0]
click at [230, 517] on span "Add to Basket" at bounding box center [224, 532] width 122 height 39
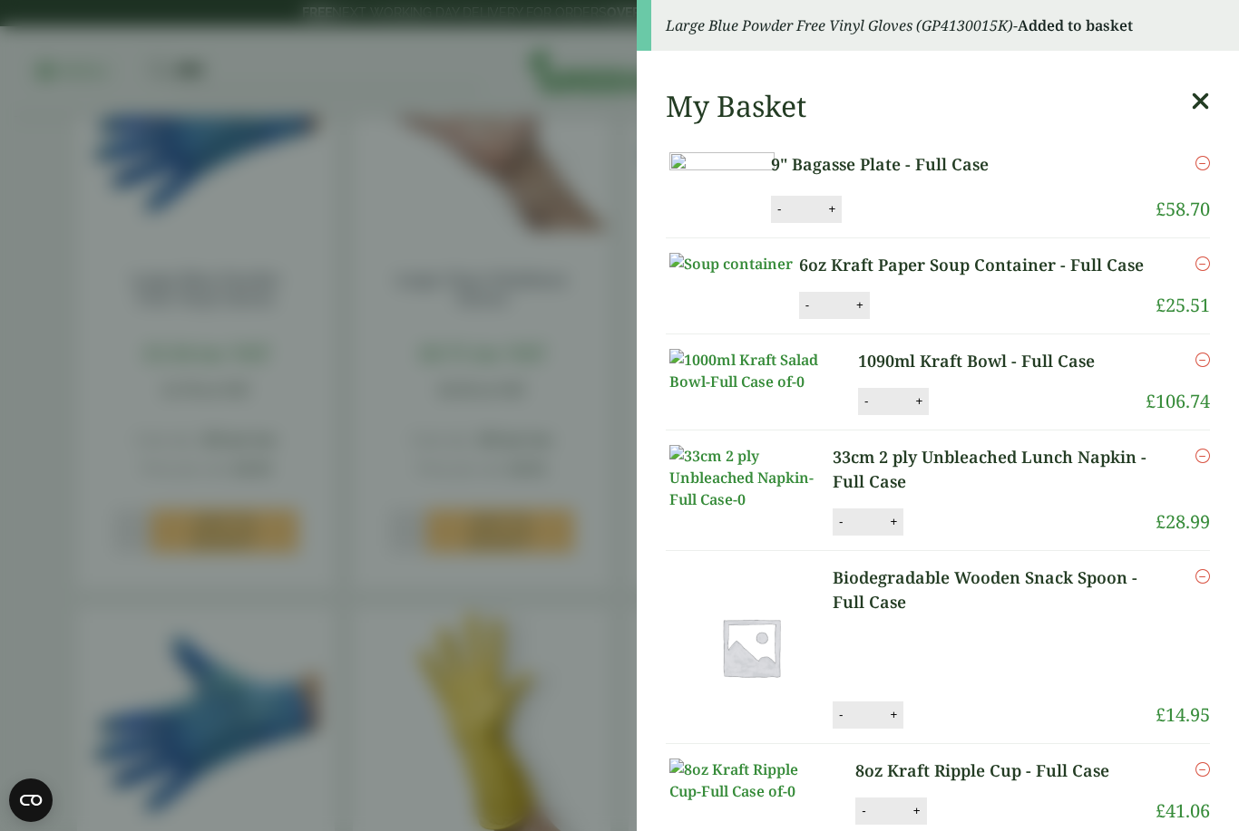
scroll to position [0, 0]
click at [1205, 96] on icon at bounding box center [1200, 101] width 19 height 25
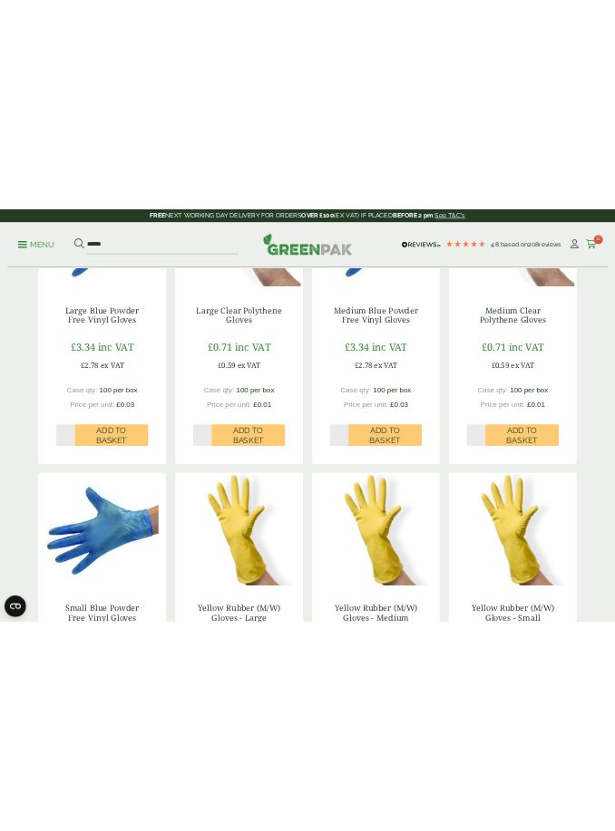
scroll to position [425, 0]
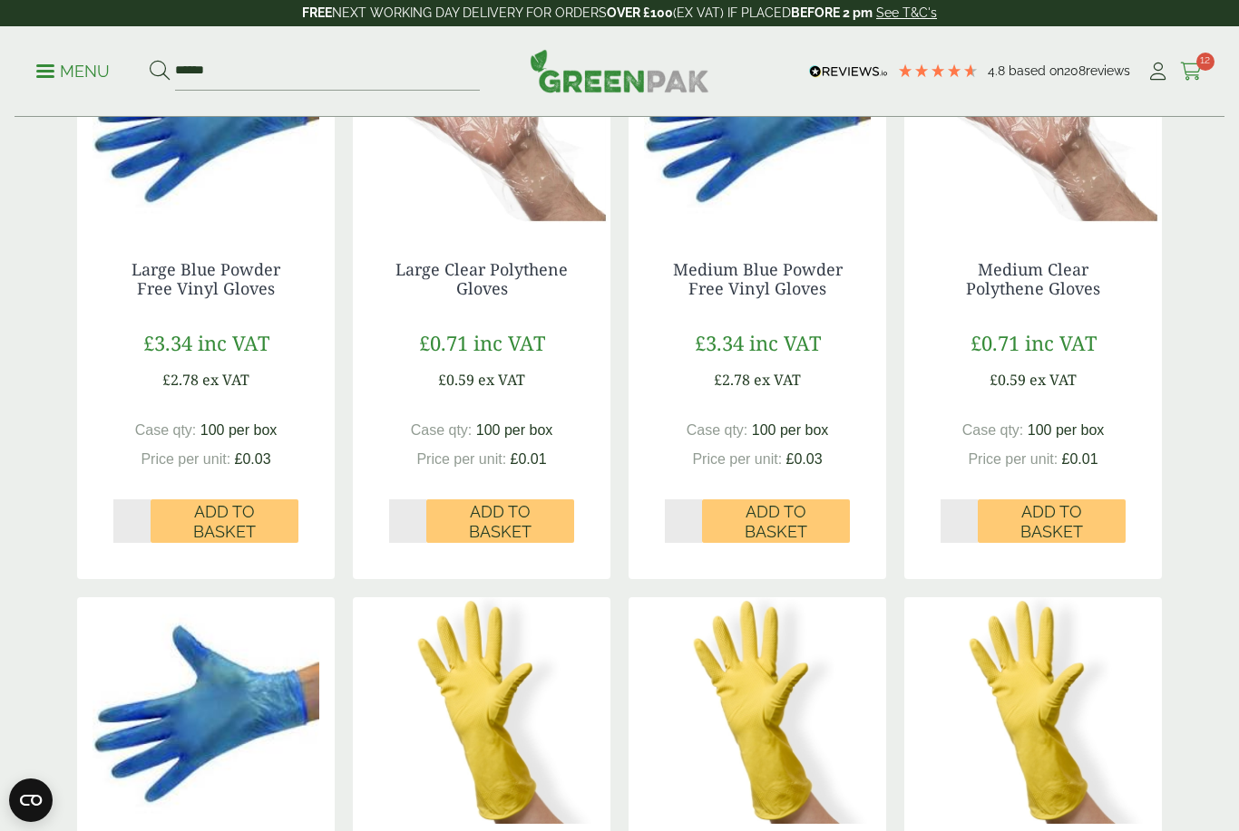
click at [1193, 69] on icon at bounding box center [1191, 72] width 23 height 18
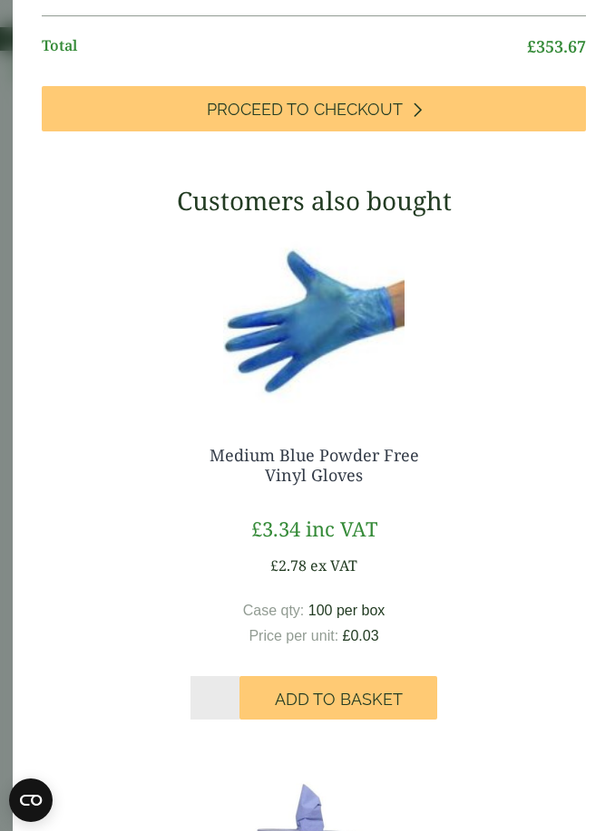
scroll to position [1211, 0]
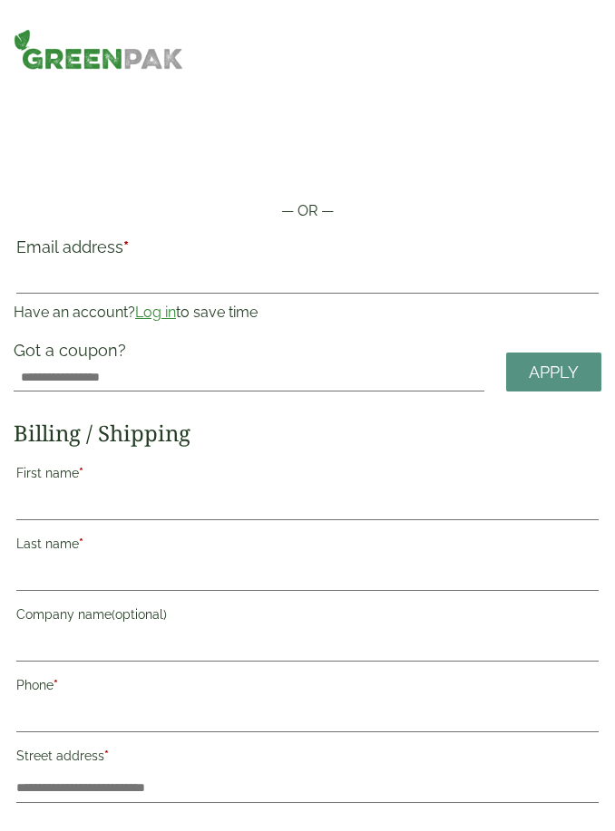
click at [138, 188] on div "— OR — Email address * Have an account? Log in to save time Username or email a…" at bounding box center [307, 680] width 615 height 1360
click at [160, 282] on input "Email address *" at bounding box center [307, 279] width 582 height 29
type input "**********"
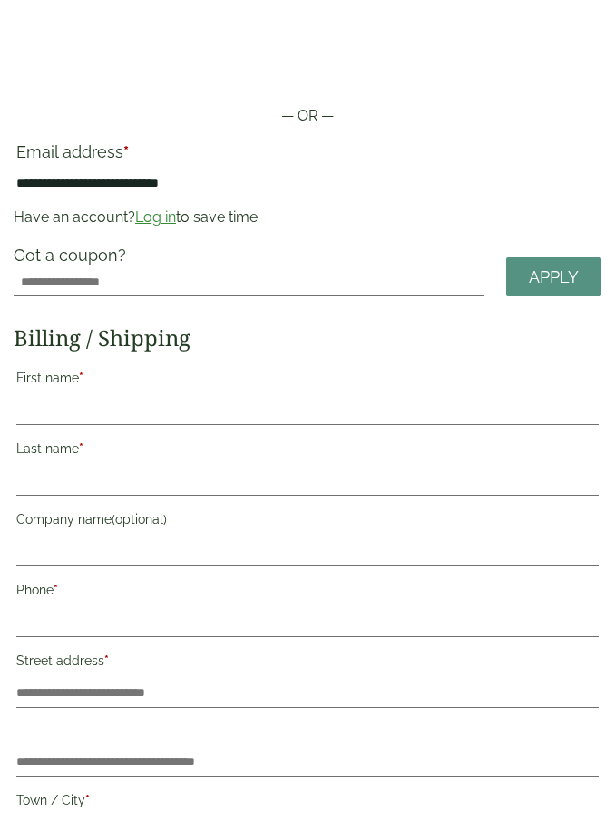
scroll to position [105, 0]
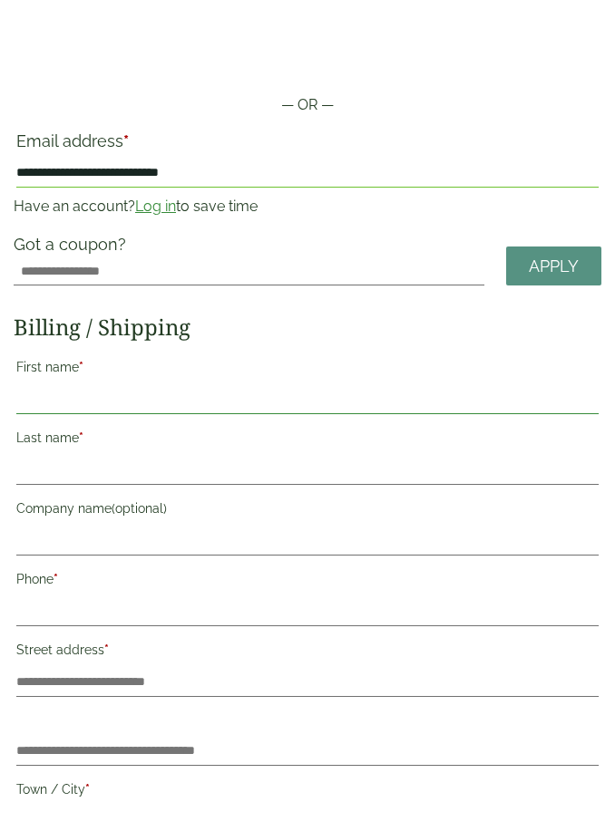
click at [220, 400] on input "First name *" at bounding box center [307, 400] width 582 height 29
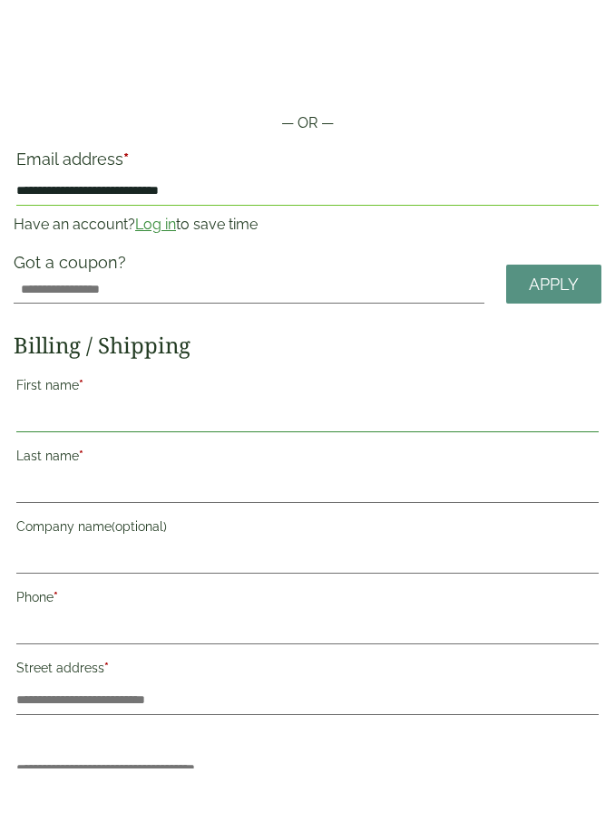
scroll to position [54, 0]
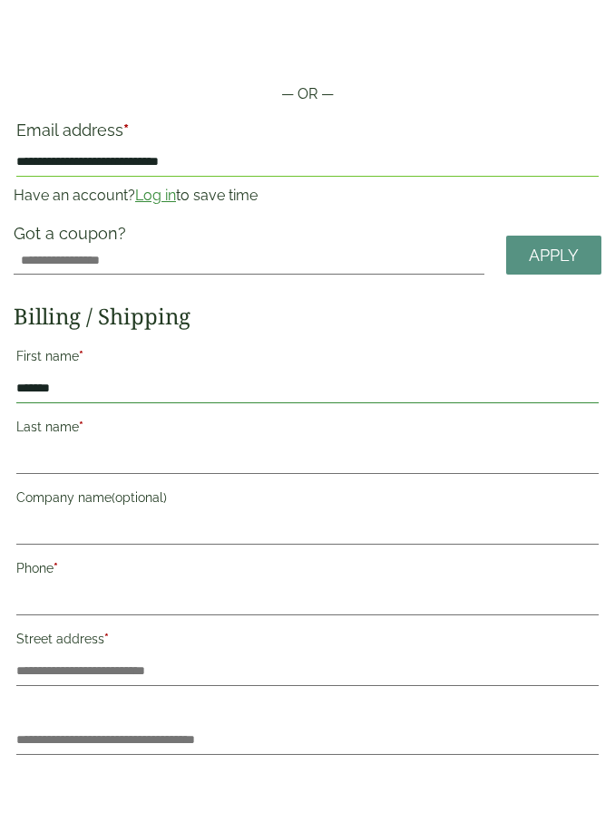
type input "*******"
type input "**********"
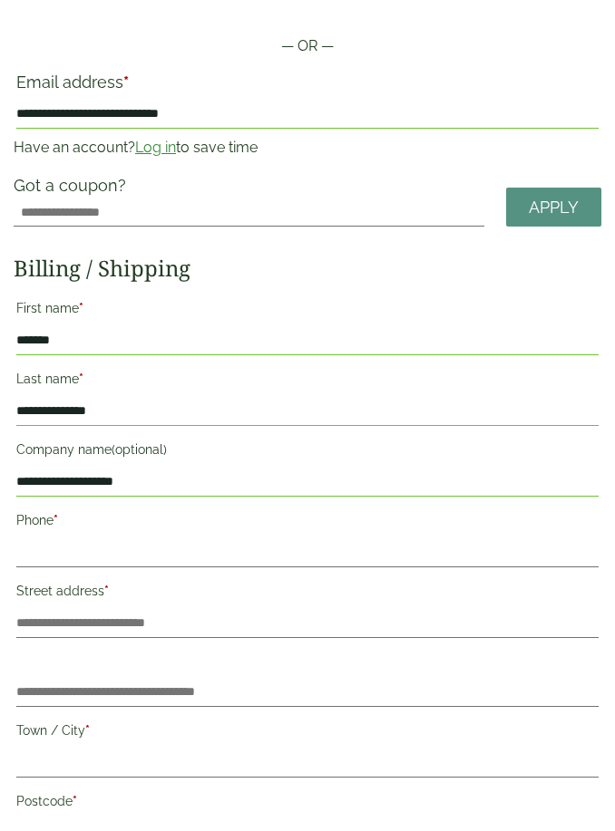
scroll to position [131, 0]
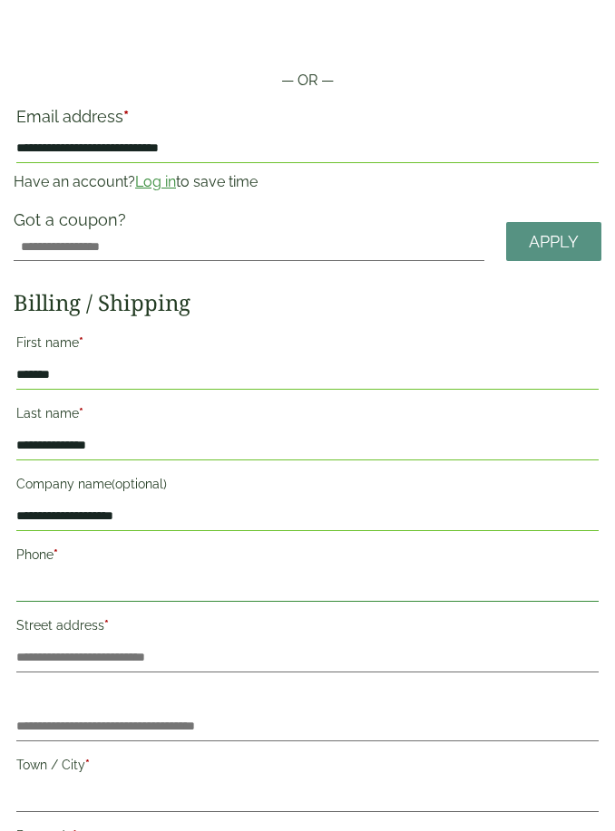
click at [73, 591] on input "Phone *" at bounding box center [307, 587] width 582 height 29
click at [76, 386] on input "*******" at bounding box center [307, 375] width 582 height 29
drag, startPoint x: 82, startPoint y: 369, endPoint x: -112, endPoint y: 350, distance: 194.1
type input "********"
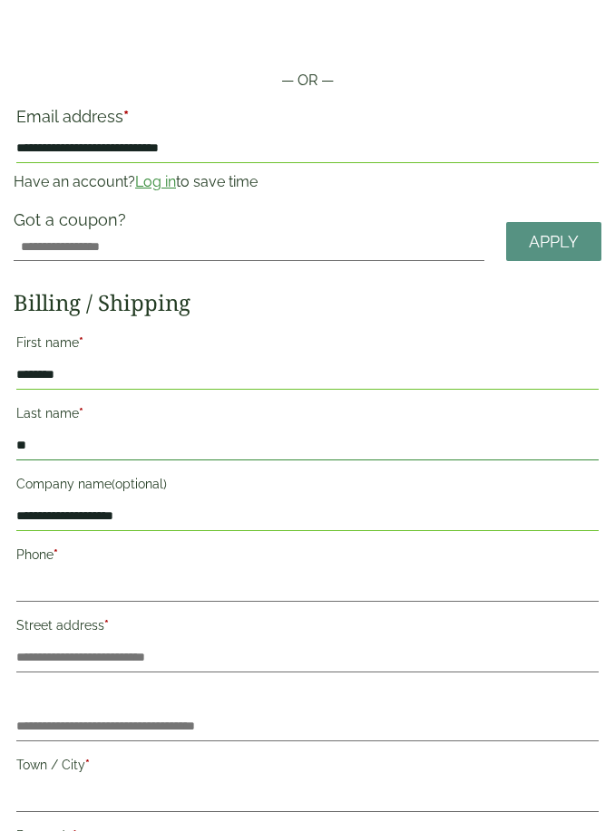
type input "*"
type input "********"
click at [84, 585] on input "Phone *" at bounding box center [307, 587] width 582 height 29
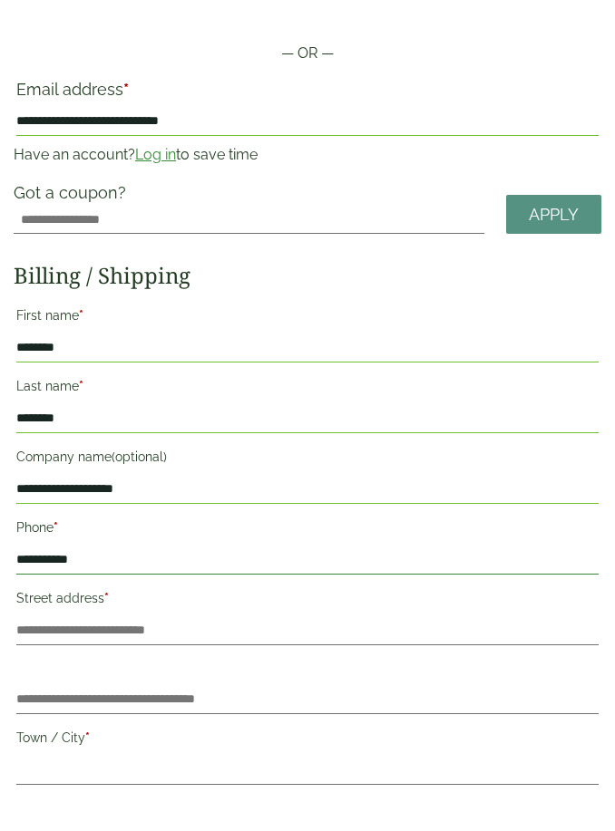
type input "**********"
click at [163, 664] on input "Street address *" at bounding box center [307, 678] width 582 height 29
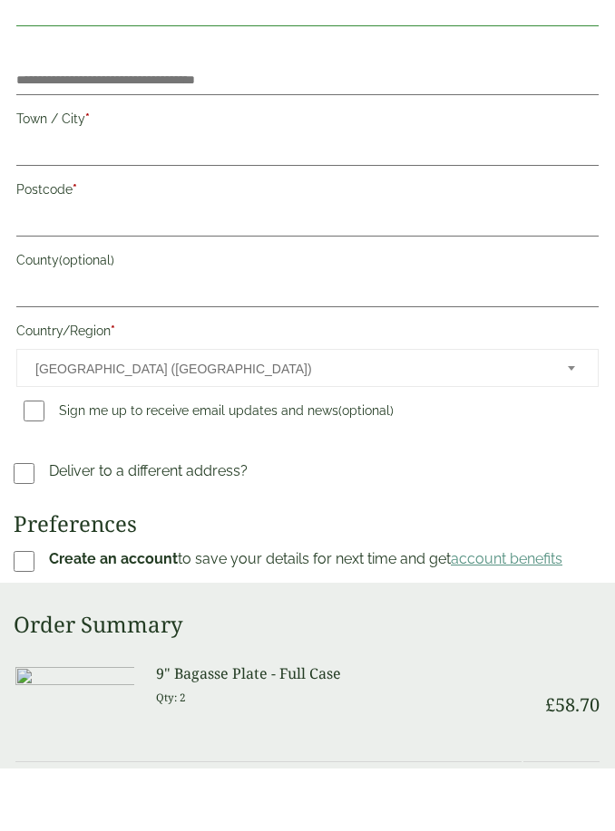
scroll to position [715, 0]
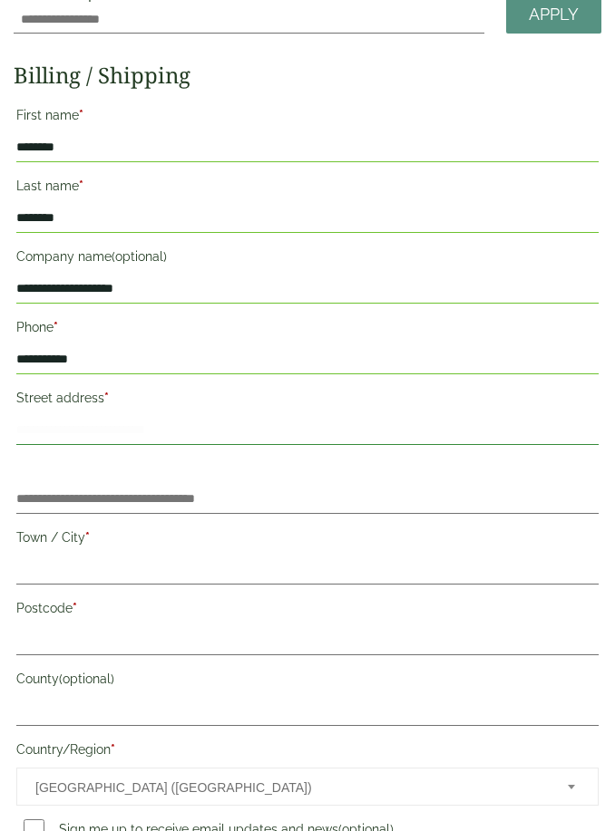
drag, startPoint x: 67, startPoint y: 430, endPoint x: 79, endPoint y: 417, distance: 17.3
click at [69, 427] on input "Street address *" at bounding box center [307, 430] width 582 height 29
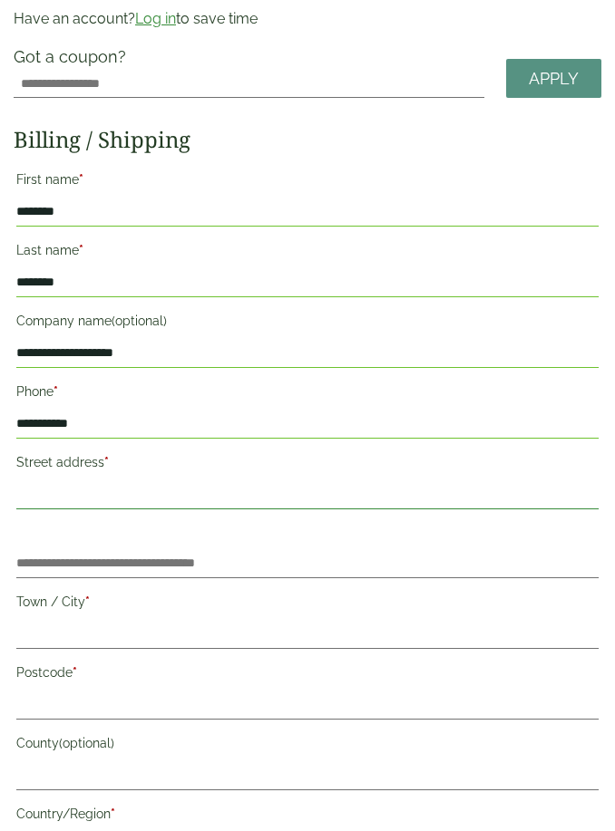
scroll to position [280, 0]
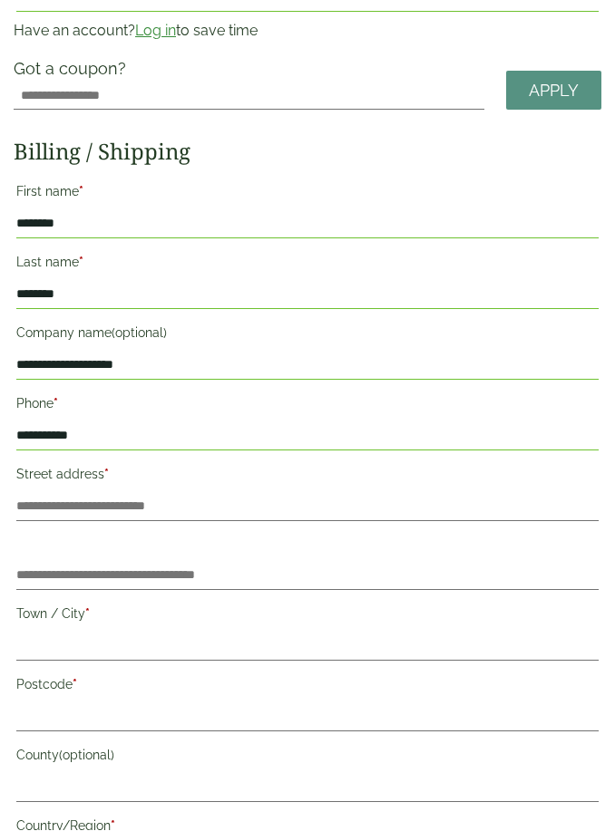
drag, startPoint x: 105, startPoint y: 226, endPoint x: 24, endPoint y: 223, distance: 81.7
drag, startPoint x: -94, startPoint y: 224, endPoint x: -137, endPoint y: 225, distance: 42.6
type input "******"
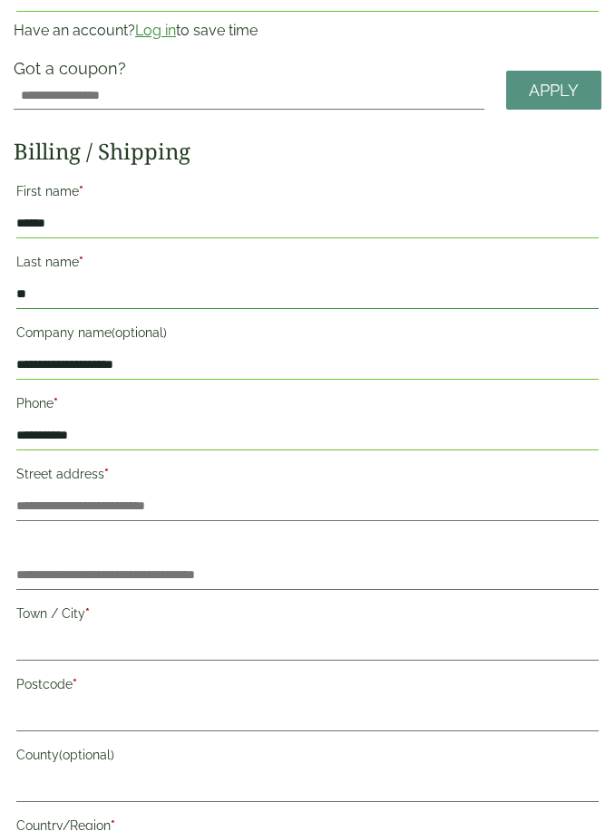
type input "*"
type input "**********"
click at [150, 503] on input "Street address *" at bounding box center [307, 506] width 582 height 29
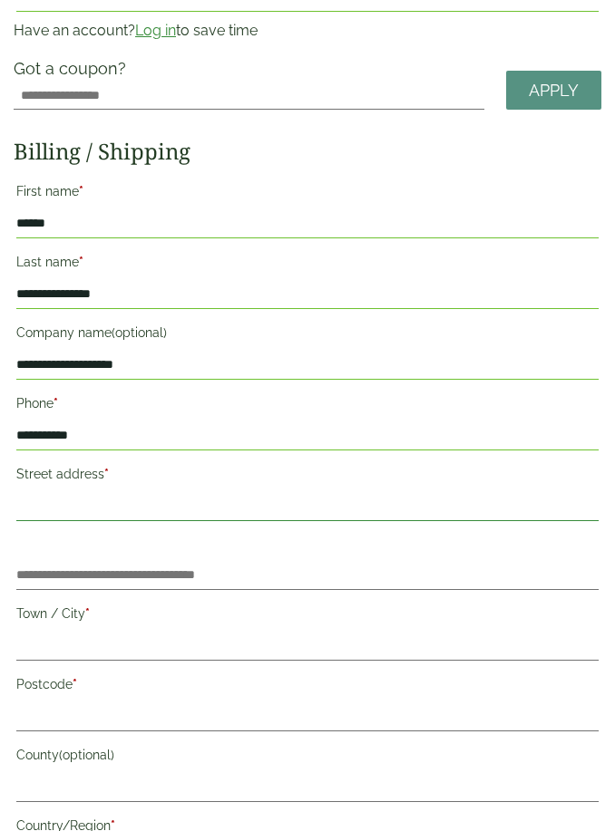
click at [102, 511] on input "Street address *" at bounding box center [307, 506] width 582 height 29
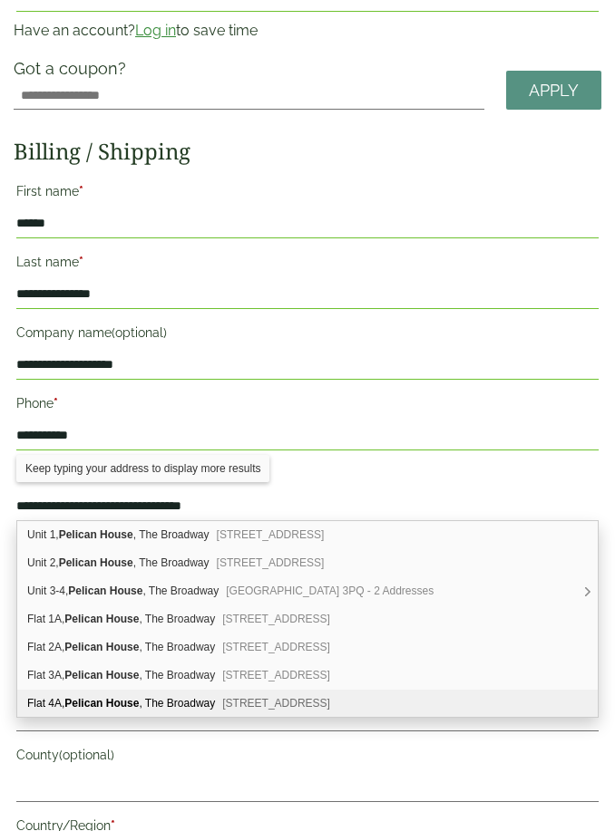
type input "**********"
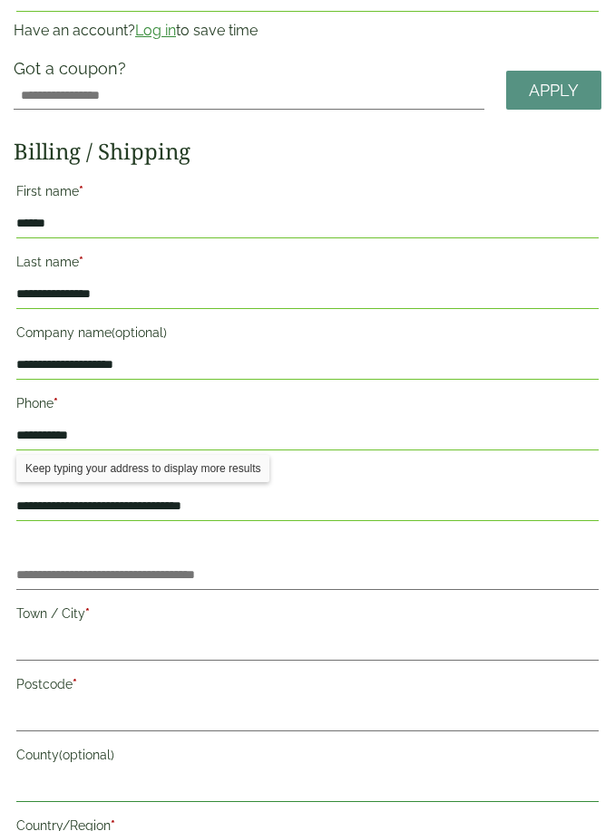
click at [547, 784] on div "**********" at bounding box center [308, 834] width 588 height 1759
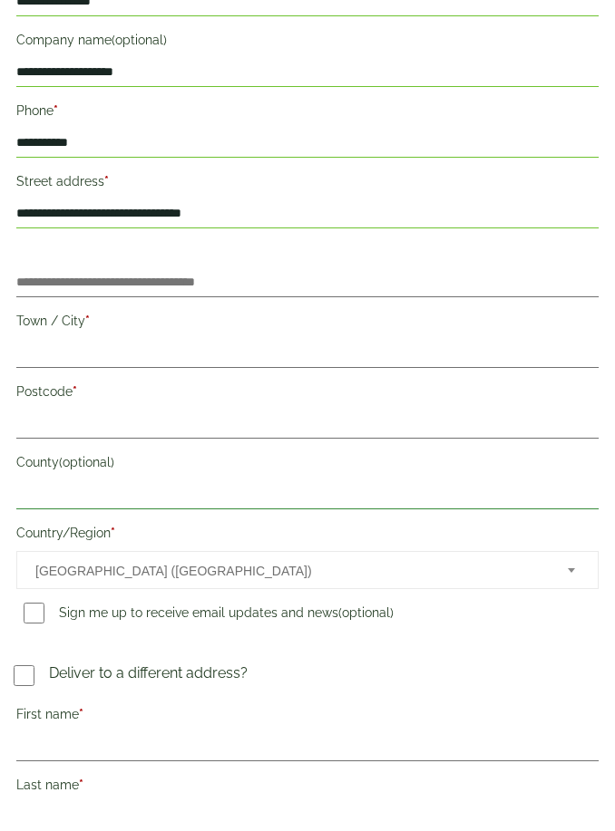
scroll to position [574, 0]
click at [59, 348] on input "Town / City *" at bounding box center [307, 354] width 582 height 29
type input "******"
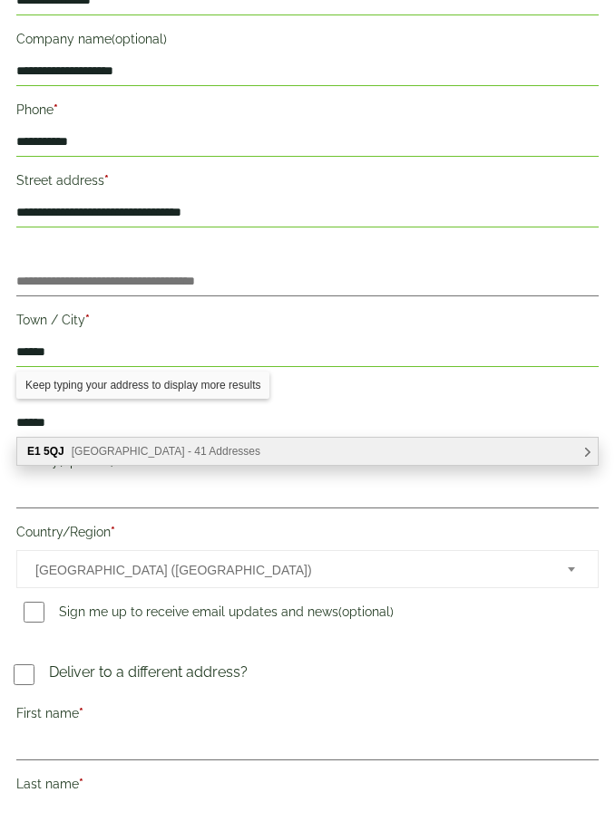
type input "******"
click at [141, 455] on span "Cambridge Heath Road, London - 41 Addresses" at bounding box center [166, 453] width 189 height 13
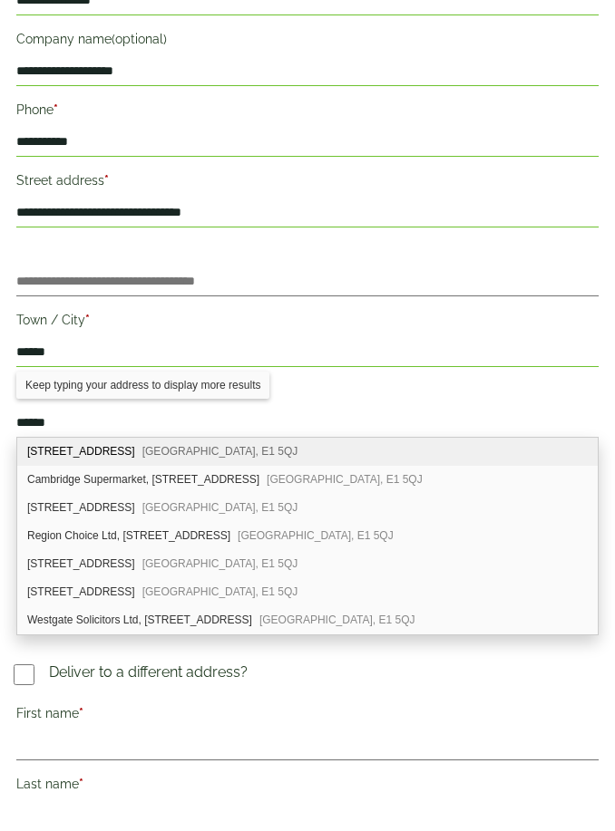
scroll to position [577, 0]
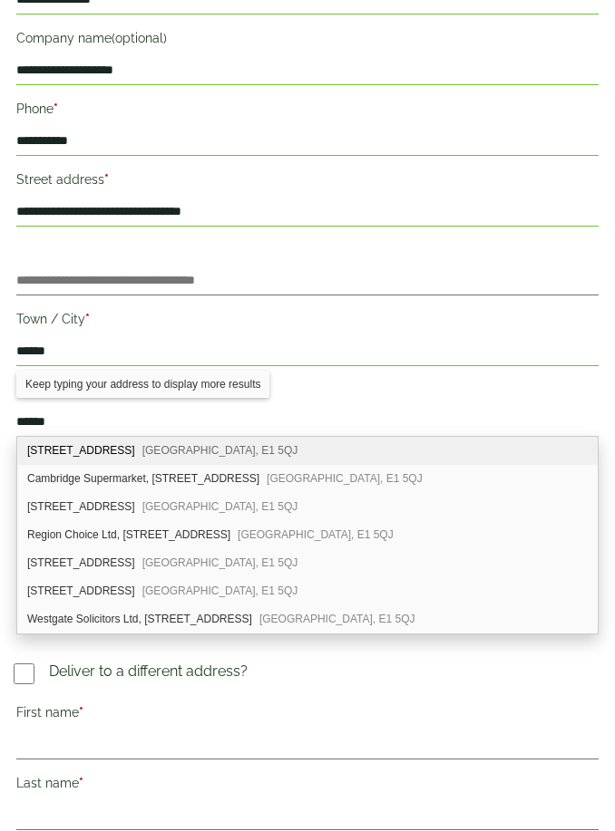
click at [364, 391] on label "Postcode *" at bounding box center [307, 392] width 582 height 31
click at [364, 408] on input "******" at bounding box center [307, 422] width 582 height 29
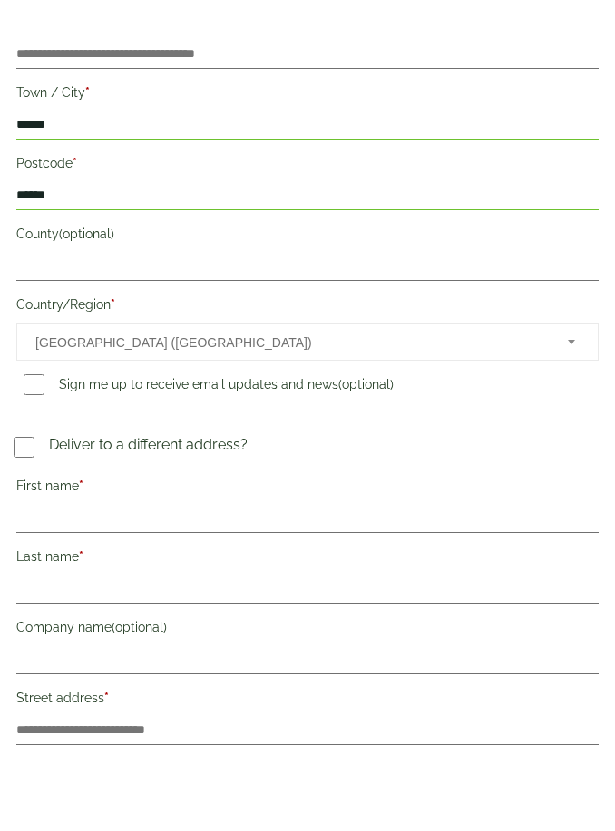
scroll to position [742, 0]
click at [172, 566] on input "First name *" at bounding box center [307, 580] width 582 height 29
type input "********"
type input "**********"
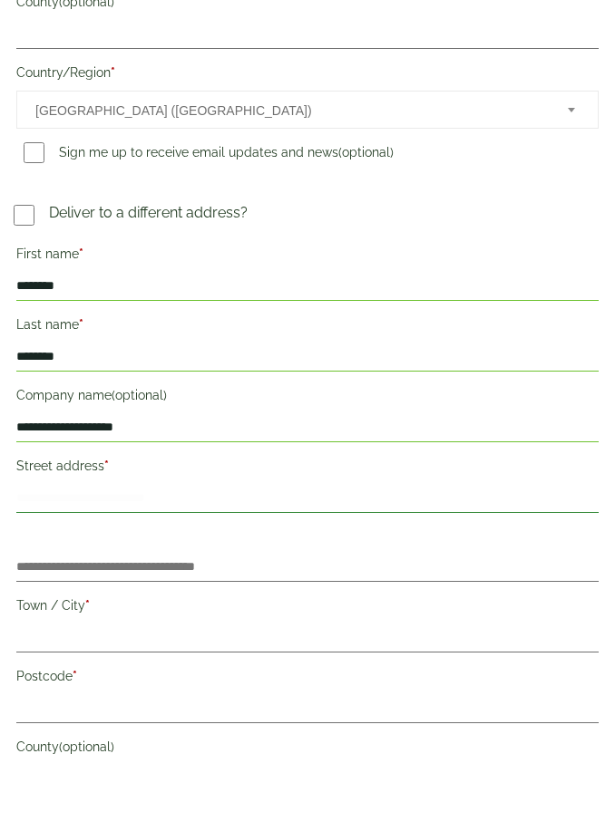
scroll to position [1036, 0]
paste input "**********"
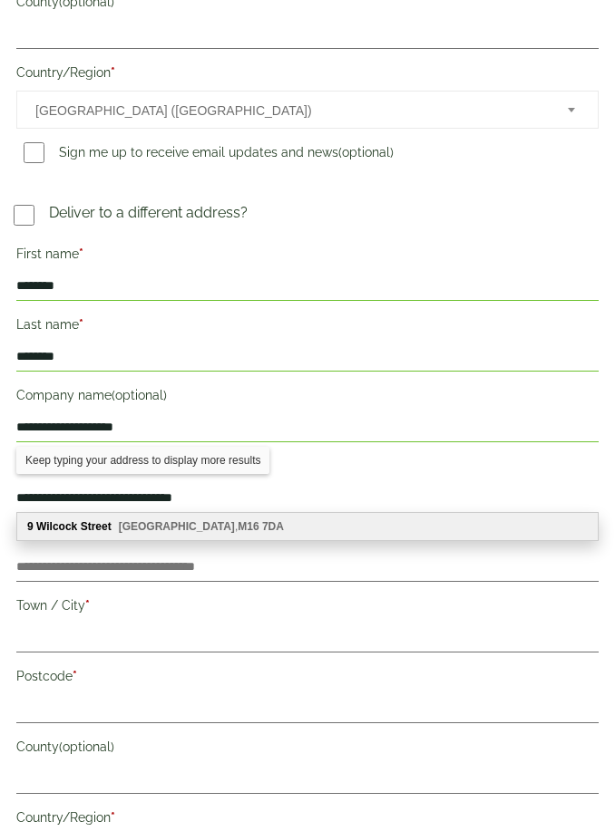
click at [262, 524] on b "7DA" at bounding box center [273, 526] width 22 height 13
type input "**********"
type input "*******"
type input "**********"
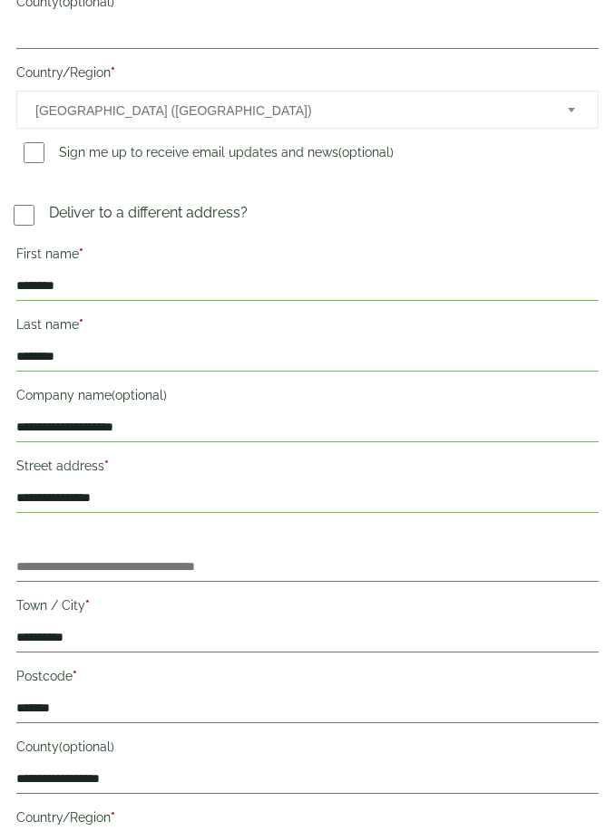
drag, startPoint x: 16, startPoint y: 498, endPoint x: 44, endPoint y: 502, distance: 28.5
click at [16, 496] on input "**********" at bounding box center [307, 498] width 582 height 29
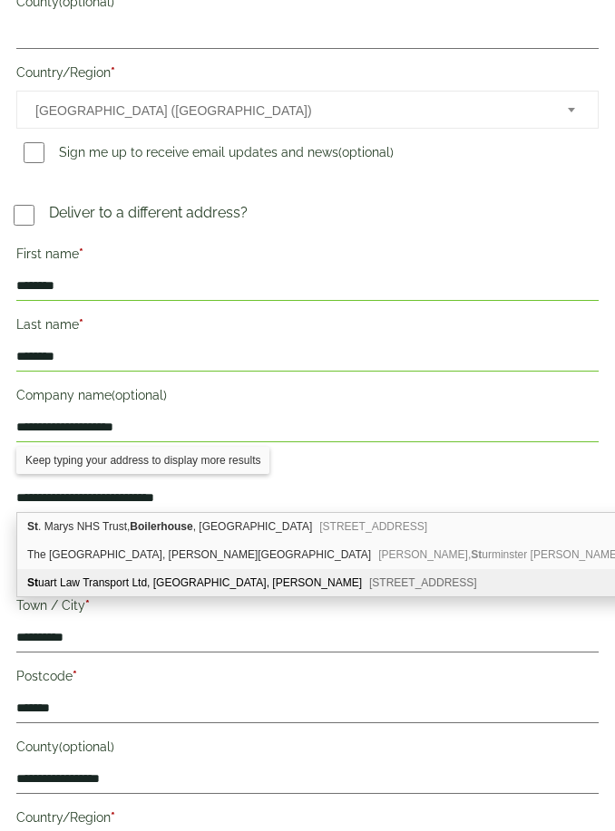
type input "**********"
click at [217, 686] on label "Postcode *" at bounding box center [307, 679] width 582 height 31
click at [217, 695] on input "*******" at bounding box center [307, 709] width 582 height 29
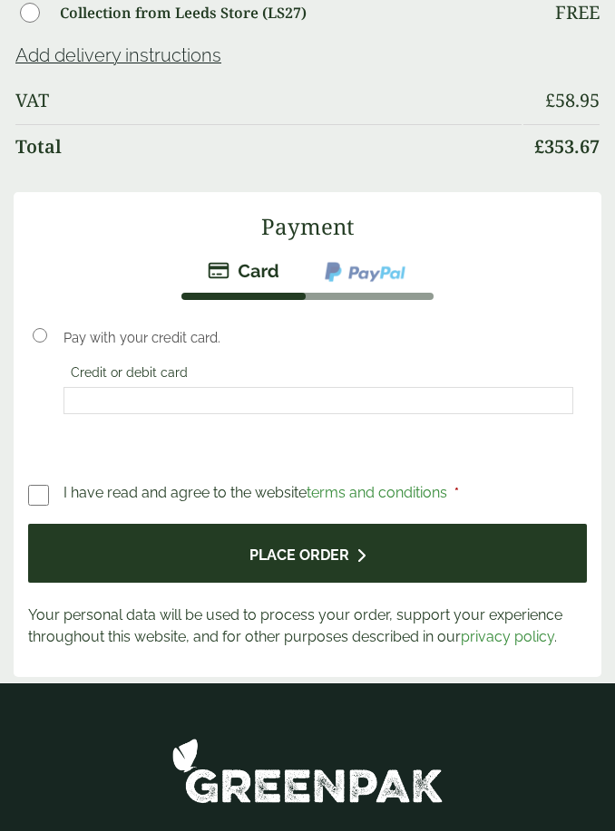
scroll to position [3156, 0]
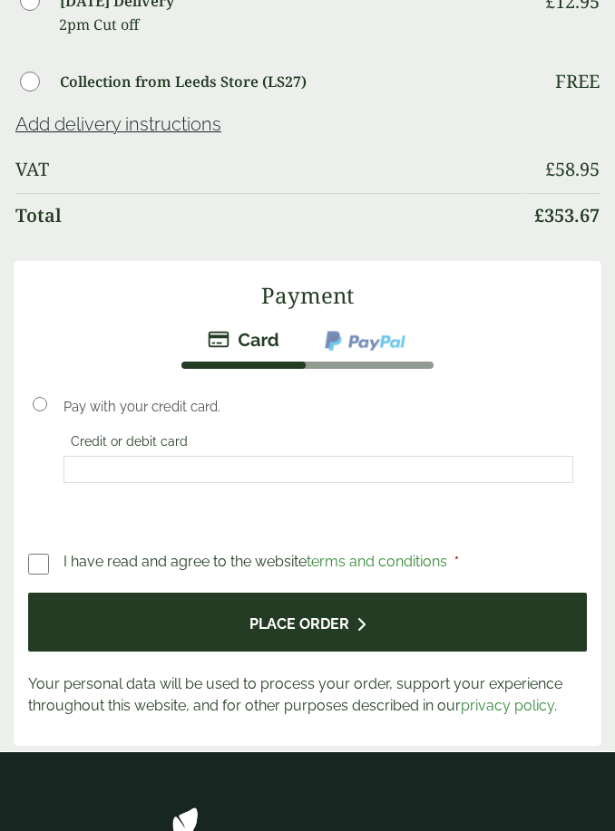
click at [319, 624] on button "Place order" at bounding box center [307, 622] width 559 height 59
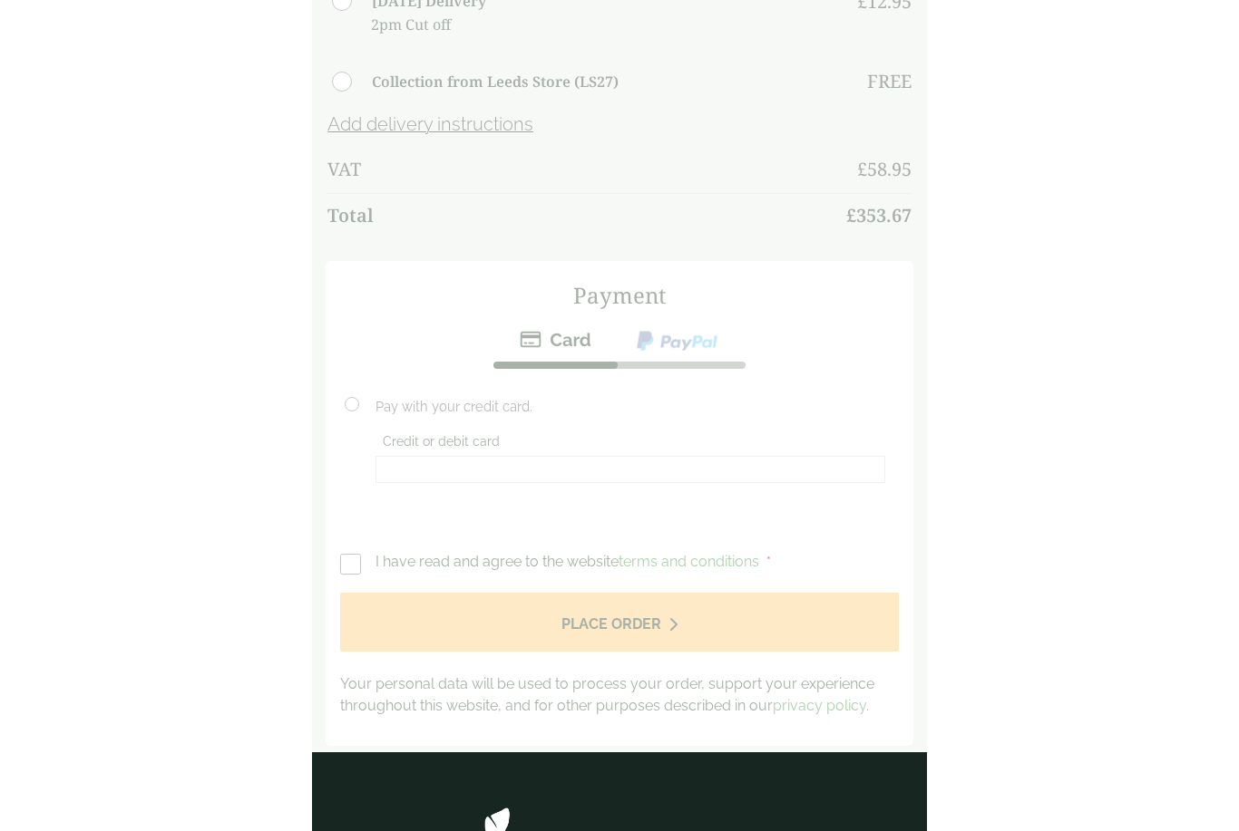
scroll to position [0, 0]
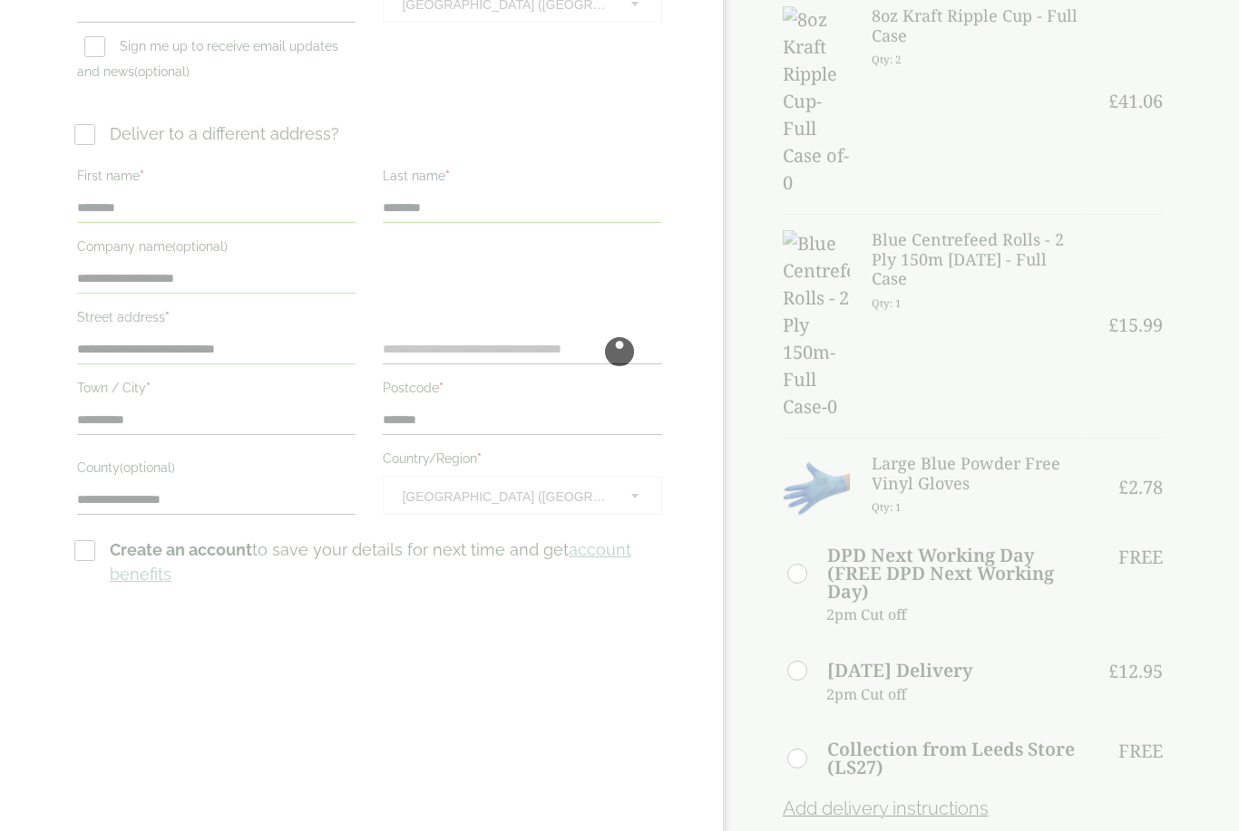
scroll to position [839, 0]
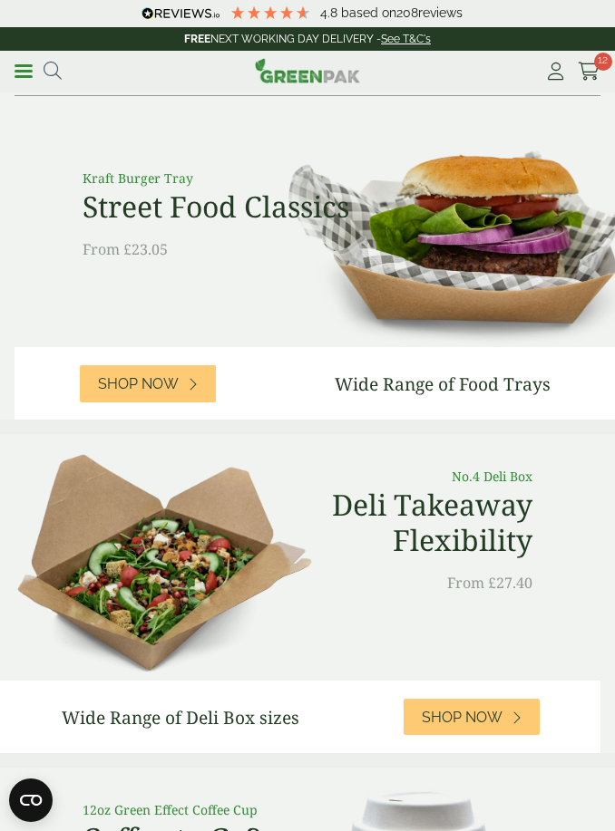
click at [25, 73] on link "Menu" at bounding box center [24, 70] width 18 height 18
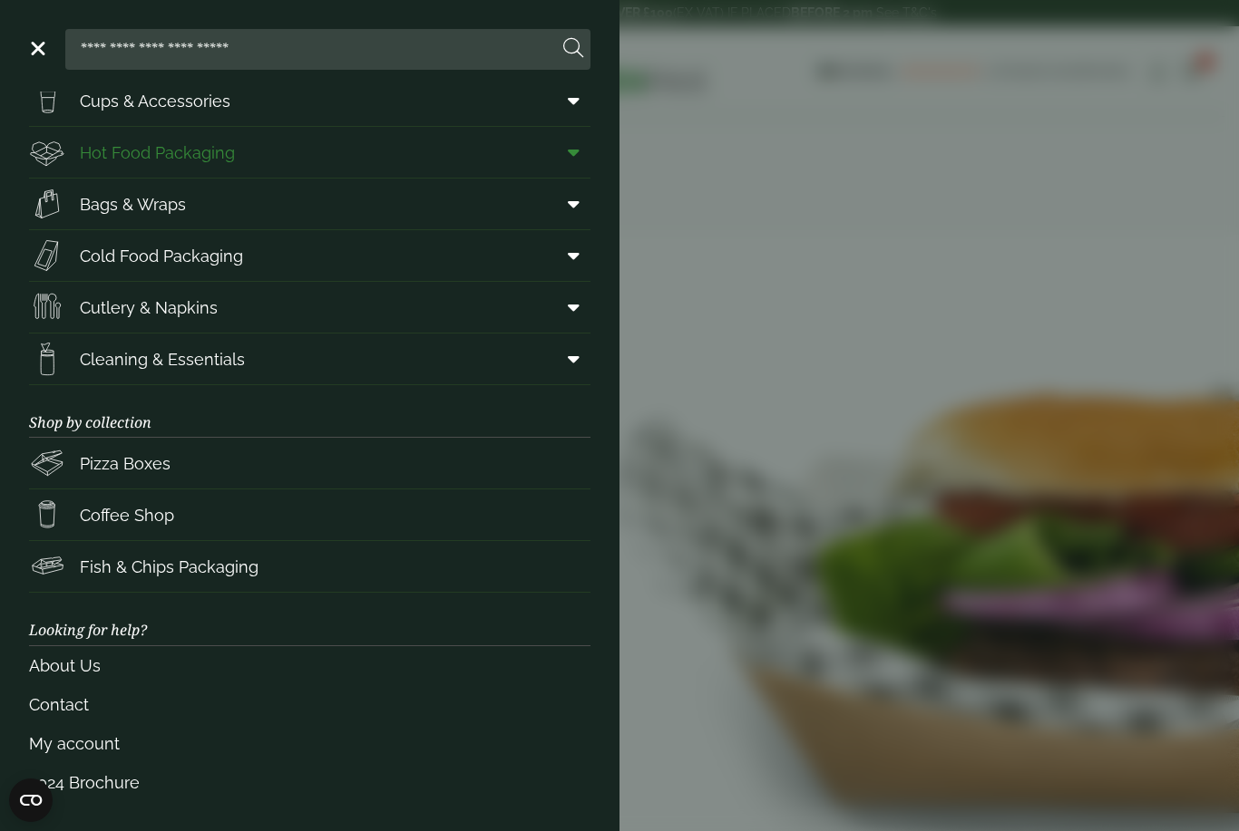
scroll to position [68, 0]
click at [37, 49] on link "Menu" at bounding box center [36, 47] width 18 height 18
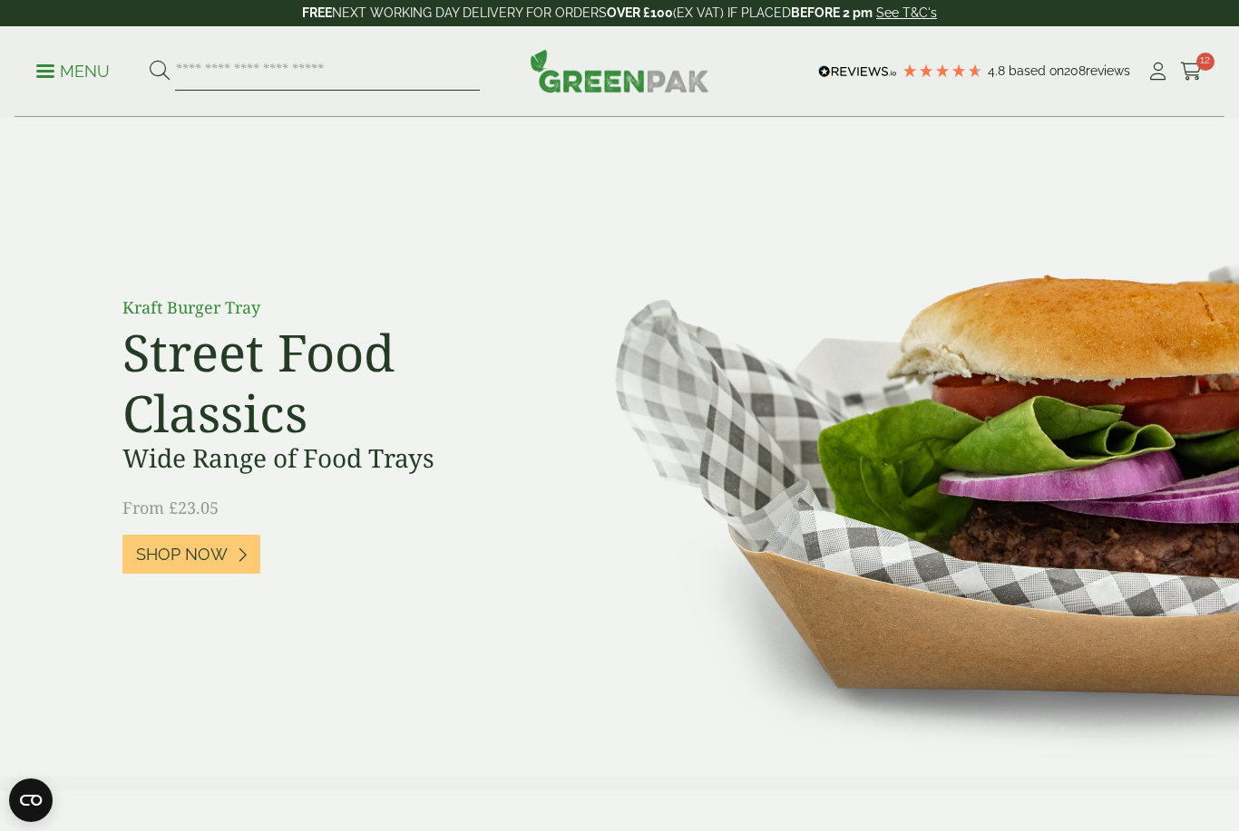
click at [306, 80] on input "search" at bounding box center [327, 72] width 305 height 38
click at [69, 73] on p "Menu" at bounding box center [72, 72] width 73 height 22
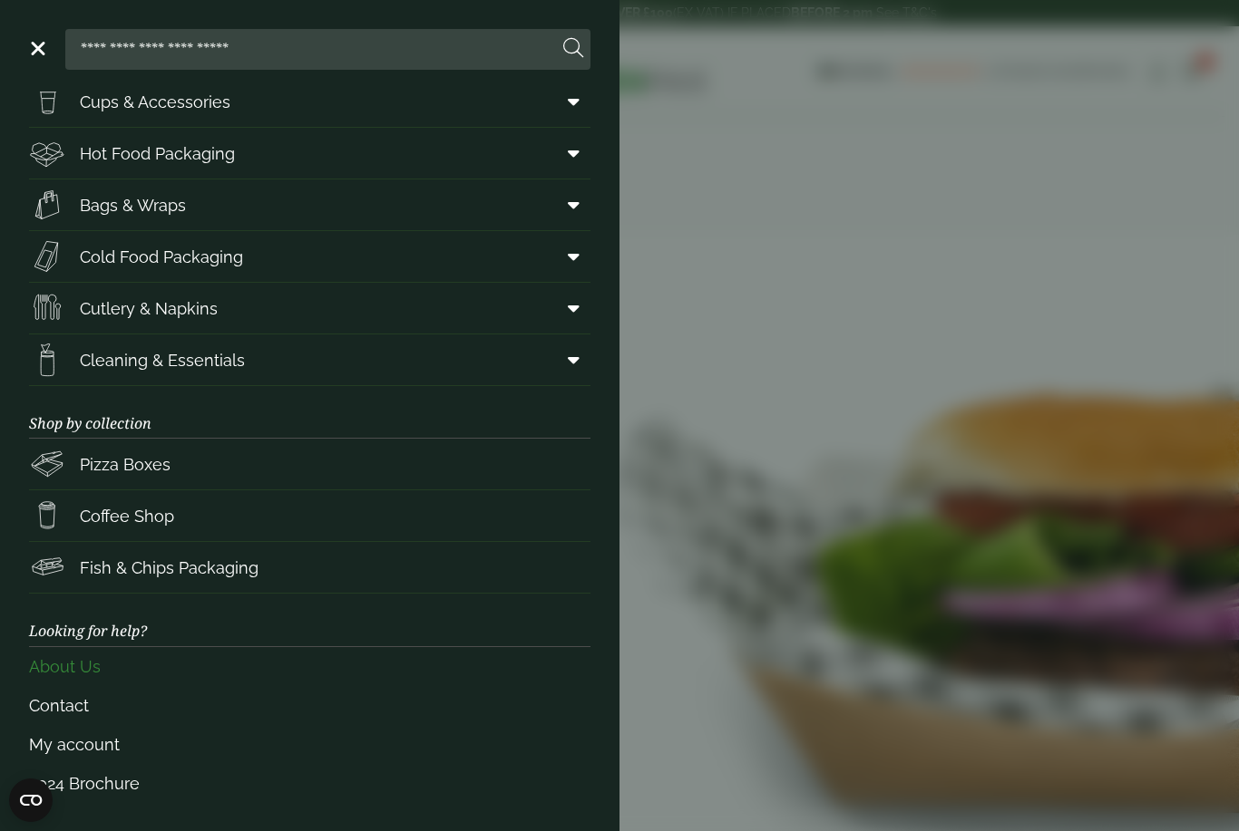
click at [93, 671] on link "About Us" at bounding box center [309, 666] width 561 height 39
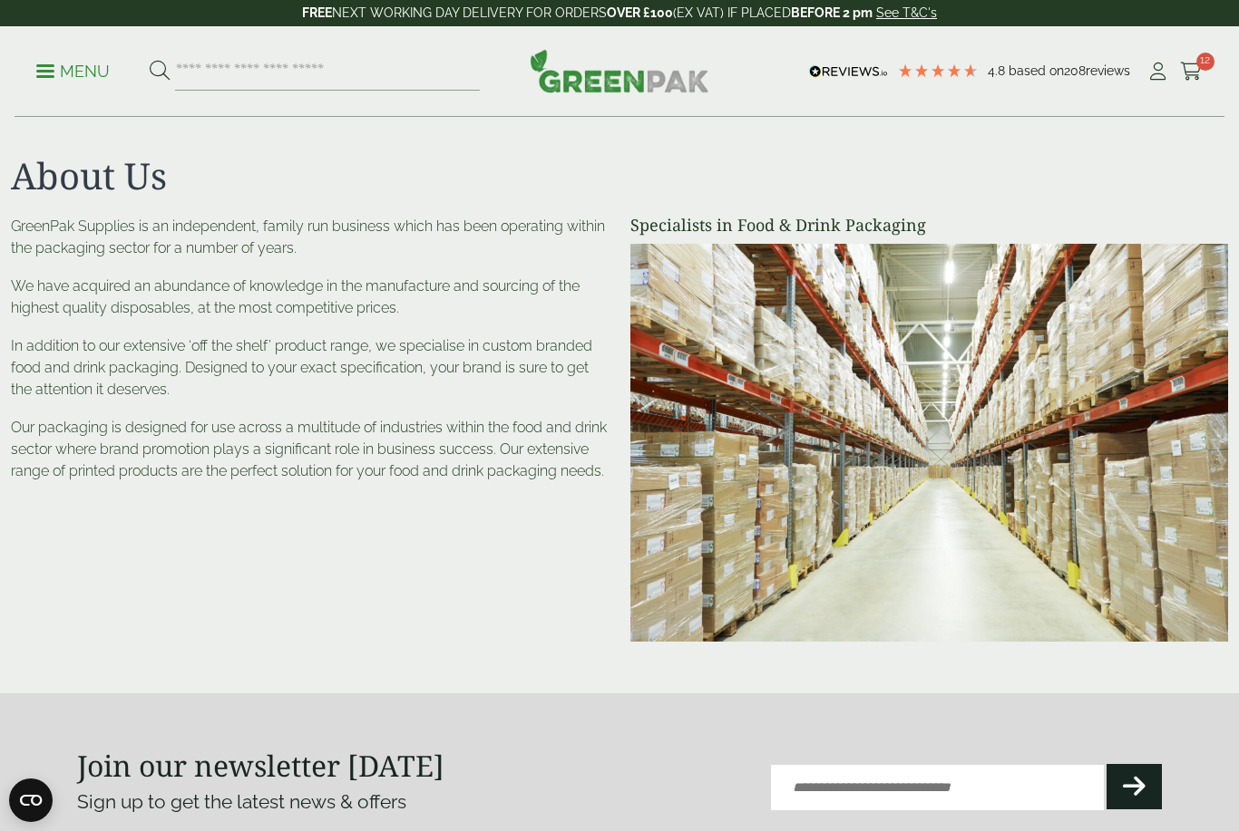
scroll to position [463, 0]
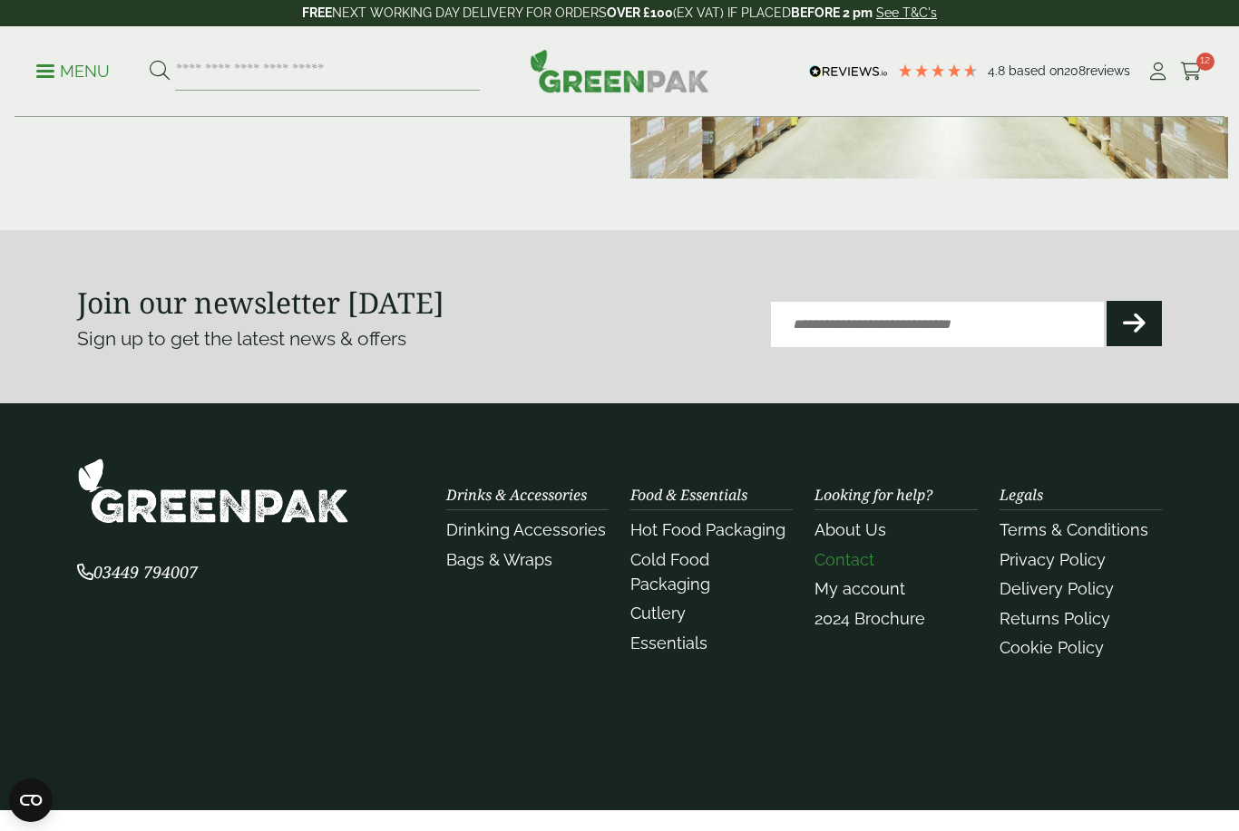
click at [844, 561] on link "Contact" at bounding box center [844, 559] width 60 height 19
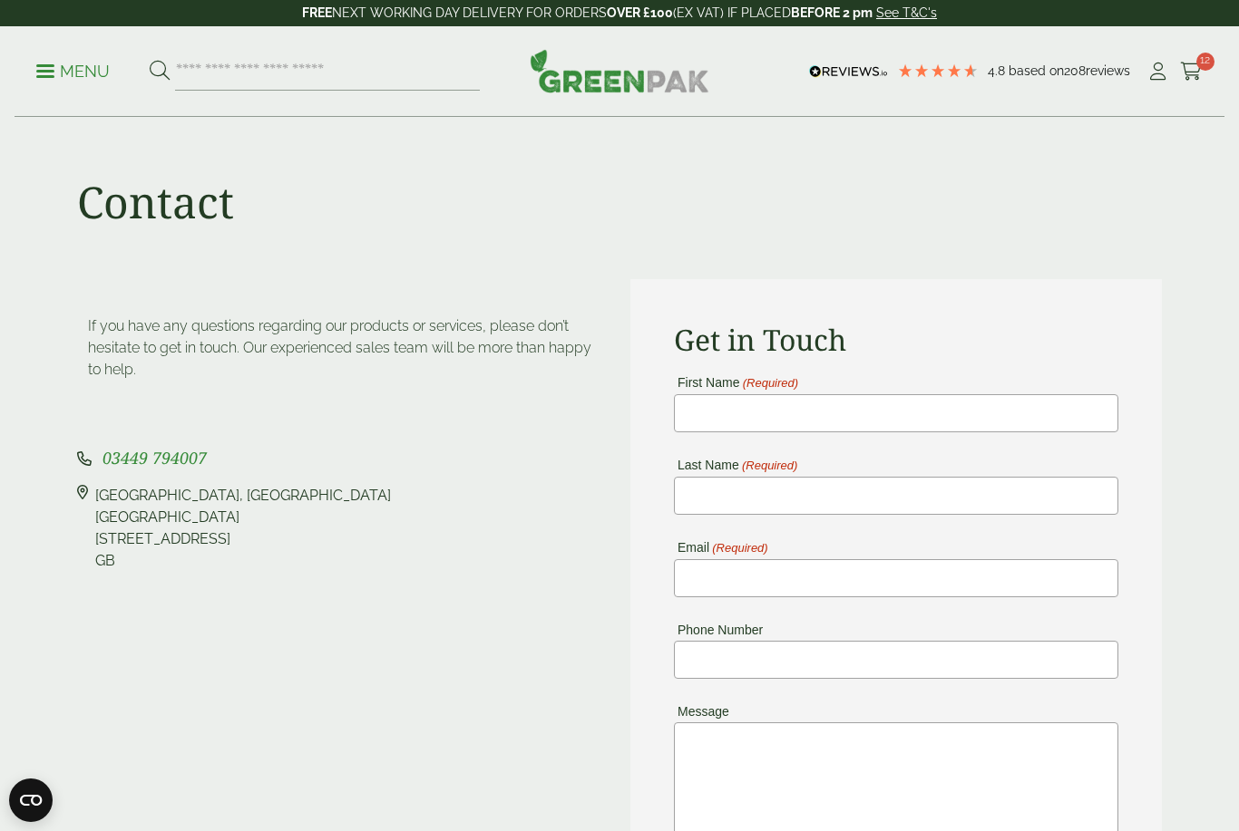
drag, startPoint x: 144, startPoint y: 541, endPoint x: 229, endPoint y: 540, distance: 84.3
click at [225, 540] on div "Pleasant View Farm, Landing Lane Landing Lane Riccall, YO19 6PW GB" at bounding box center [243, 528] width 296 height 87
copy div "YO19 6PW"
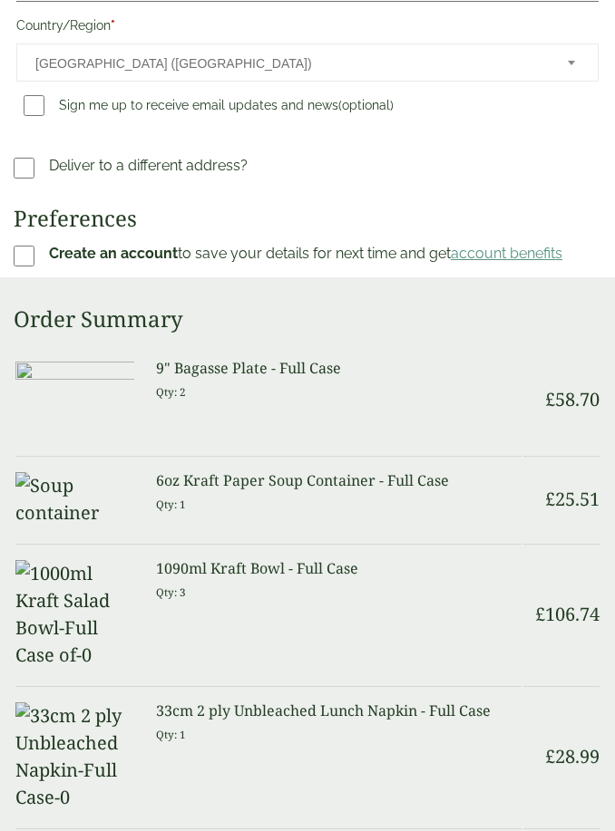
click at [498, 255] on link "account benefits" at bounding box center [507, 253] width 112 height 17
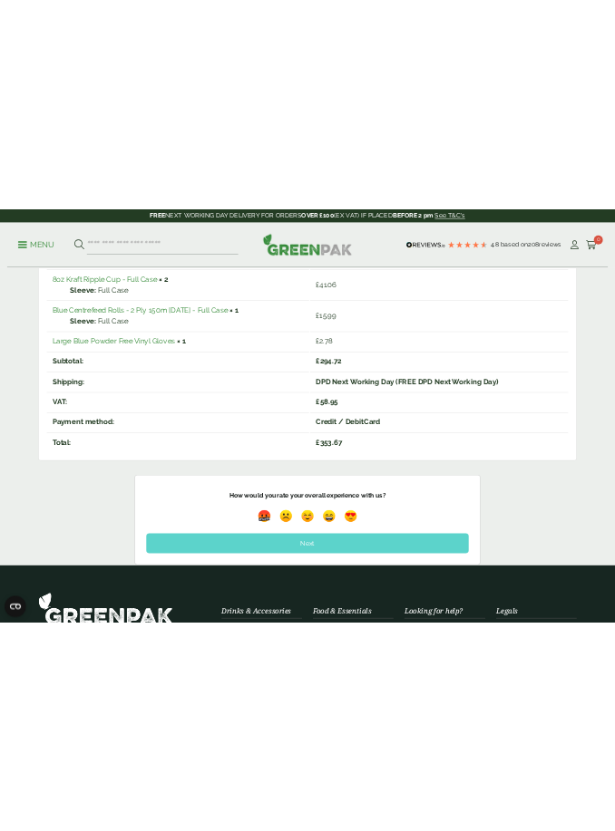
scroll to position [1451, 0]
